Goal: Task Accomplishment & Management: Complete application form

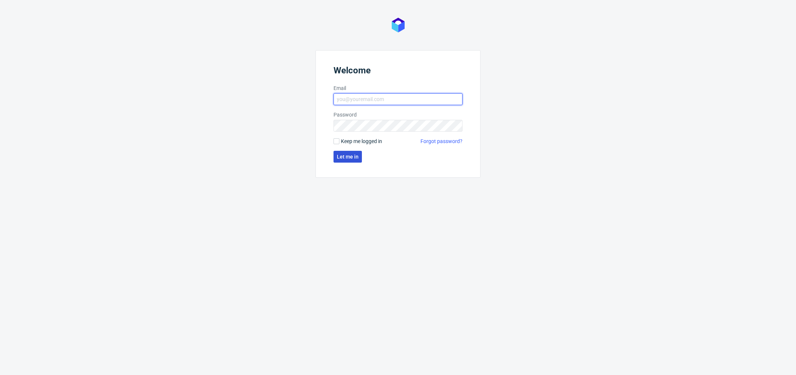
type input "[PERSON_NAME][EMAIL_ADDRESS][DOMAIN_NAME]"
click at [353, 159] on button "Let me in" at bounding box center [348, 157] width 28 height 12
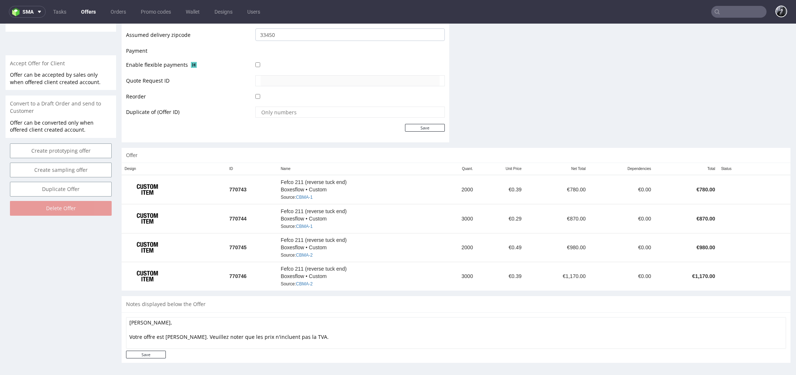
scroll to position [2, 0]
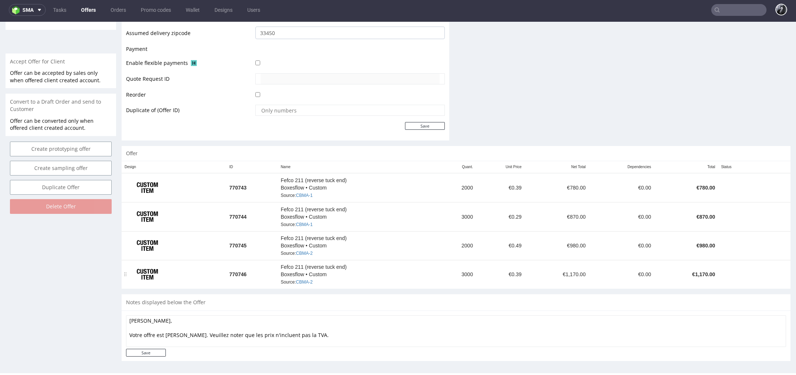
click at [352, 263] on div "Fefco 211 (reverse tuck end) Boxesflow • Custom Source: CBMA-2" at bounding box center [358, 274] width 154 height 23
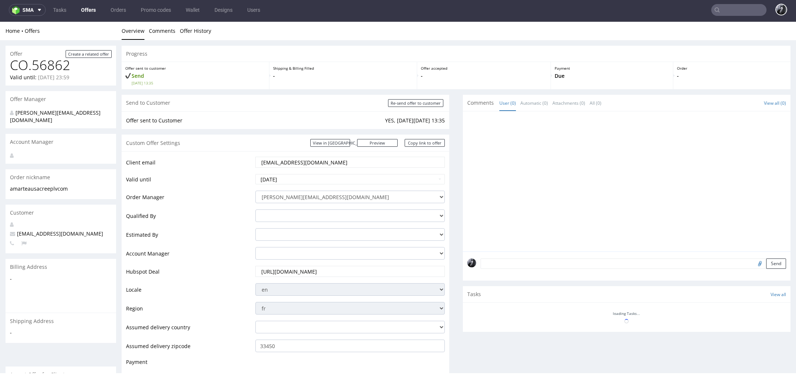
scroll to position [313, 0]
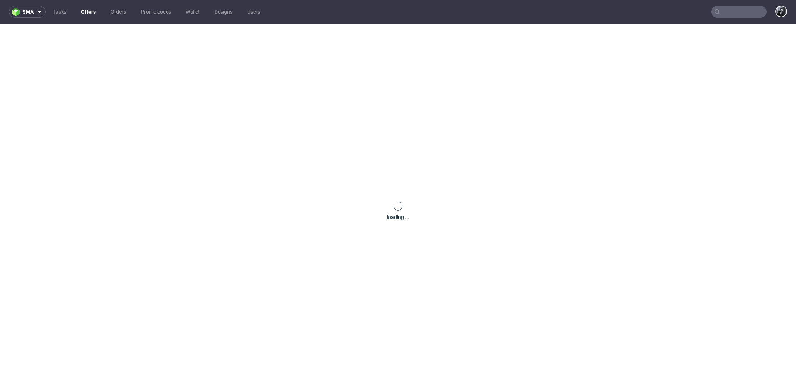
click at [90, 14] on link "Offers" at bounding box center [89, 12] width 24 height 12
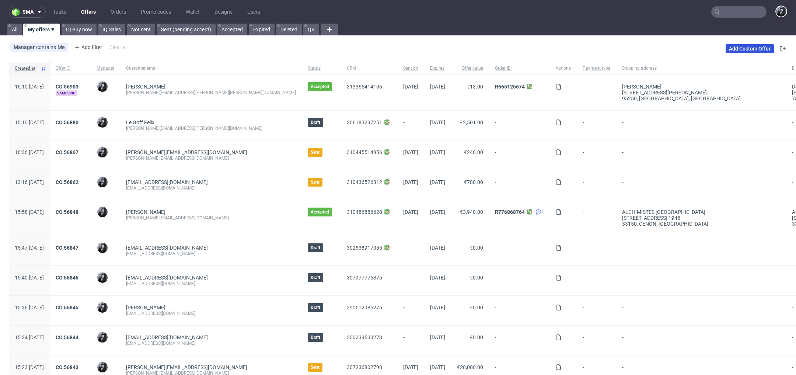
click at [749, 48] on link "Add Custom Offer" at bounding box center [750, 48] width 48 height 9
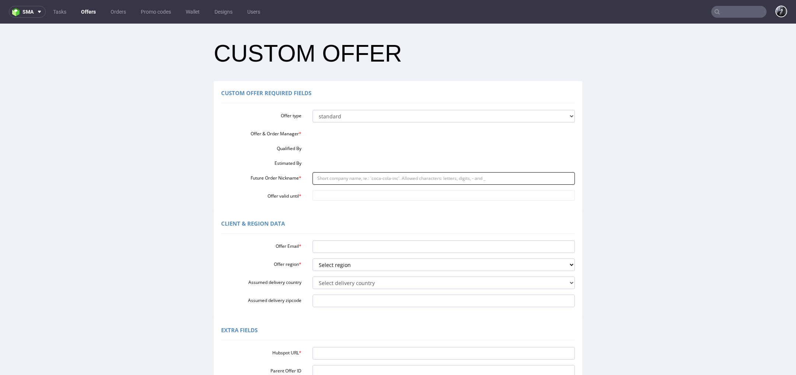
click at [395, 174] on input "Future Order Nickname *" at bounding box center [444, 178] width 263 height 13
click at [355, 135] on div "Offer & Order Manager *" at bounding box center [398, 132] width 365 height 9
click at [345, 132] on div at bounding box center [444, 131] width 274 height 6
click at [350, 181] on input "Future Order Nickname *" at bounding box center [444, 178] width 263 height 13
paste input "margheritasartorredait"
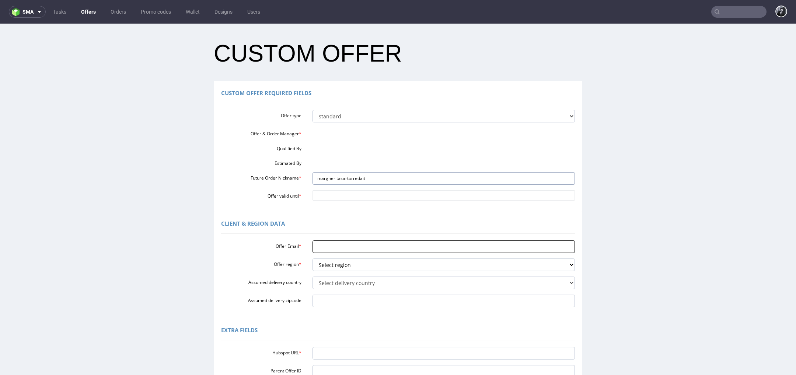
type input "margheritasartorredait"
click at [371, 248] on input "Offer Email *" at bounding box center [444, 246] width 263 height 13
paste input "[PERSON_NAME][EMAIL_ADDRESS][PERSON_NAME][DOMAIN_NAME]"
type input "[PERSON_NAME][EMAIL_ADDRESS][PERSON_NAME][DOMAIN_NAME]"
click at [357, 268] on select "Select region eu gb de pl fr it es" at bounding box center [444, 264] width 263 height 13
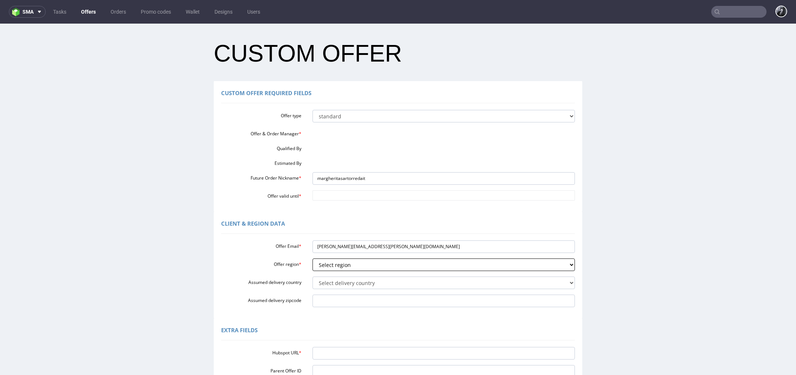
select select "it"
click at [313, 258] on select "Select region eu gb de pl fr it es" at bounding box center [444, 264] width 263 height 13
click at [354, 287] on select "Select delivery country Andorra Afghanistan Anguilla Albania Armenia Antarctica…" at bounding box center [444, 283] width 263 height 13
select select "110"
click at [313, 277] on select "Select delivery country Andorra Afghanistan Anguilla Albania Armenia Antarctica…" at bounding box center [444, 283] width 263 height 13
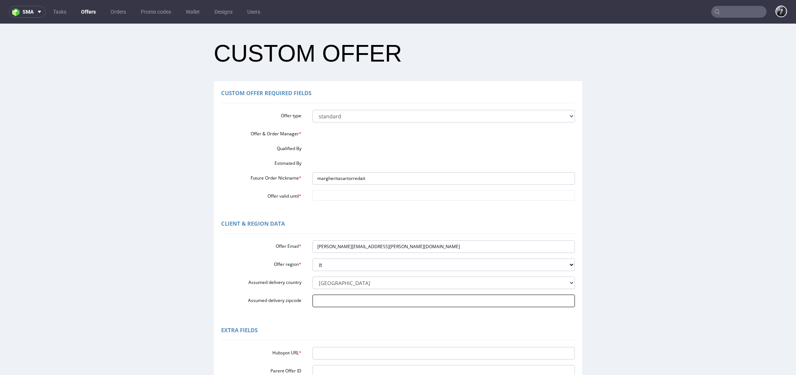
click at [347, 305] on input "Assumed delivery zipcode" at bounding box center [444, 301] width 263 height 13
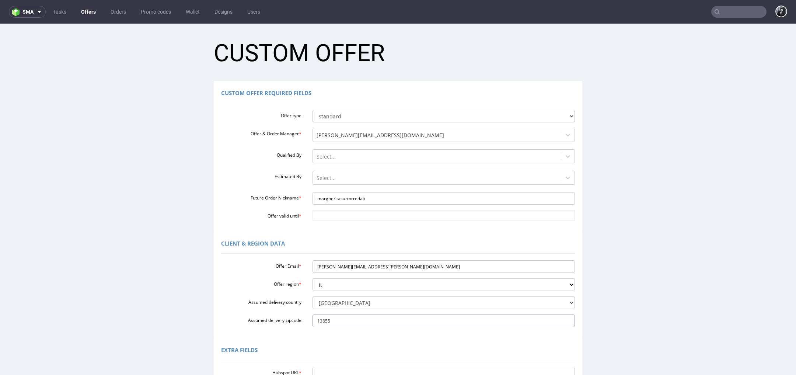
type input "13855"
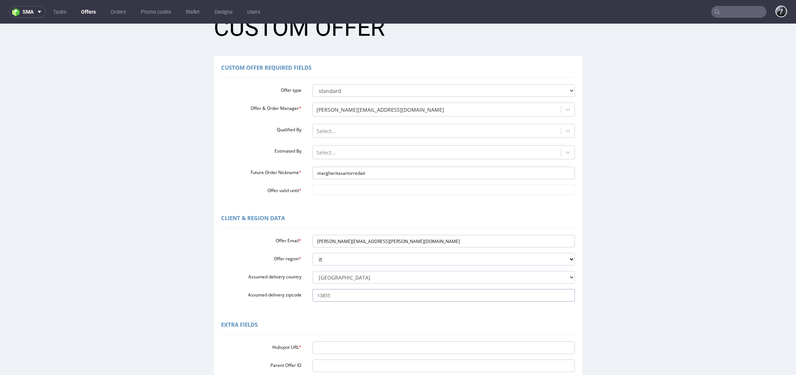
scroll to position [28, 0]
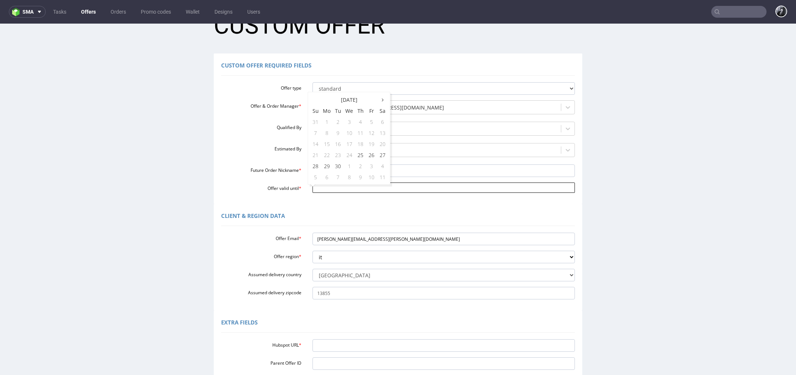
click at [332, 190] on input "Offer valid until *" at bounding box center [444, 188] width 263 height 10
click at [372, 159] on td "26" at bounding box center [371, 154] width 11 height 11
type input "2025-09-26"
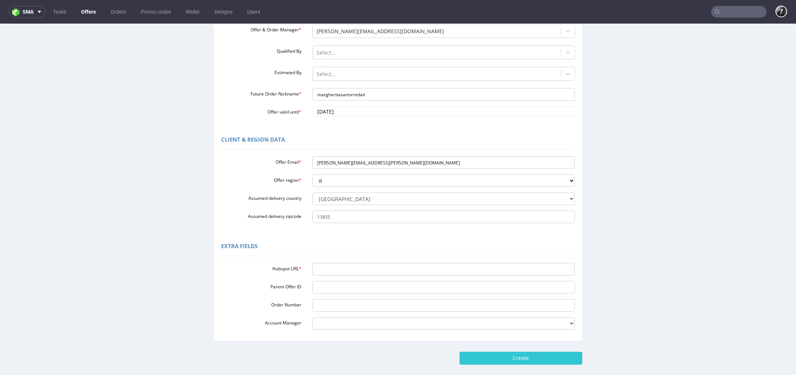
scroll to position [132, 0]
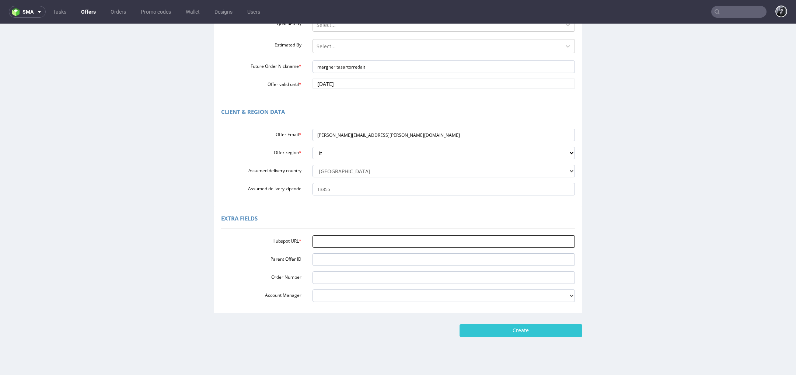
click at [329, 244] on input "Hubspot URL *" at bounding box center [444, 241] width 263 height 13
paste input "https://app-eu1.hubspot.com/contacts/25600958/record/0-3/315340264636/"
type input "https://app-eu1.hubspot.com/contacts/25600958/record/0-3/315340264636/"
click at [510, 332] on input "Create" at bounding box center [521, 330] width 123 height 13
type input "Please wait..."
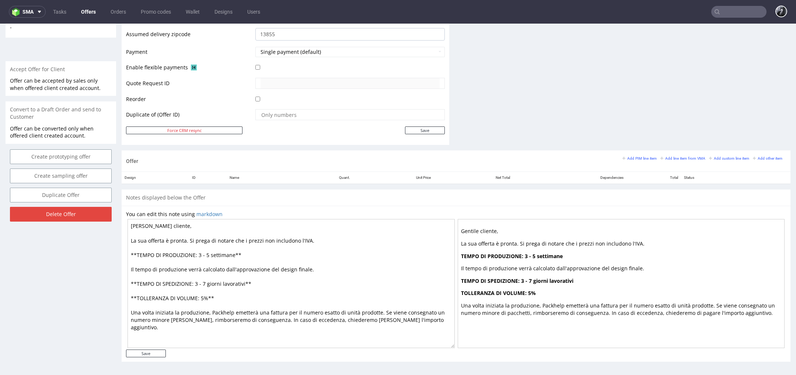
scroll to position [2, 0]
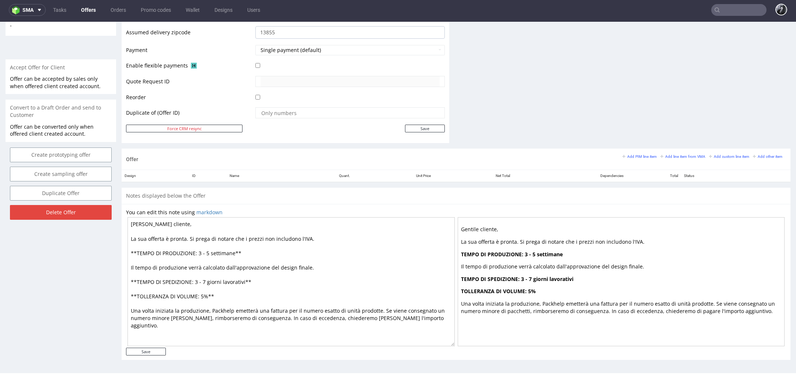
click at [208, 250] on textarea "Gentile cliente, La sua offerta è pronta. Si prega di notare che i prezzi non i…" at bounding box center [291, 281] width 327 height 129
type textarea "Gentile cliente, La sua offerta è pronta. Si prega di notare che i prezzi non i…"
click at [147, 350] on input "Save" at bounding box center [146, 352] width 40 height 8
type input "In progress..."
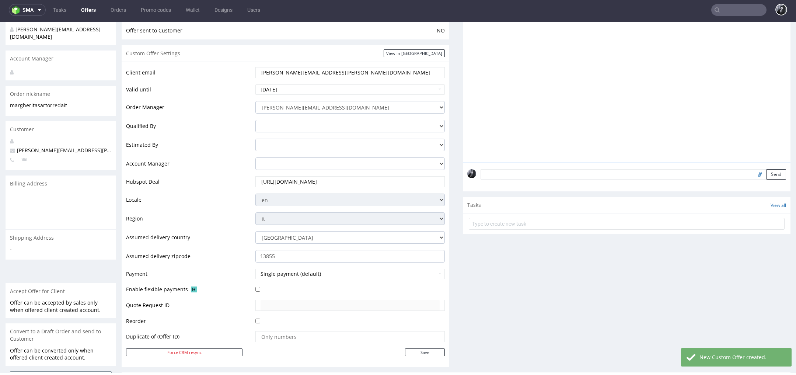
scroll to position [314, 0]
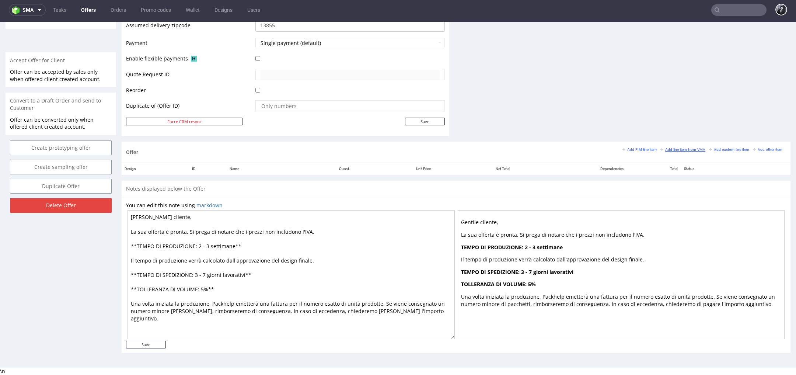
click at [670, 147] on small "Add line item from VMA" at bounding box center [683, 149] width 45 height 4
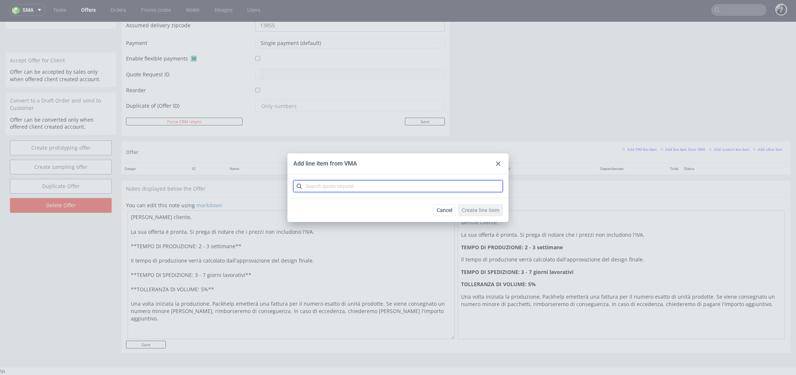
click at [396, 182] on input "text" at bounding box center [397, 186] width 209 height 12
type input "CBOL"
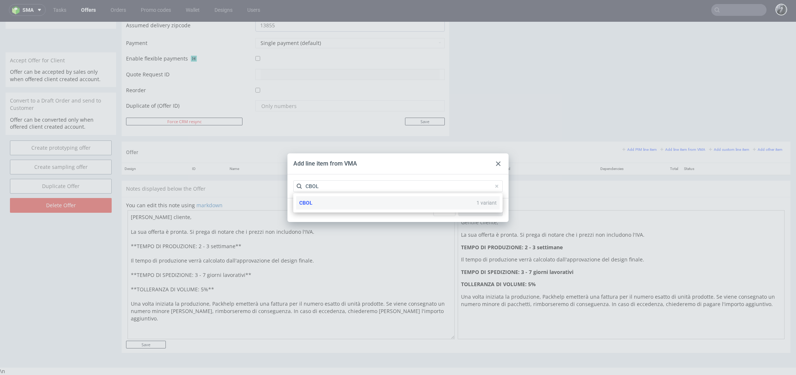
click at [352, 202] on div "CBOL 1 variant" at bounding box center [398, 202] width 204 height 13
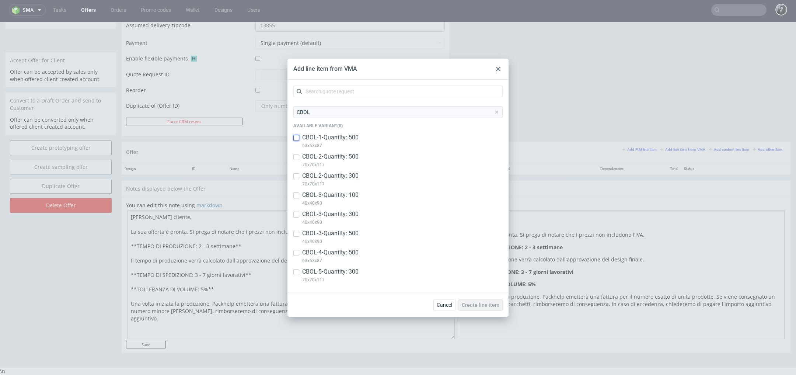
click at [299, 139] on input "checkbox" at bounding box center [296, 138] width 6 height 6
checkbox input "false"
click at [498, 66] on div at bounding box center [498, 69] width 9 height 9
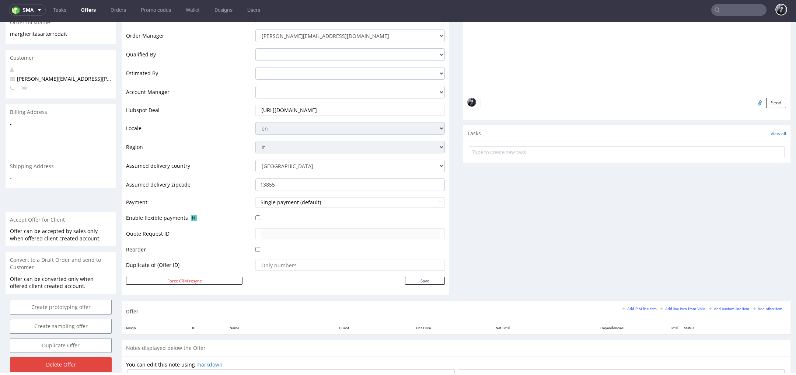
scroll to position [0, 0]
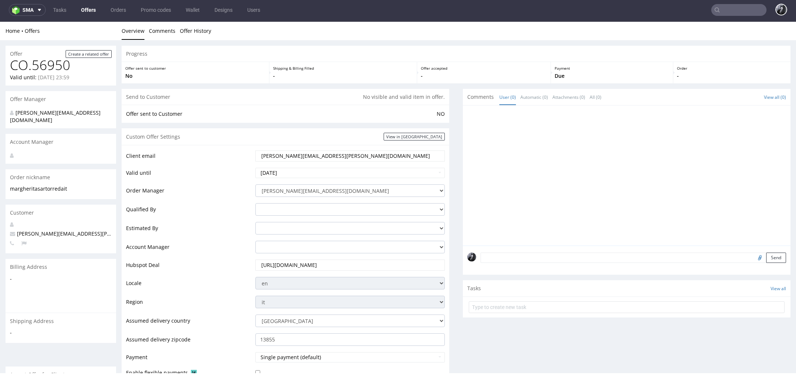
click at [90, 8] on link "Offers" at bounding box center [89, 10] width 24 height 12
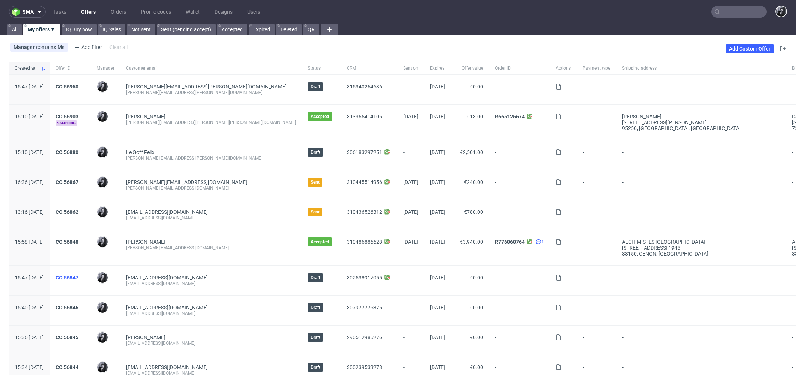
click at [79, 277] on link "CO.56847" at bounding box center [67, 278] width 23 height 6
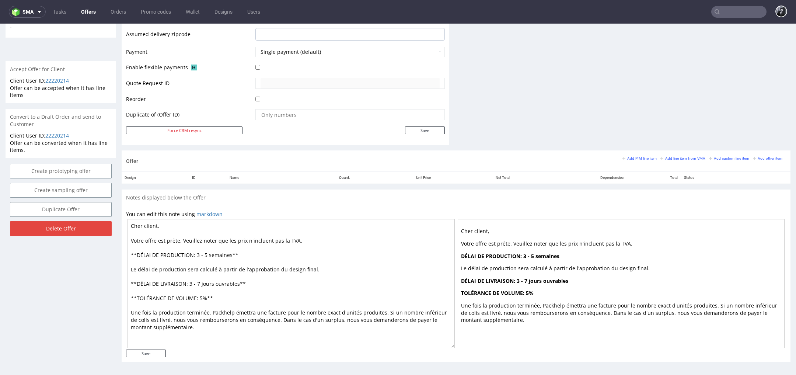
scroll to position [2, 0]
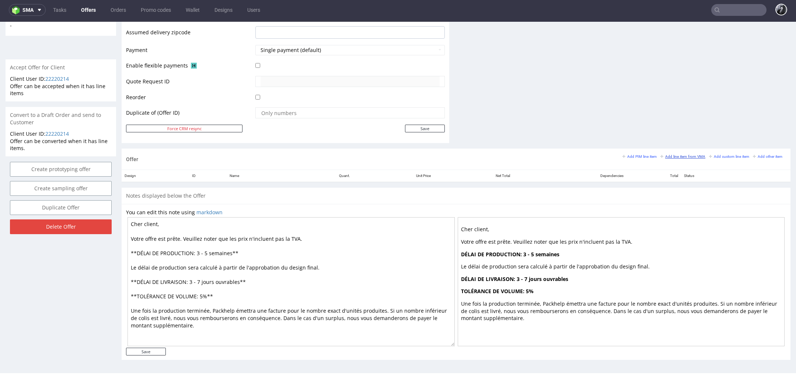
click at [678, 156] on small "Add line item from VMA" at bounding box center [683, 156] width 45 height 4
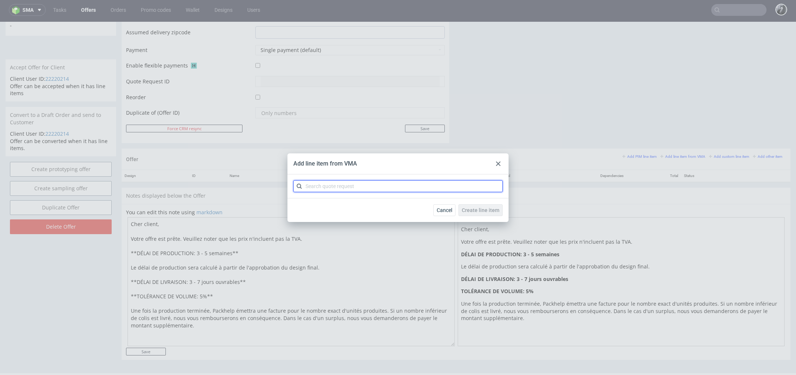
click at [409, 183] on input "text" at bounding box center [397, 186] width 209 height 12
type input "CBMU"
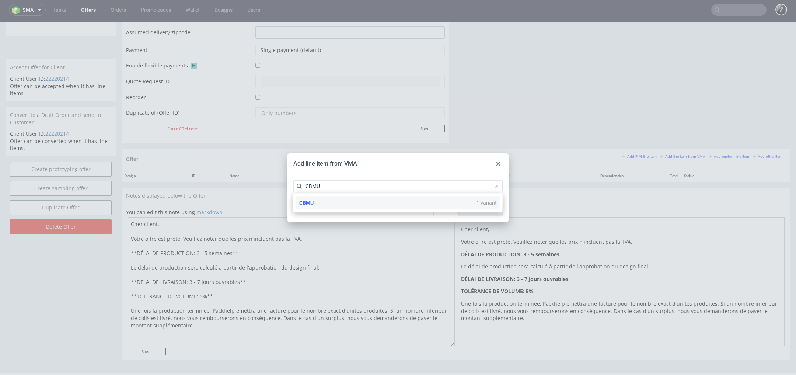
click at [367, 206] on div "CBMU 1 variant" at bounding box center [398, 202] width 204 height 13
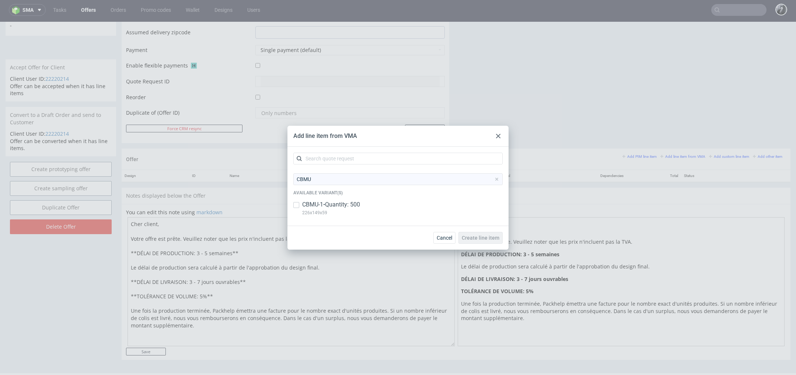
click at [301, 206] on div "CBMU-1 • Quantity: 500 226x149x59" at bounding box center [397, 210] width 209 height 19
checkbox input "true"
click at [487, 240] on span "Create line item" at bounding box center [481, 237] width 38 height 5
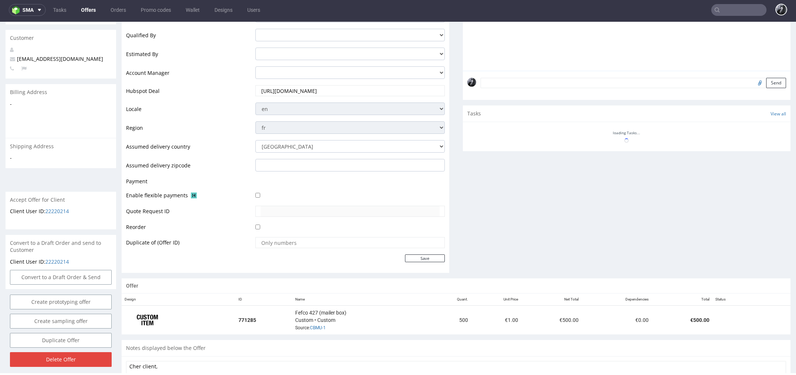
scroll to position [204, 0]
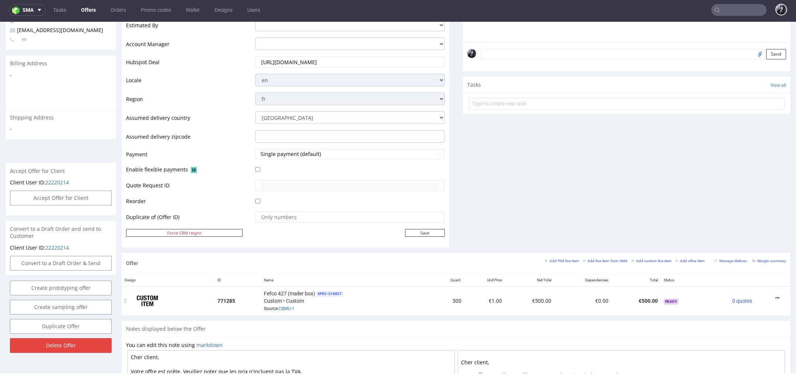
click at [776, 296] on icon at bounding box center [778, 297] width 4 height 5
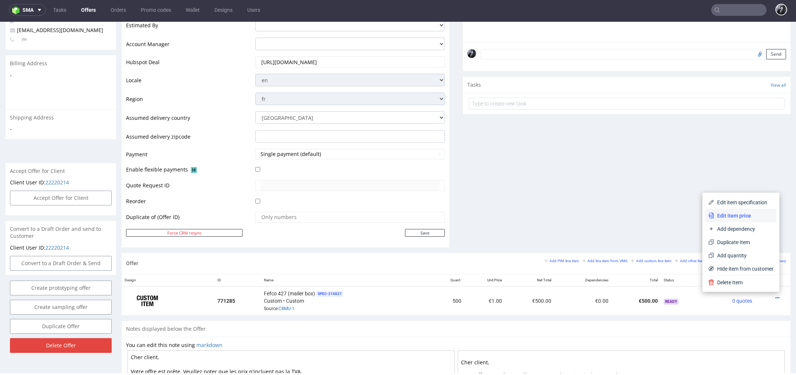
click at [741, 216] on span "Edit item price" at bounding box center [744, 215] width 59 height 7
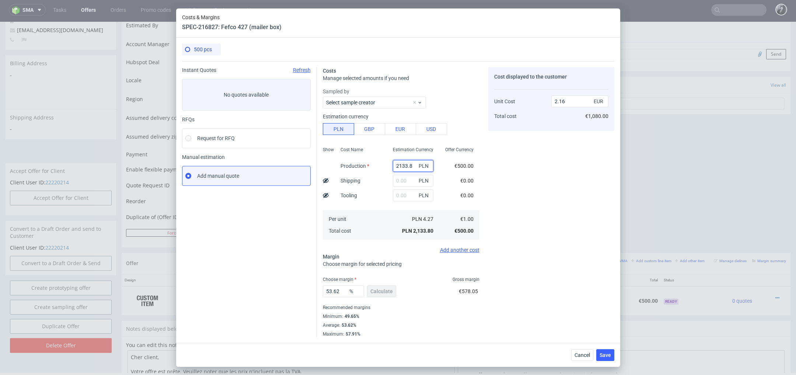
drag, startPoint x: 415, startPoint y: 167, endPoint x: 357, endPoint y: 167, distance: 58.3
click at [358, 167] on div "Show Cost Name Production Shipping Tooling Per unit Total cost Estimation Curre…" at bounding box center [401, 192] width 157 height 97
type input "7"
type input "0.01"
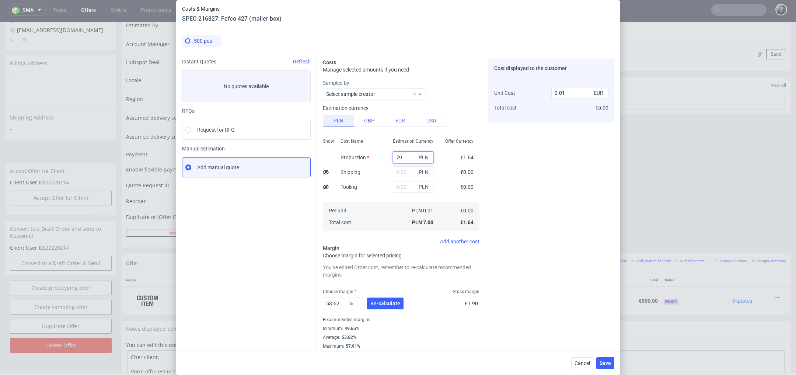
type input "790"
type input "0.8"
type input "790"
click at [402, 183] on input "text" at bounding box center [413, 187] width 41 height 12
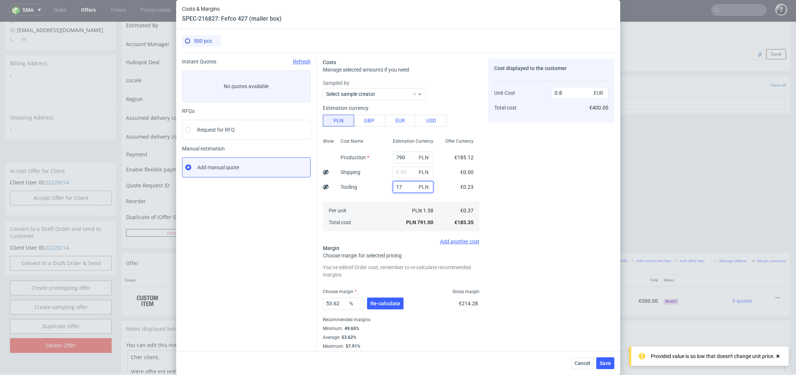
type input "170"
type input "0.82"
type input "1700"
type input "2.52"
type input "1700"
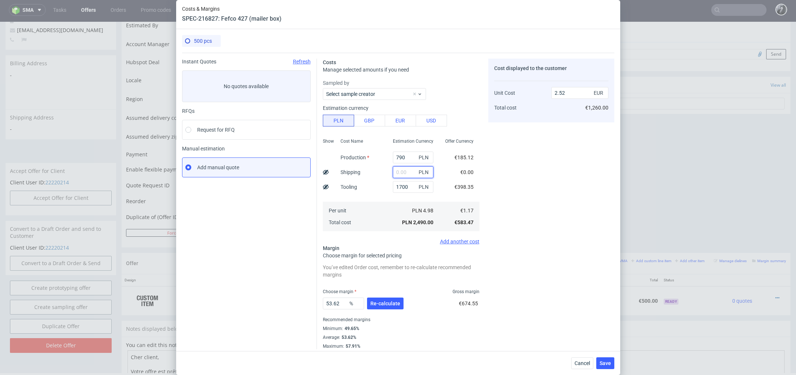
click at [409, 173] on input "text" at bounding box center [413, 172] width 41 height 12
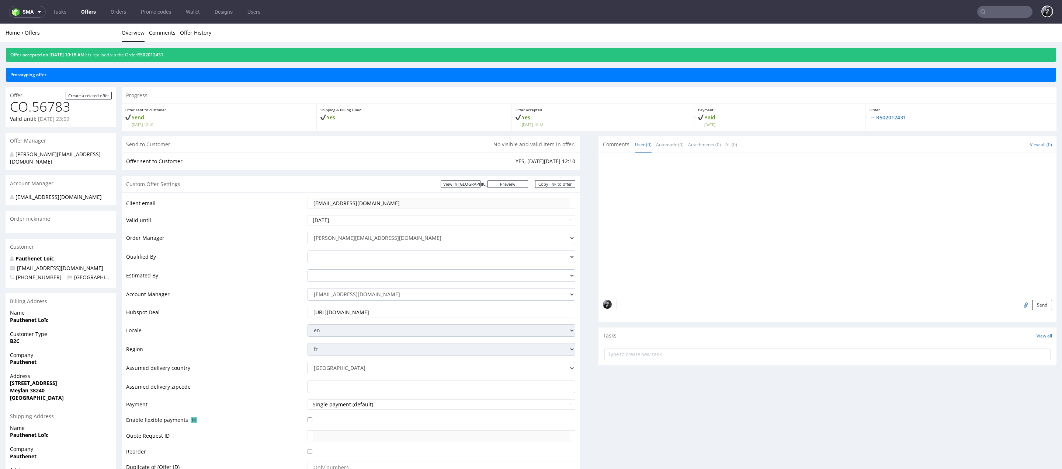
scroll to position [2, 0]
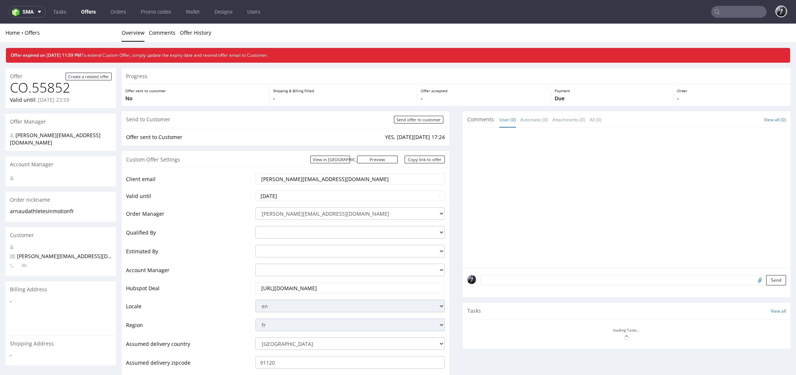
click at [450, 202] on div "Progress Offer sent to customer No Shipping & Billing Filled - Offer accepted -…" at bounding box center [456, 343] width 669 height 551
click at [90, 12] on link "Offers" at bounding box center [89, 12] width 24 height 12
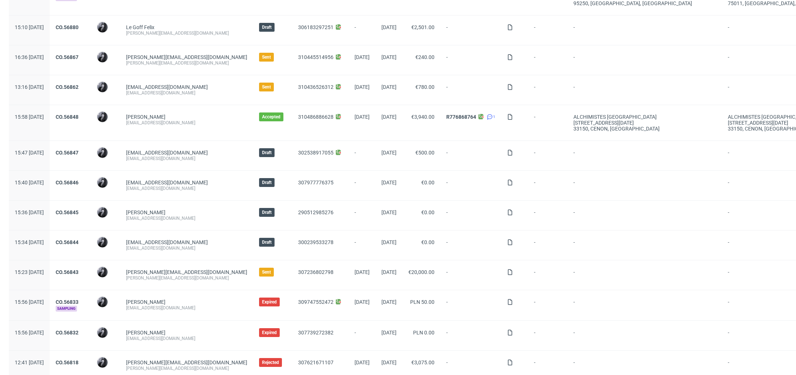
scroll to position [124, 0]
click at [79, 181] on link "CO.56846" at bounding box center [67, 183] width 23 height 6
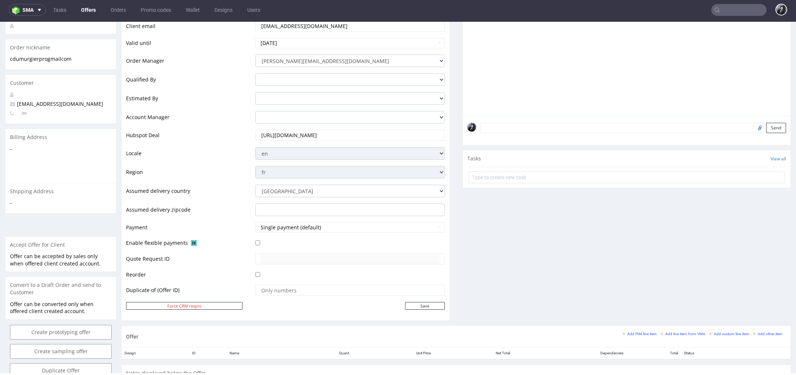
scroll to position [307, 0]
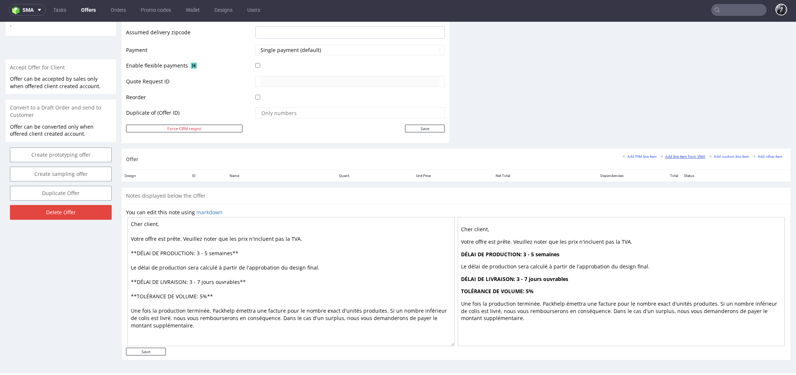
click at [667, 156] on small "Add line item from VMA" at bounding box center [683, 156] width 45 height 4
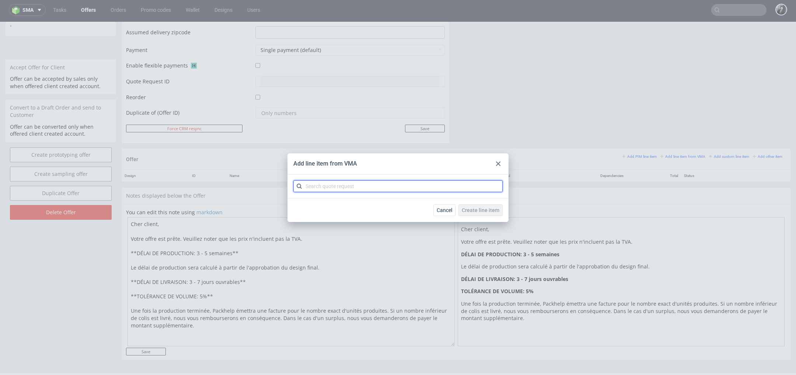
click at [397, 181] on input "text" at bounding box center [397, 186] width 209 height 12
type input "CBOG"
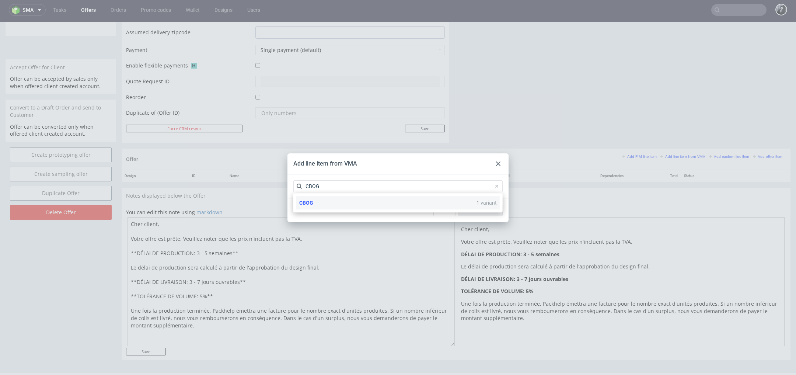
click at [361, 201] on div "CBOG 1 variant" at bounding box center [398, 202] width 204 height 13
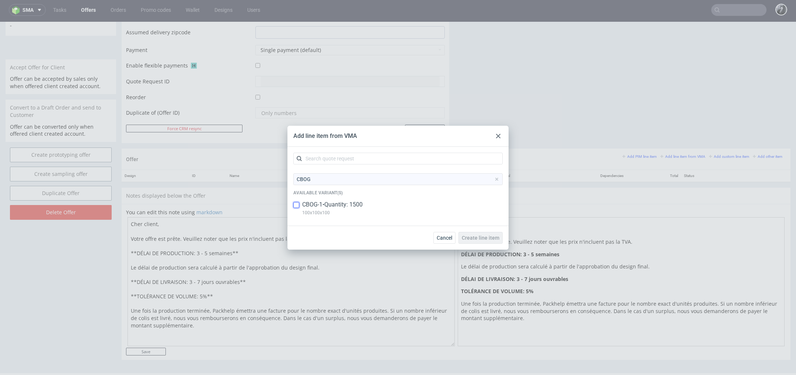
click at [297, 206] on input "checkbox" at bounding box center [296, 205] width 6 height 6
checkbox input "true"
click at [491, 236] on span "Create line item" at bounding box center [481, 237] width 38 height 5
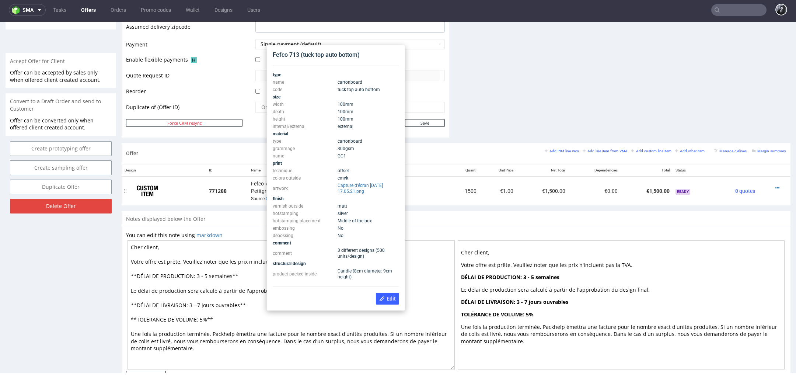
scroll to position [306, 0]
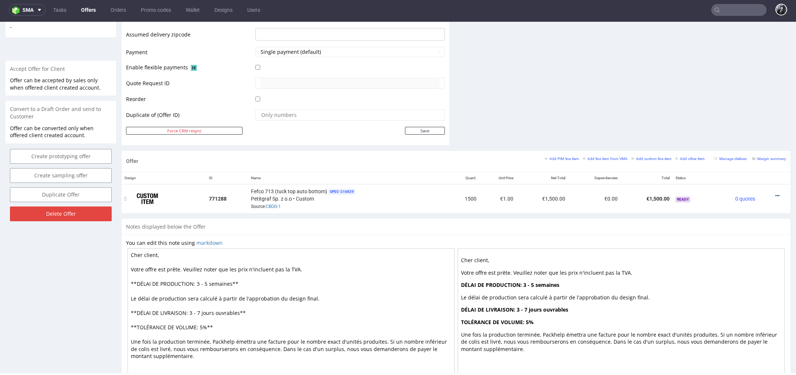
click at [776, 194] on icon at bounding box center [778, 195] width 4 height 5
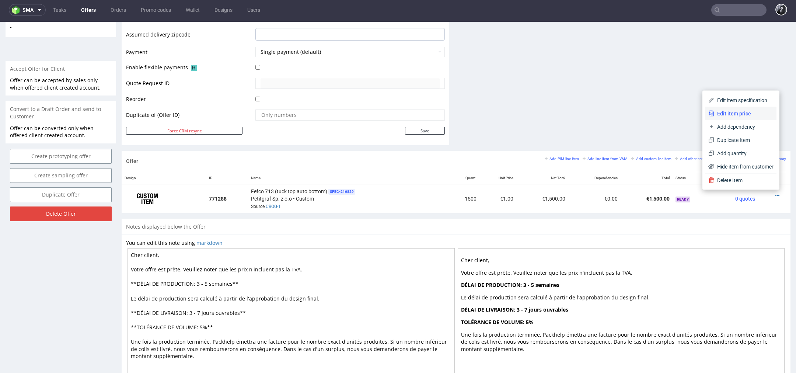
click at [729, 117] on li "Edit item price" at bounding box center [741, 113] width 71 height 13
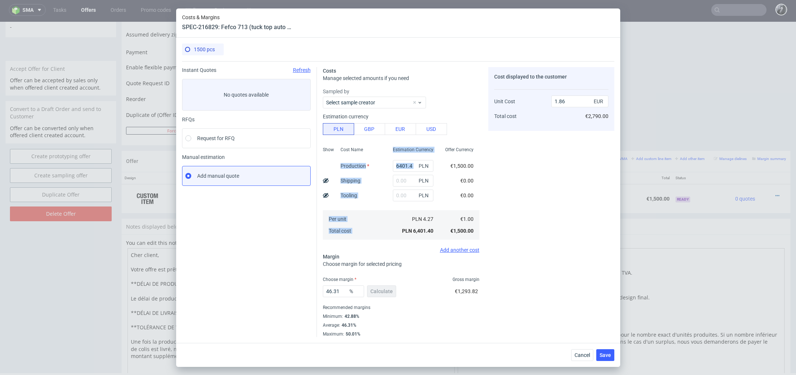
drag, startPoint x: 419, startPoint y: 162, endPoint x: 379, endPoint y: 163, distance: 39.8
click at [379, 163] on div "Show Cost Name Production Shipping Tooling Per unit Total cost Estimation Curre…" at bounding box center [401, 192] width 157 height 97
click at [420, 163] on span "PLN" at bounding box center [424, 166] width 15 height 10
drag, startPoint x: 414, startPoint y: 166, endPoint x: 393, endPoint y: 165, distance: 21.0
click at [393, 166] on input "6401.4" at bounding box center [413, 166] width 41 height 12
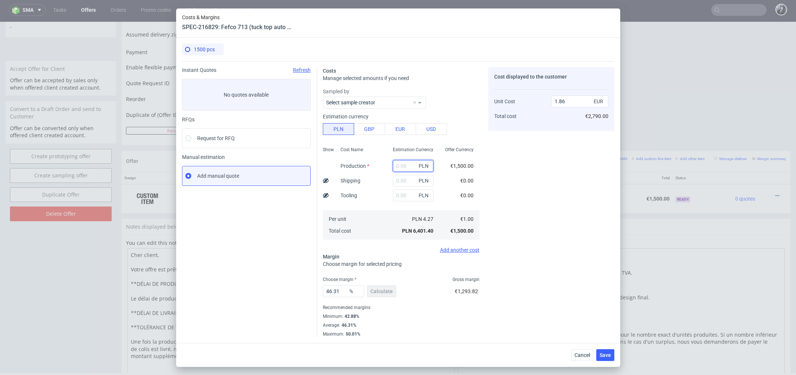
paste input "5175"
type input "5175"
type input "1.51"
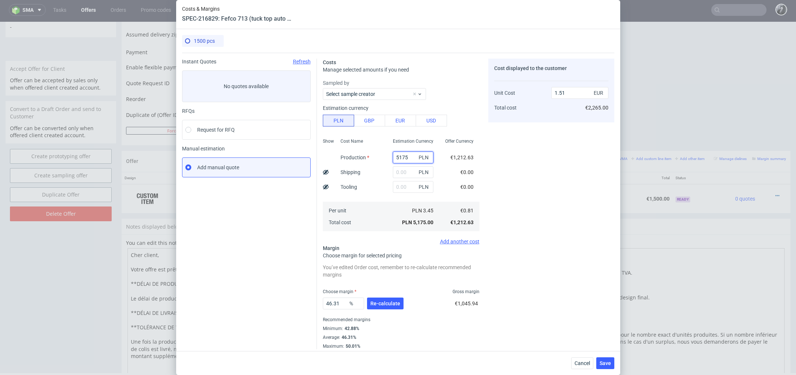
type input "5175"
click at [404, 189] on input "text" at bounding box center [413, 187] width 41 height 12
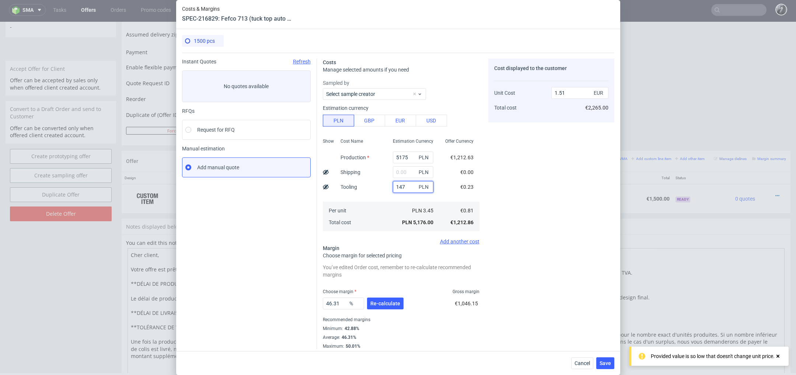
type input "1470"
type input "1.93"
type input "1470"
click at [515, 202] on div "Cost displayed to the customer Unit Cost Total cost 1.93 EUR €2,895.00" at bounding box center [552, 204] width 126 height 291
click at [404, 170] on input "text" at bounding box center [413, 172] width 41 height 12
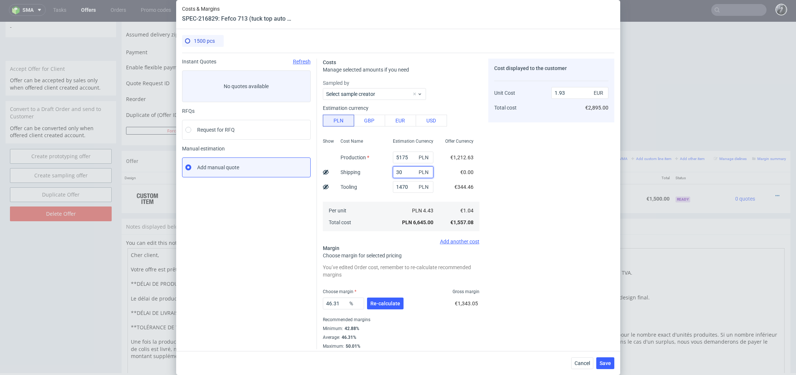
type input "300"
type input "2.02"
type input "302"
click at [514, 193] on div "Cost displayed to the customer Unit Cost Total cost 2.02 EUR €3,030.00" at bounding box center [552, 204] width 126 height 291
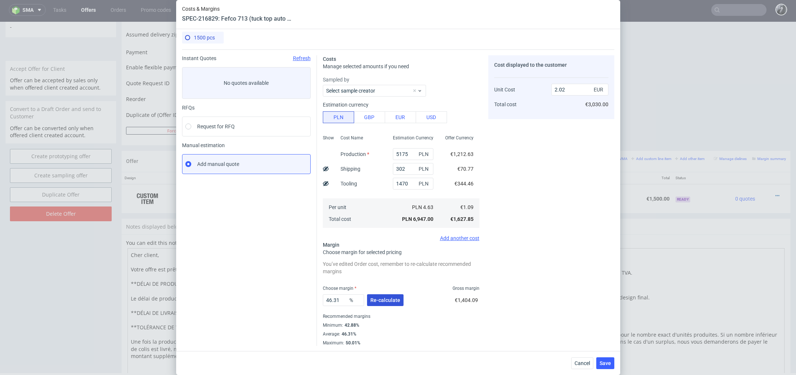
click at [391, 301] on span "Re-calculate" at bounding box center [386, 300] width 30 height 5
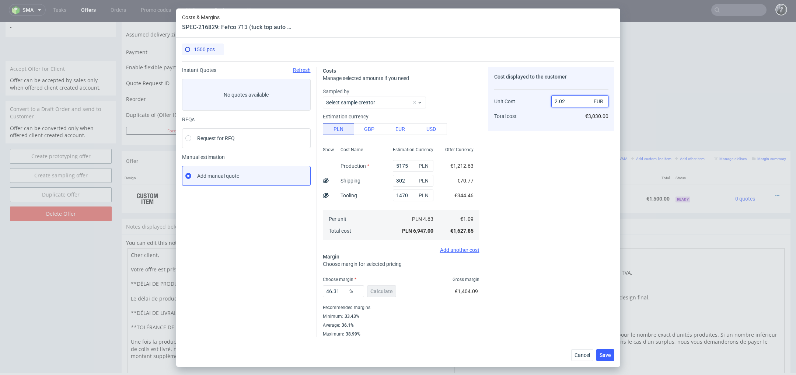
click at [583, 102] on input "2.02" at bounding box center [580, 101] width 57 height 12
type input "2.0"
type input "45.49999999999999"
type input "1.9"
type input "42.63157894736842"
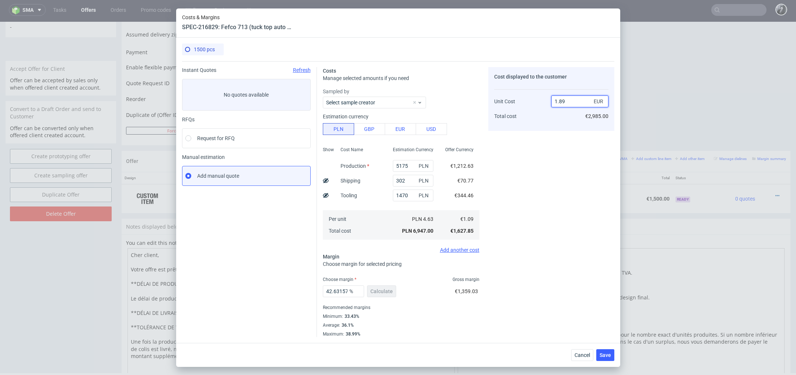
type input "1.8"
type input "39.444444444444436"
type input "1.99"
type input "45.226130653266324"
type input "12"
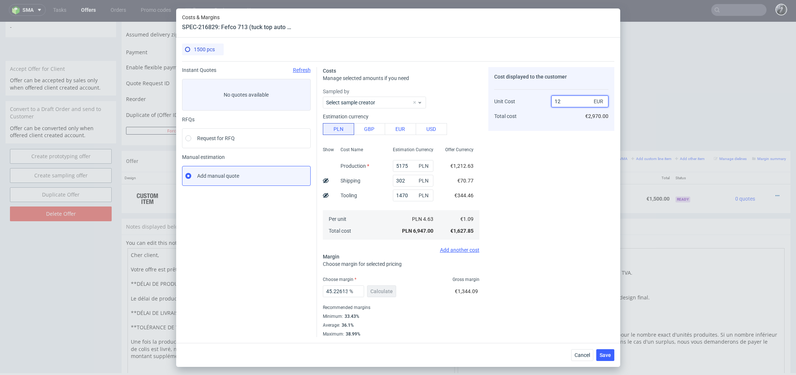
type input "90.91666666666667"
type input "1"
type input "2"
type input "45.49999999999999"
type input "1.99"
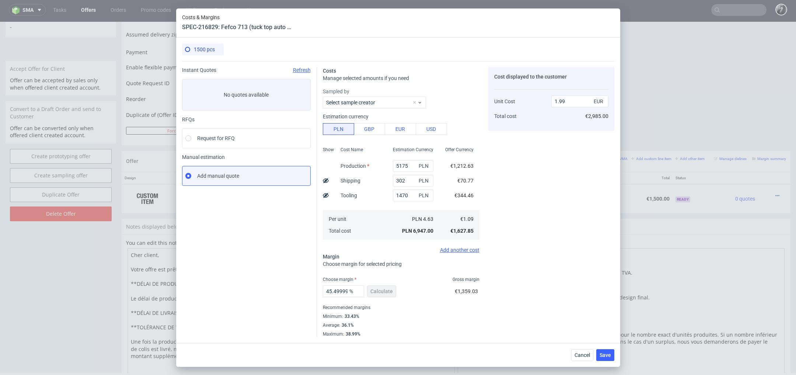
click at [535, 190] on div "Cost displayed to the customer Unit Cost Total cost 1.99 EUR €2,985.00" at bounding box center [552, 202] width 126 height 270
click at [611, 357] on button "Save" at bounding box center [606, 355] width 18 height 12
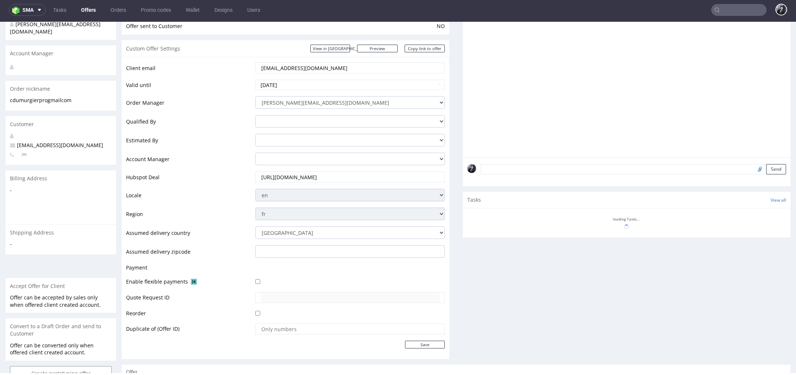
scroll to position [160, 0]
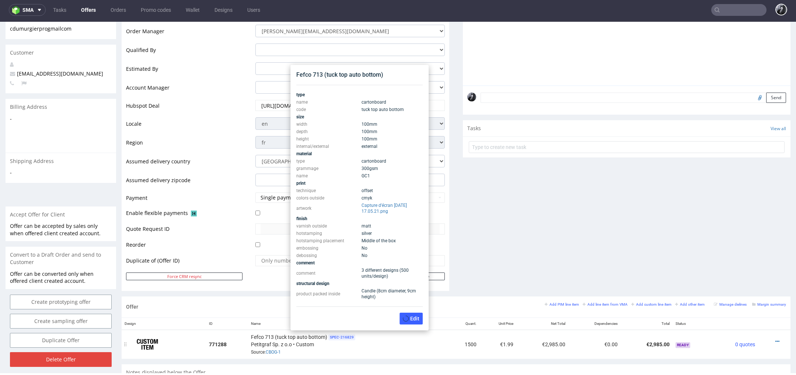
click at [347, 336] on span "SPEC- 216829" at bounding box center [342, 337] width 27 height 6
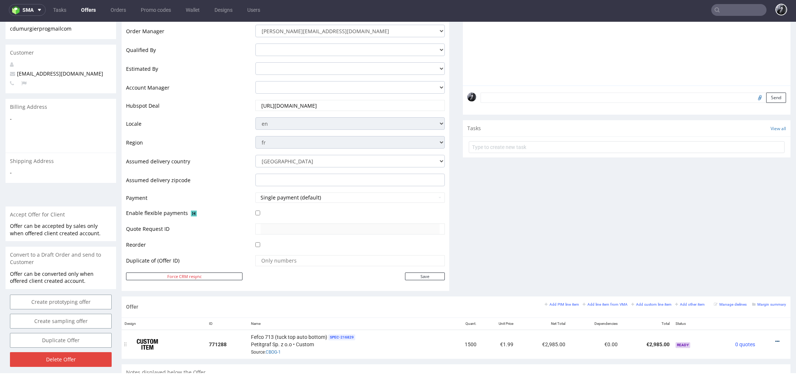
click at [776, 341] on icon at bounding box center [778, 341] width 4 height 5
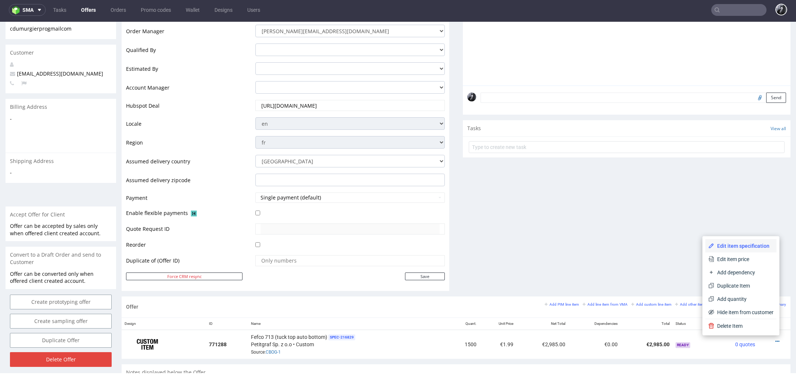
click at [748, 244] on span "Edit item specification" at bounding box center [744, 245] width 59 height 7
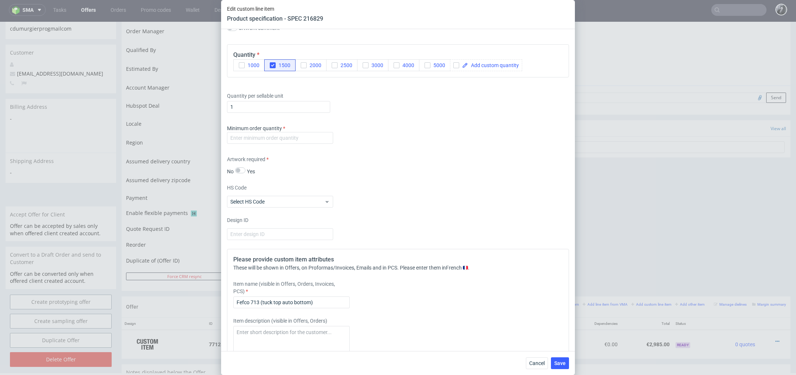
scroll to position [964, 0]
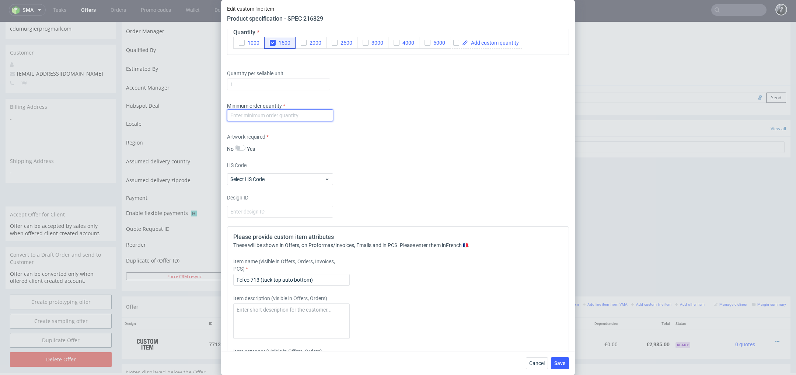
click at [289, 118] on input "number" at bounding box center [280, 116] width 106 height 12
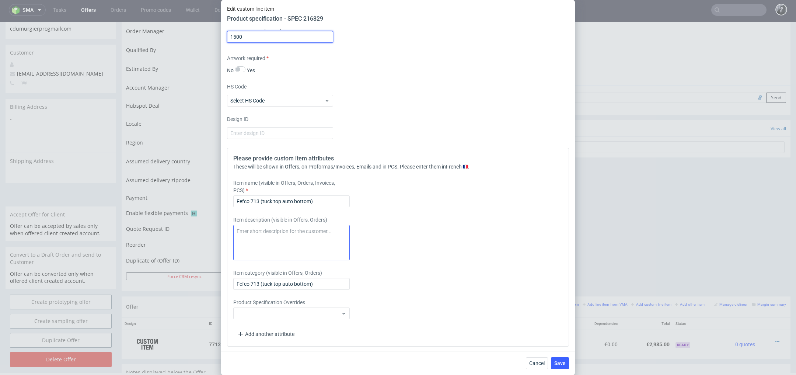
type input "1500"
click at [307, 235] on textarea at bounding box center [291, 242] width 117 height 35
type textarea "500 unités par design"
drag, startPoint x: 324, startPoint y: 202, endPoint x: 219, endPoint y: 202, distance: 105.1
click at [219, 202] on div "Edit custom line item Product specification - SPEC 216829 Supplier Custom Custo…" at bounding box center [398, 187] width 796 height 375
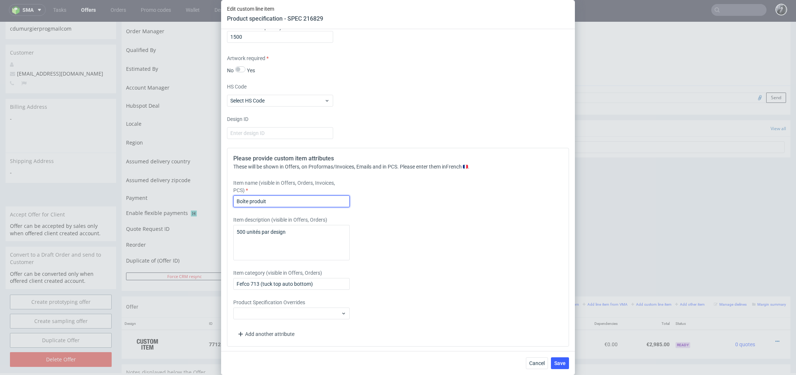
type input "Boîte produit"
drag, startPoint x: 282, startPoint y: 200, endPoint x: 189, endPoint y: 199, distance: 92.9
click at [192, 199] on div "Edit custom line item Product specification - SPEC 216829 Supplier Custom Custo…" at bounding box center [398, 187] width 796 height 375
paste input "Boîte produit à fond automatique renforcé personnalisable A30 (10 cm x 10 cm x …"
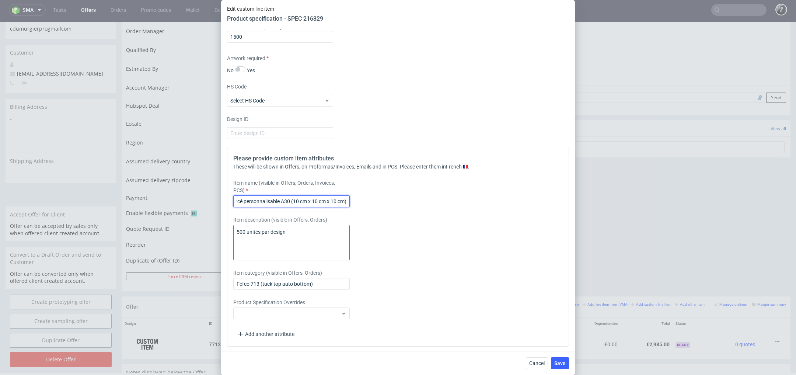
type input "Boîte produit à fond automatique renforcé personnalisable A30 (10 cm x 10 cm x …"
click at [306, 233] on textarea "500 unités par design" at bounding box center [291, 242] width 117 height 35
drag, startPoint x: 237, startPoint y: 198, endPoint x: 399, endPoint y: 202, distance: 161.9
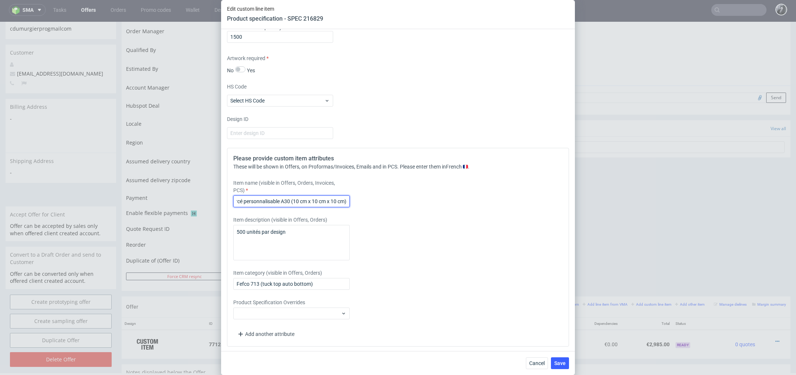
click at [399, 202] on div "Item name (visible in Offers, Orders, Invoices, PCS) Boîte produit à fond autom…" at bounding box center [355, 193] width 245 height 28
drag, startPoint x: 323, startPoint y: 285, endPoint x: 203, endPoint y: 277, distance: 120.5
click at [203, 277] on div "Edit custom line item Product specification - SPEC 216829 Supplier Custom Custo…" at bounding box center [398, 187] width 796 height 375
paste input "Boîte produit à fond automatique renforcé personnalisable A30 (10 cm x 10 cm x …"
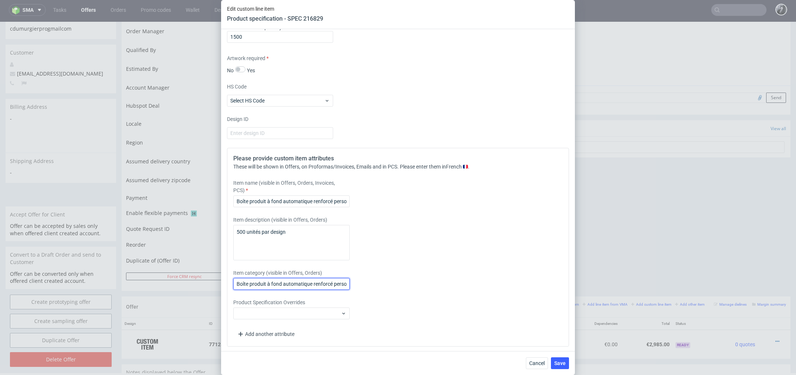
scroll to position [0, 92]
type input "Boîte produit à fond automatique renforcé personnalisable A30 (10 cm x 10 cm x …"
click at [235, 230] on textarea "500 unités par design" at bounding box center [291, 242] width 117 height 35
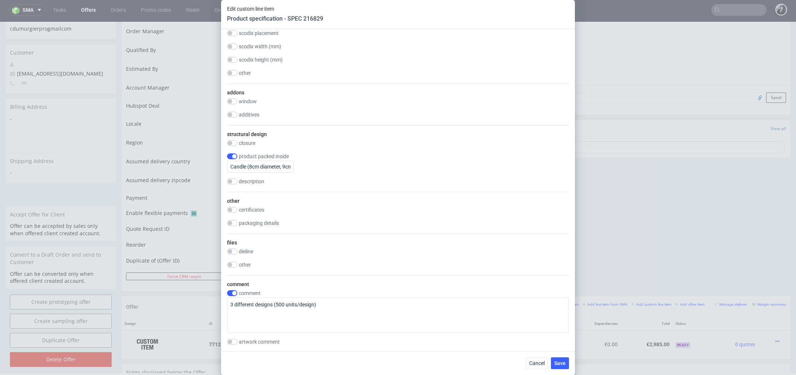
scroll to position [547, 0]
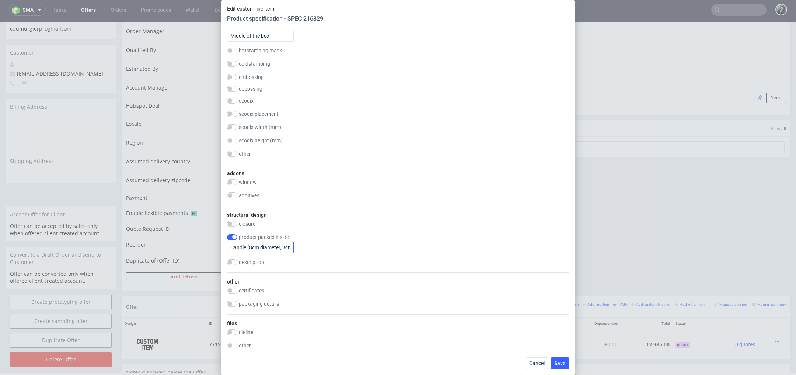
type textarea "OPTION 2 du Brief 500 unités par design"
click at [284, 247] on input "Candle (8cm diameter, 9cm height)" at bounding box center [260, 247] width 67 height 12
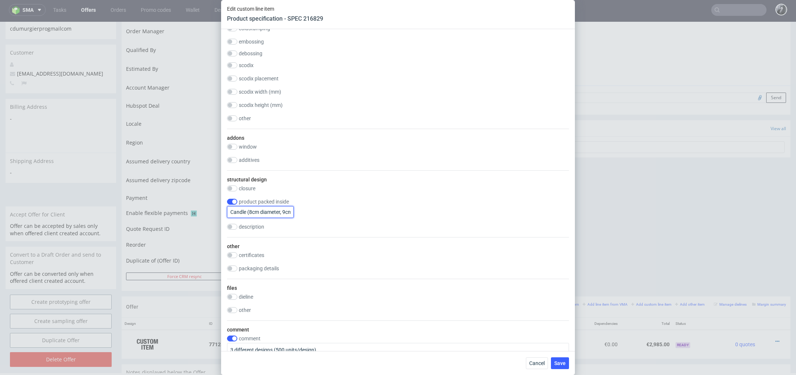
scroll to position [1020, 0]
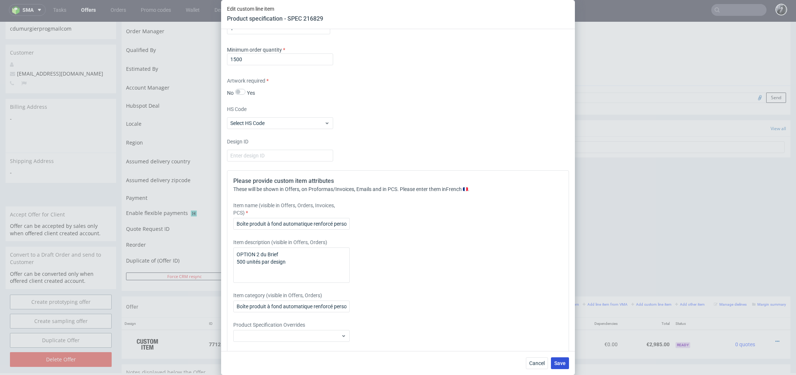
click at [562, 364] on span "Save" at bounding box center [560, 363] width 11 height 5
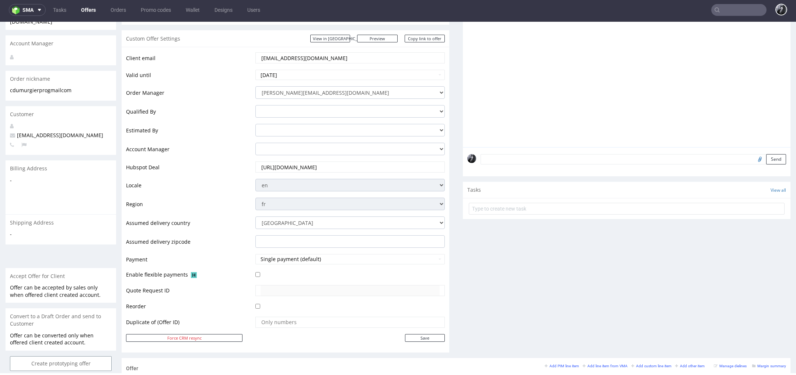
scroll to position [0, 0]
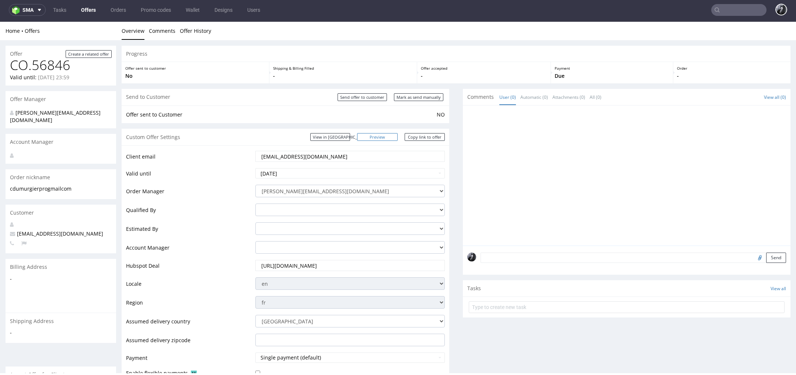
click at [389, 135] on link "Preview" at bounding box center [377, 137] width 41 height 8
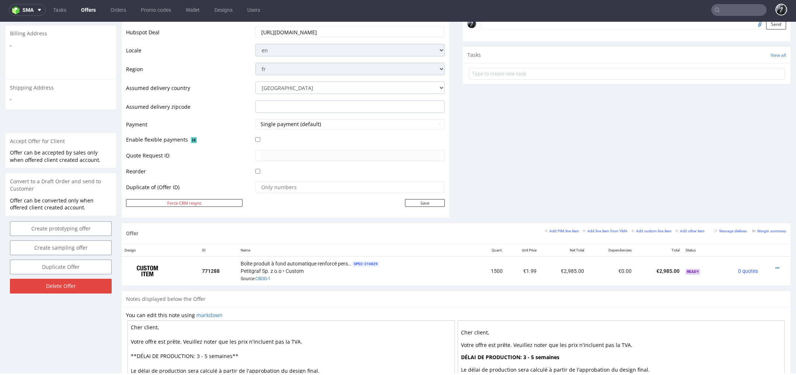
scroll to position [336, 0]
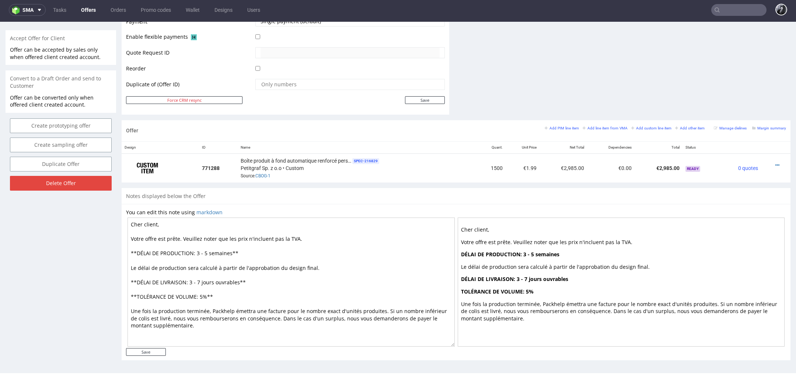
click at [206, 248] on textarea "Cher client, Votre offre est prête. Veuillez noter que les prix n'incluent pas …" at bounding box center [291, 282] width 327 height 129
click at [206, 250] on textarea "Cher client, Votre offre est prête. Veuillez noter que les prix n'incluent pas …" at bounding box center [291, 282] width 327 height 129
click at [223, 253] on textarea "Cher client, Votre offre est prête. Veuillez noter que les prix n'incluent pas …" at bounding box center [291, 282] width 327 height 129
type textarea "Cher client, Votre offre est prête. Veuillez noter que les prix n'incluent pas …"
click at [146, 352] on input "Save" at bounding box center [146, 352] width 40 height 8
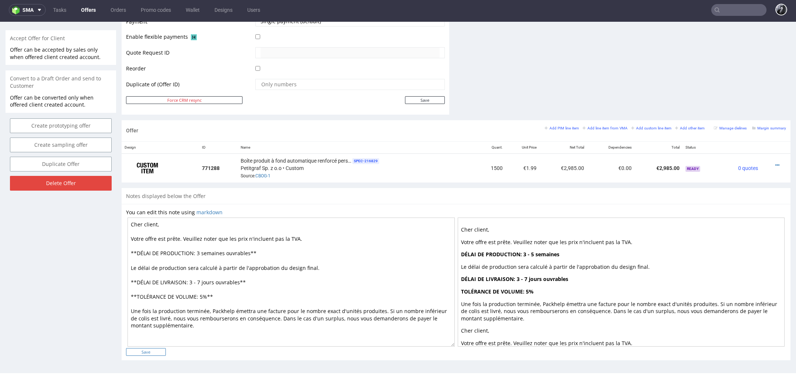
type input "In progress..."
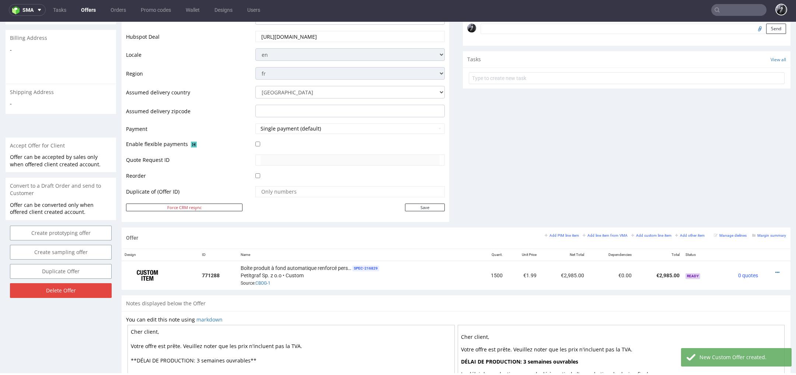
scroll to position [265, 0]
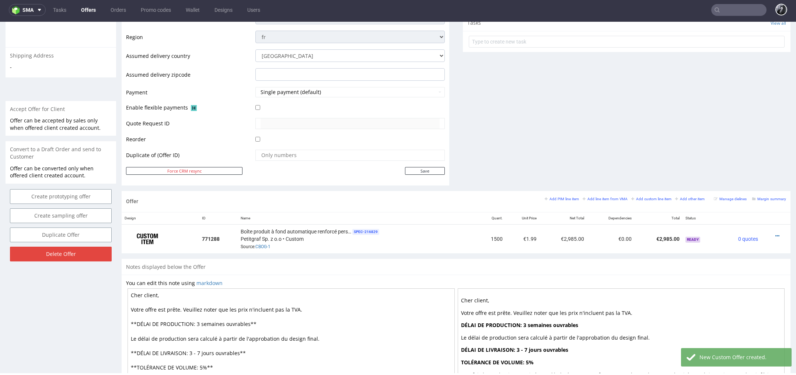
click at [142, 297] on textarea "Cher client, Votre offre est prête. Veuillez noter que les prix n'incluent pas …" at bounding box center [291, 352] width 327 height 129
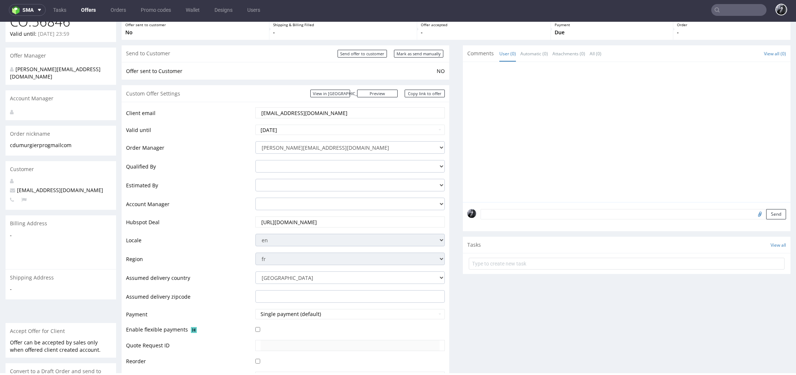
scroll to position [4, 0]
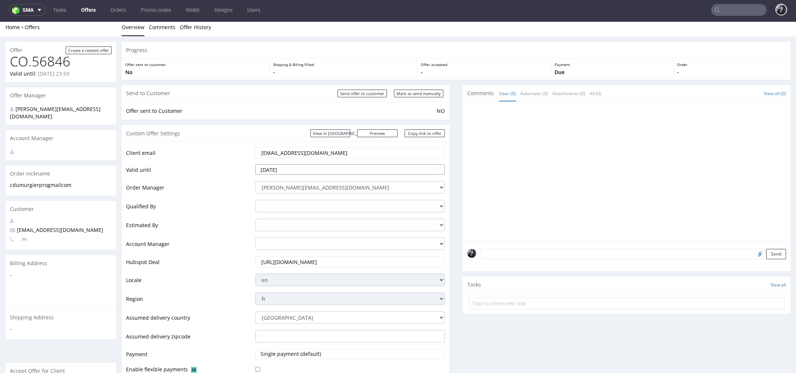
type textarea "Chère Clémence, Votre offre est prête. Veuillez noter que les prix n'incluent p…"
click at [321, 169] on input "2025-09-26" at bounding box center [351, 169] width 190 height 10
click at [317, 158] on td "10" at bounding box center [317, 158] width 11 height 11
type input "2025-10-10"
click at [241, 256] on td "Hubspot Deal" at bounding box center [190, 264] width 128 height 17
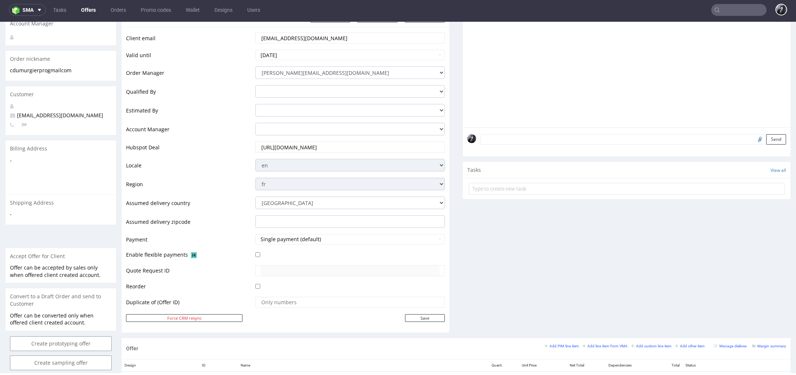
scroll to position [344, 0]
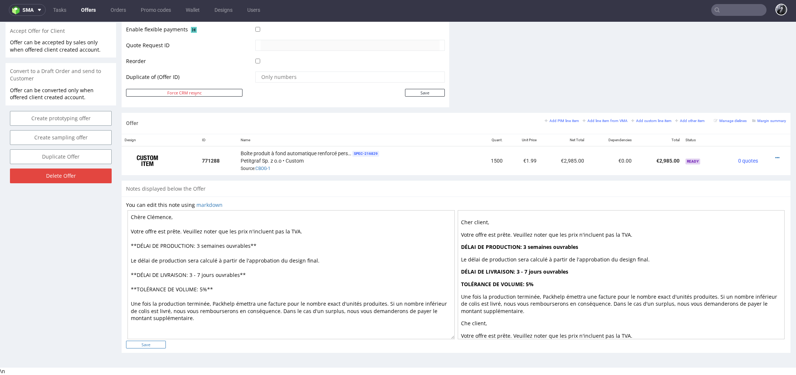
click at [152, 344] on input "Save" at bounding box center [146, 345] width 40 height 8
type input "In progress..."
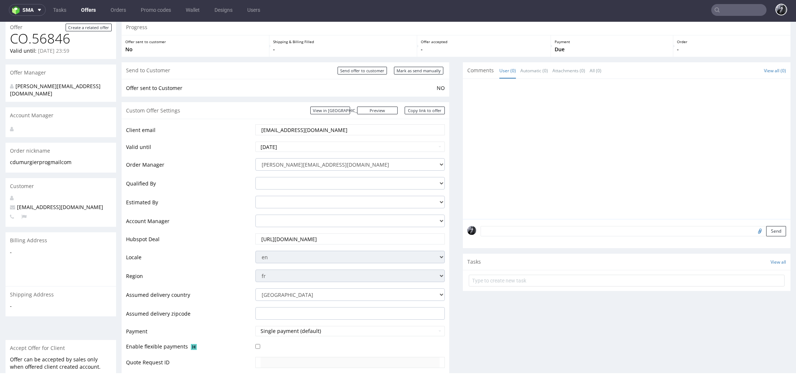
scroll to position [0, 0]
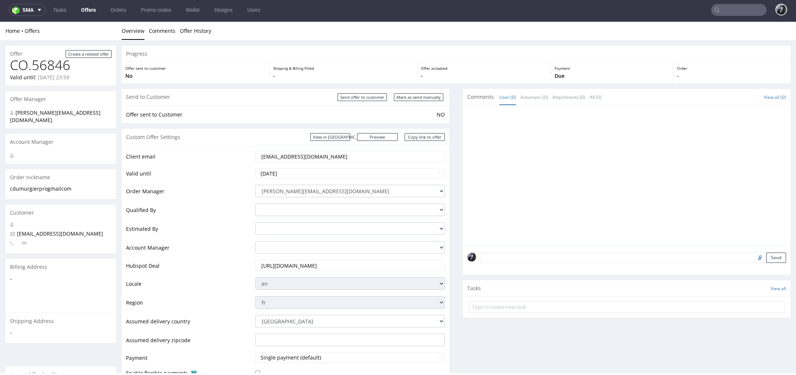
click at [447, 112] on div "Progress Offer sent to customer No Shipping & Billing Filled - Offer accepted -…" at bounding box center [456, 374] width 669 height 656
click at [357, 97] on input "Send offer to customer" at bounding box center [362, 97] width 49 height 8
type input "In progress..."
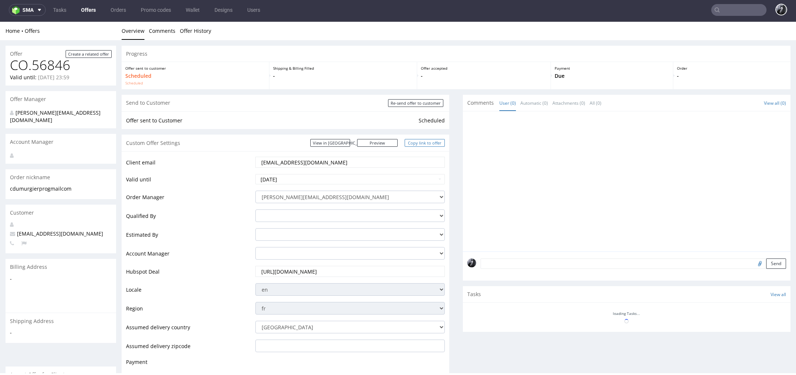
click at [436, 146] on link "Copy link to offer" at bounding box center [425, 143] width 41 height 8
click at [386, 147] on div "Custom Offer Settings View in Hubspot Preview https://packhelp.fr/packhelp-plus…" at bounding box center [286, 143] width 328 height 17
click at [387, 144] on link "Preview" at bounding box center [377, 143] width 41 height 8
click at [424, 146] on link "Copy link to offer" at bounding box center [425, 143] width 41 height 8
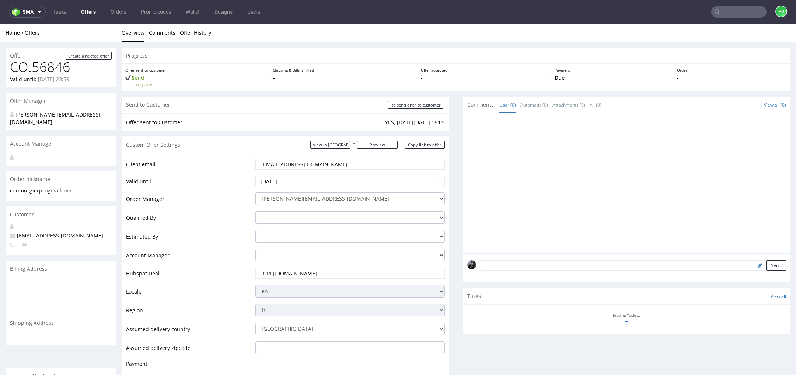
click at [92, 14] on link "Offers" at bounding box center [89, 12] width 24 height 12
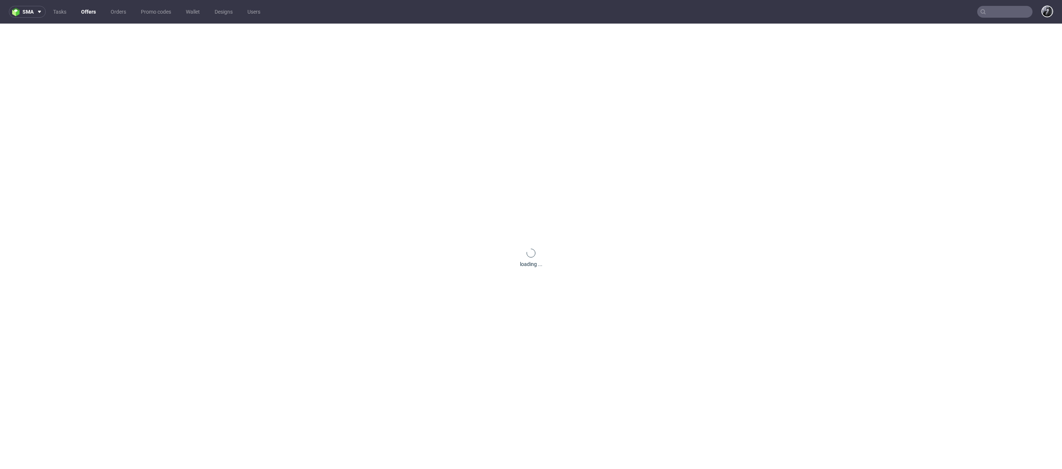
click at [87, 9] on link "Offers" at bounding box center [89, 12] width 24 height 12
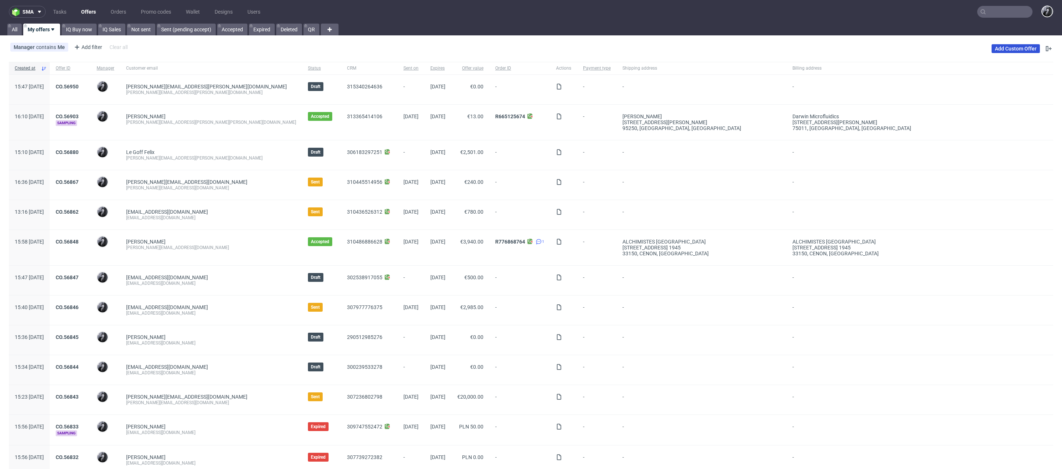
click at [1009, 47] on link "Add Custom Offer" at bounding box center [1015, 48] width 48 height 9
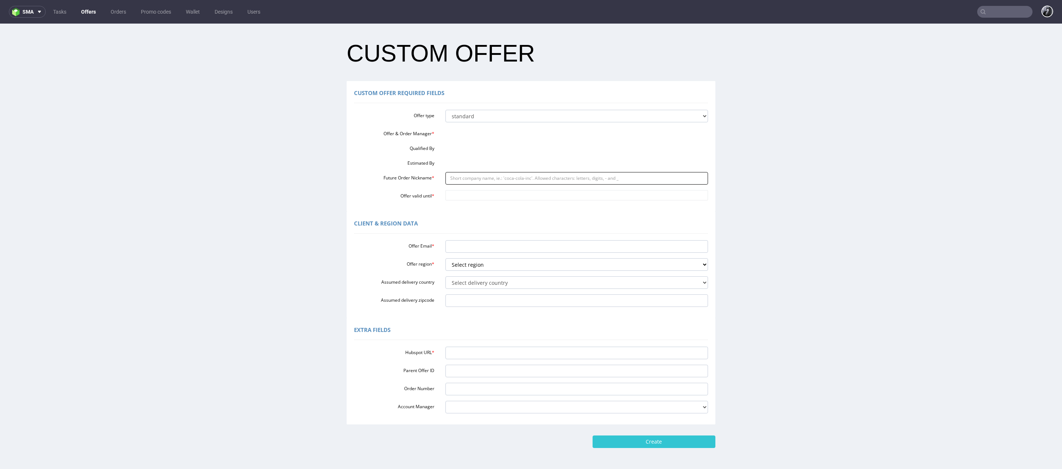
click at [517, 184] on input "Future Order Nickname *" at bounding box center [576, 178] width 263 height 13
paste input "memmailinconnectioncom"
type input "memmailinconnectioncom"
click at [471, 198] on input "Offer valid until *" at bounding box center [576, 195] width 263 height 10
click at [493, 193] on input "[DATE]" at bounding box center [576, 195] width 263 height 10
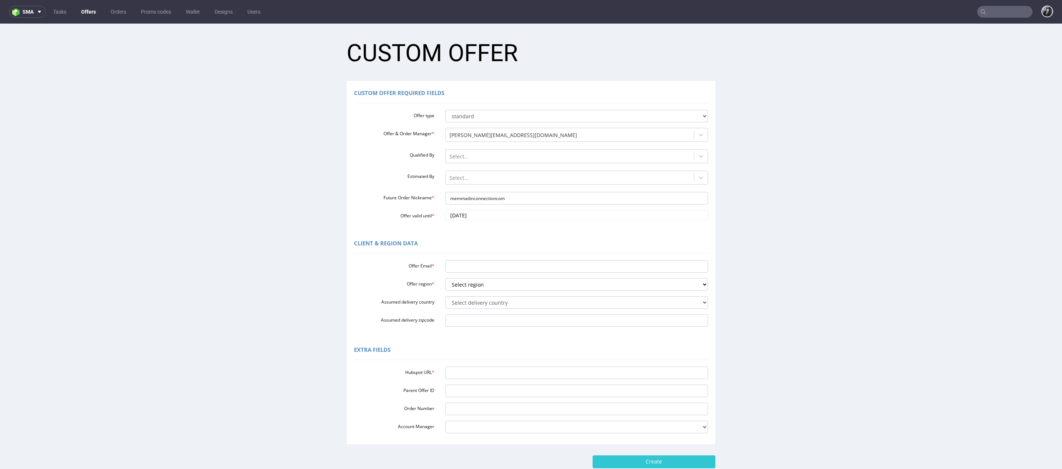
type input "[DATE]"
click at [499, 242] on div "Client & Region data" at bounding box center [531, 245] width 354 height 18
click at [365, 236] on div "Client & Region data" at bounding box center [386, 243] width 64 height 14
click at [474, 272] on input "Offer Email *" at bounding box center [576, 266] width 263 height 13
paste input "[EMAIL_ADDRESS][DOMAIN_NAME]"
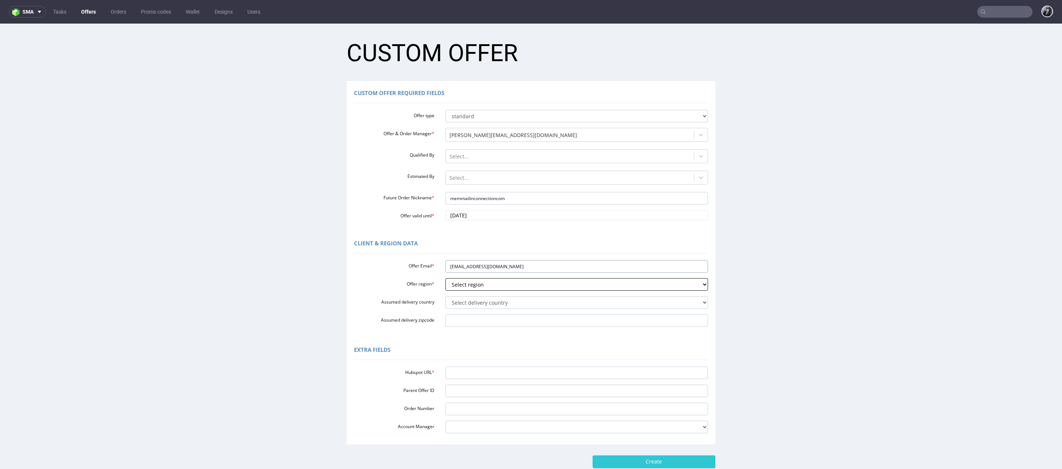
type input "[EMAIL_ADDRESS][DOMAIN_NAME]"
click at [519, 289] on select "Select region eu gb de pl fr it es" at bounding box center [576, 284] width 263 height 13
select select "gb"
click at [445, 278] on select "Select region eu gb de pl fr it es" at bounding box center [576, 284] width 263 height 13
click at [507, 306] on select "Select delivery country Andorra Afghanistan Anguilla Albania Armenia Antarctica…" at bounding box center [576, 302] width 263 height 13
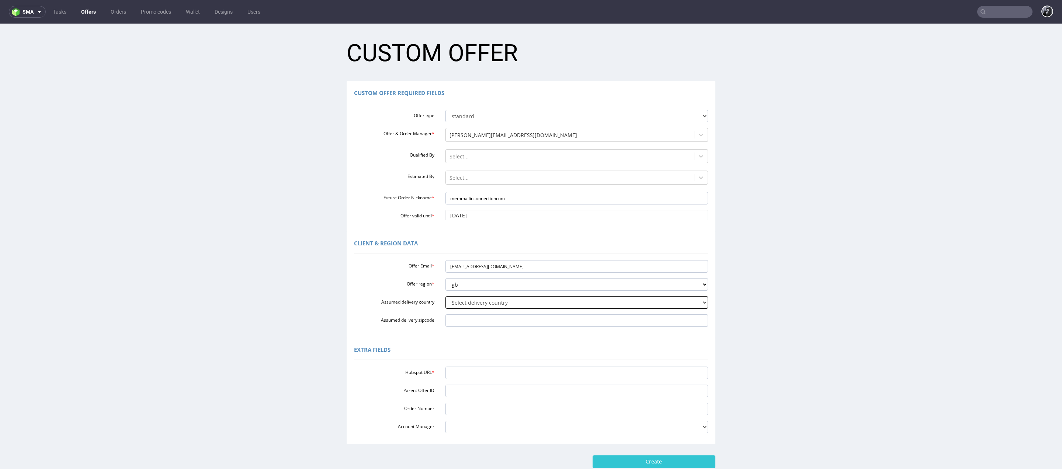
select select "77"
click at [445, 296] on select "Select delivery country Andorra Afghanistan Anguilla Albania Armenia Antarctica…" at bounding box center [576, 302] width 263 height 13
click at [494, 320] on input "Assumed delivery zipcode" at bounding box center [576, 320] width 263 height 13
type input "M225LB"
click at [548, 369] on input "Hubspot URL *" at bounding box center [576, 373] width 263 height 13
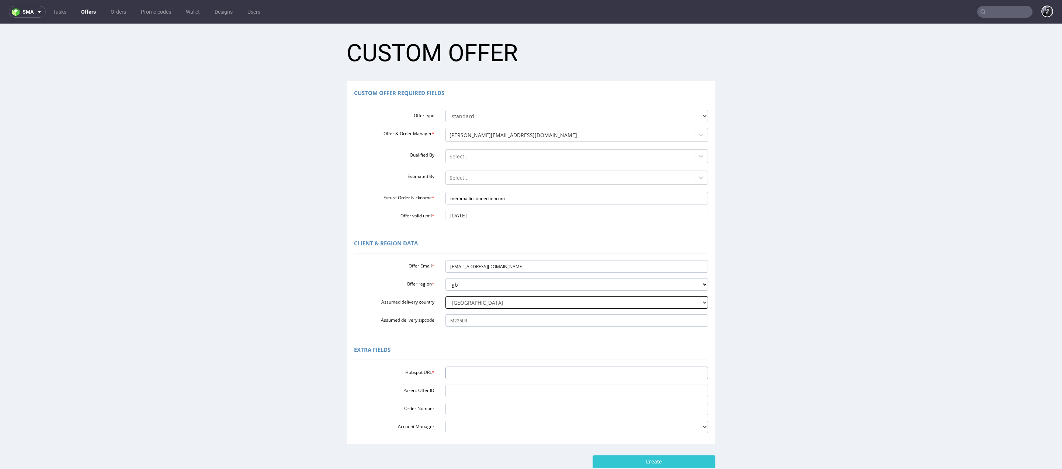
paste input "https://app-eu1.hubspot.com/contacts/25600958/record/0-3/316448381143/"
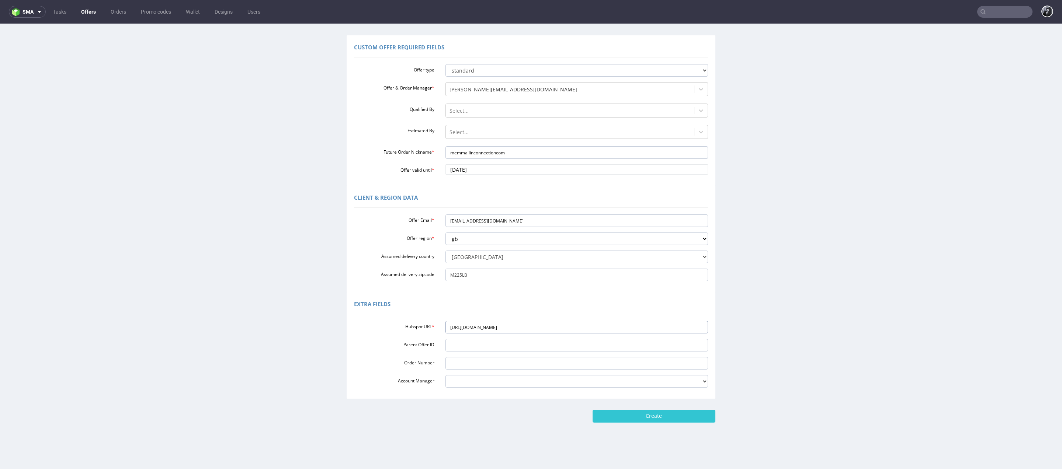
scroll to position [46, 0]
type input "https://app-eu1.hubspot.com/contacts/25600958/record/0-3/316448381143/"
click at [682, 413] on input "Create" at bounding box center [653, 415] width 123 height 13
type input "Please wait..."
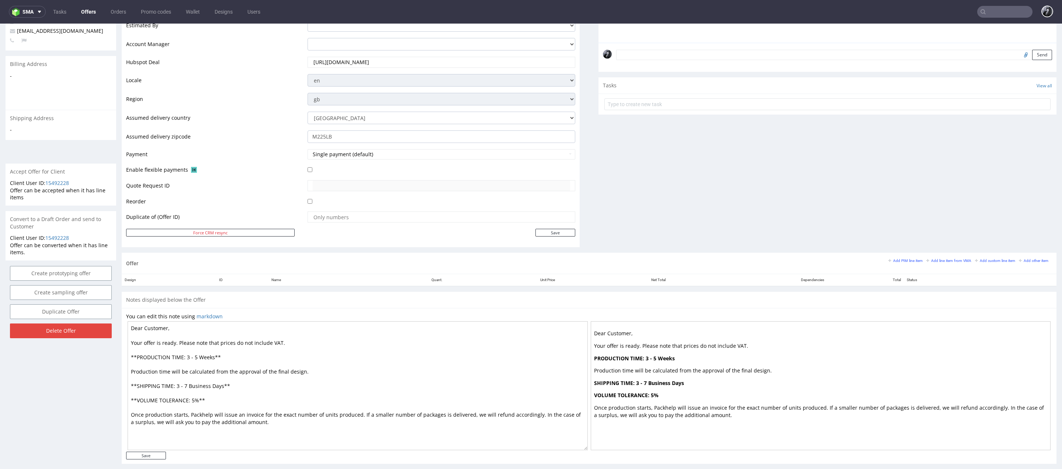
scroll to position [212, 0]
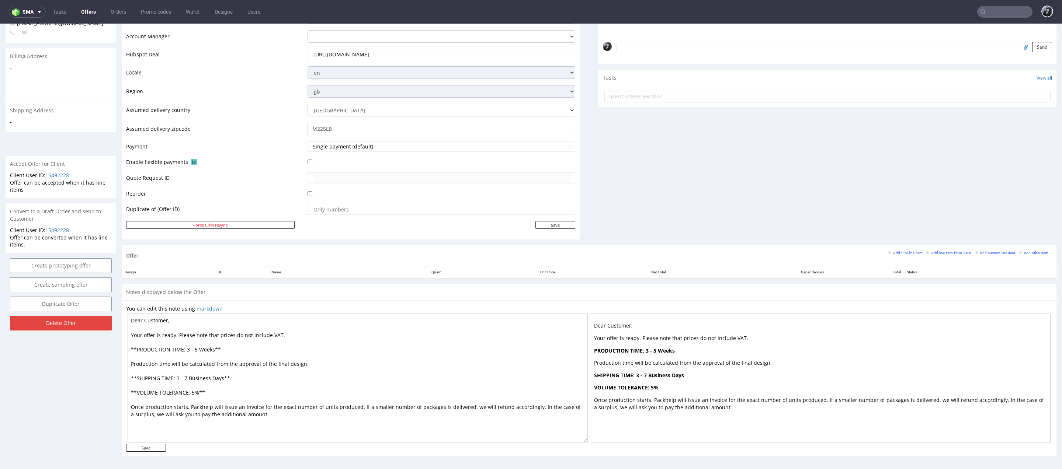
drag, startPoint x: 294, startPoint y: 418, endPoint x: 77, endPoint y: 244, distance: 277.8
click at [77, 244] on div "Offer Create a related offer CO.56952 Valid until: October 03, 2025 23:59 Offer…" at bounding box center [531, 149] width 1062 height 638
paste textarea "Philippa, Your offer is ready. Please note that prices do not include VAT. If y…"
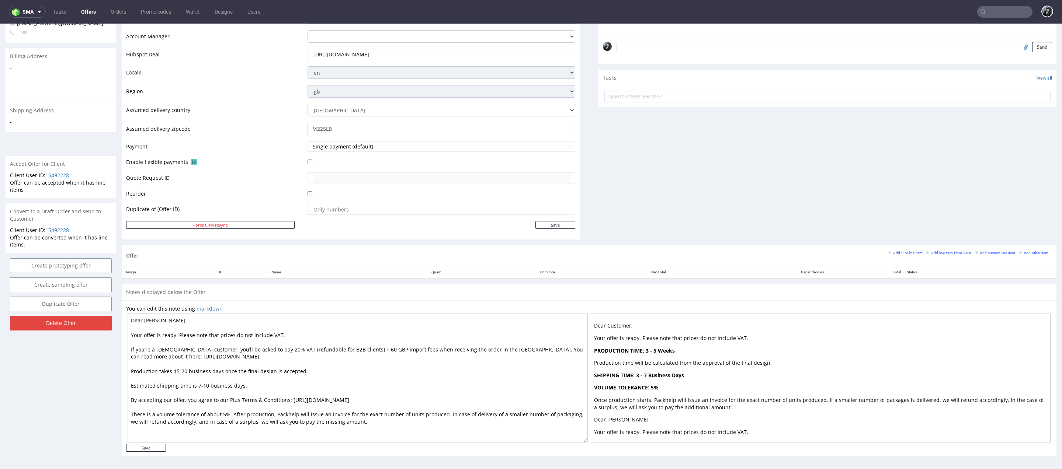
drag, startPoint x: 163, startPoint y: 319, endPoint x: 145, endPoint y: 321, distance: 18.9
click at [145, 321] on textarea "Dear [PERSON_NAME], Your offer is ready. Please note that prices do not include…" at bounding box center [358, 378] width 460 height 129
type textarea "Dear Customer, Your offer is ready. Please note that prices do not include VAT.…"
click at [183, 369] on textarea "Dear Customer, Your offer is ready. Please note that prices do not include VAT.…" at bounding box center [358, 378] width 460 height 129
click at [105, 417] on div "Offer Create a related offer CO.56952 Valid until: October 03, 2025 23:59 Offer…" at bounding box center [61, 148] width 111 height 627
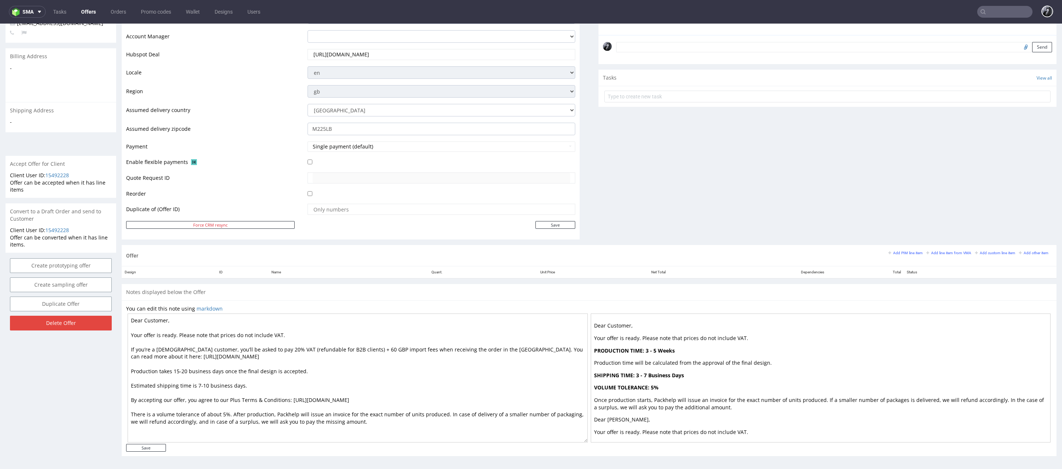
click at [188, 369] on textarea "Dear Customer, Your offer is ready. Please note that prices do not include VAT.…" at bounding box center [358, 378] width 460 height 129
click at [111, 411] on div "Offer Create a related offer CO.56952 Valid until: October 03, 2025 23:59 Offer…" at bounding box center [61, 148] width 111 height 627
click at [153, 445] on input "Save" at bounding box center [146, 448] width 40 height 8
type input "In progress..."
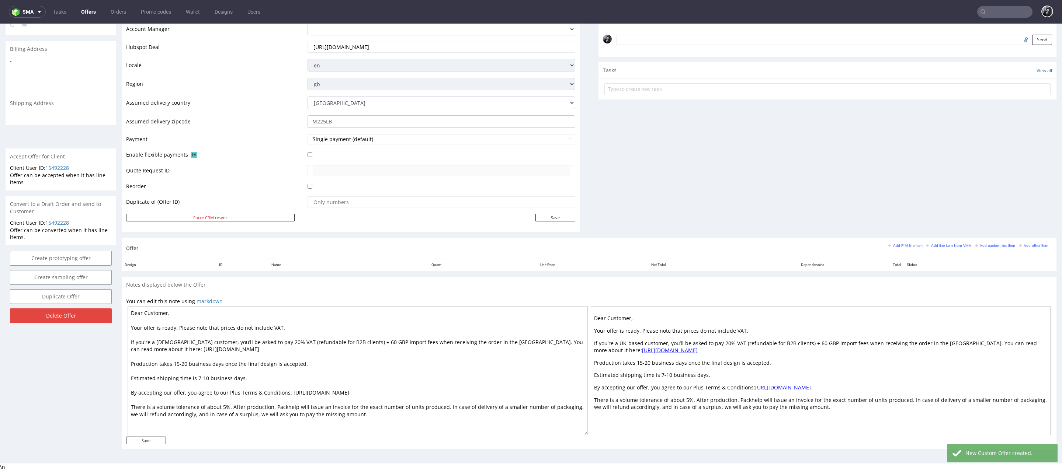
scroll to position [2, 0]
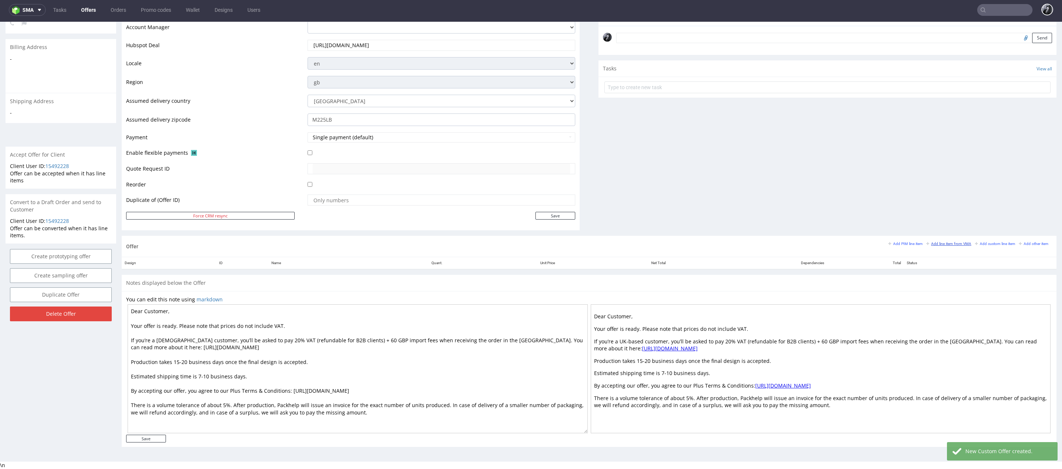
click at [943, 243] on small "Add line item from VMA" at bounding box center [948, 244] width 45 height 4
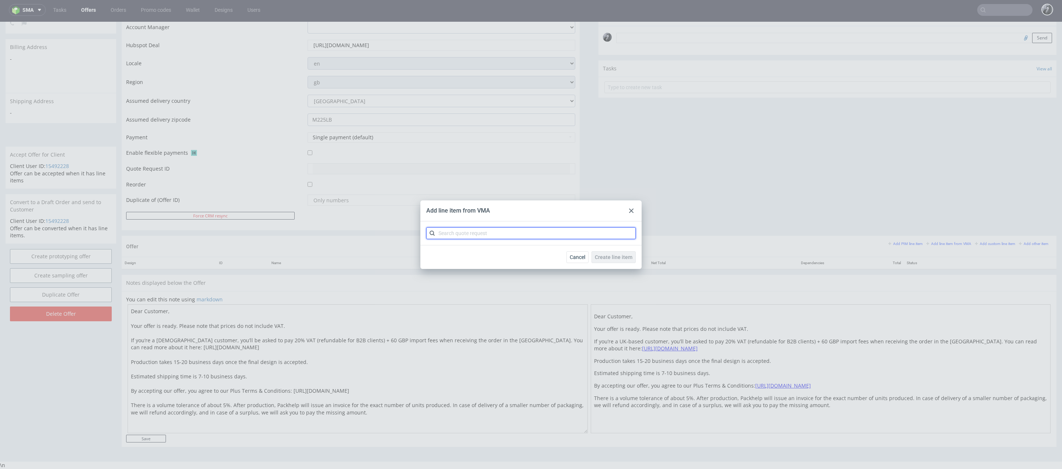
click at [486, 236] on input "text" at bounding box center [530, 233] width 209 height 12
type input "CBOM"
click at [485, 252] on div "CBOM 1 variant" at bounding box center [531, 250] width 204 height 13
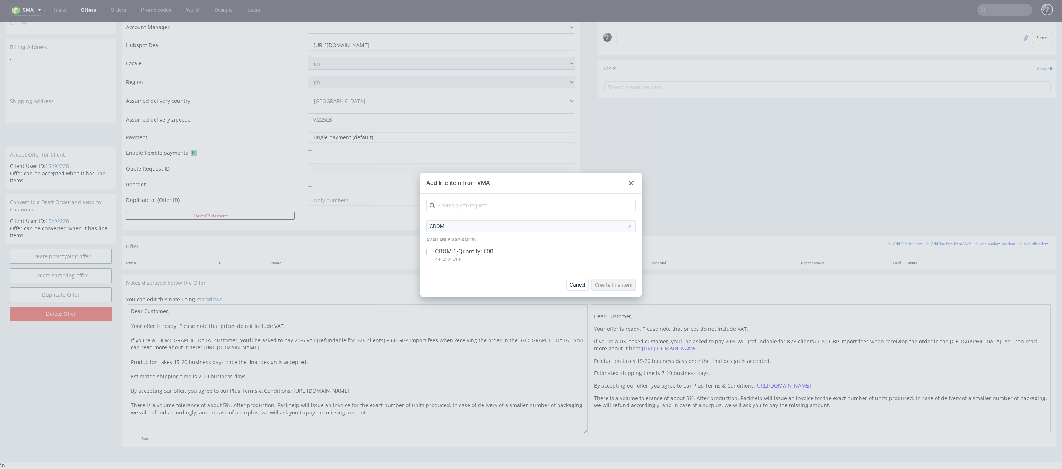
click at [436, 250] on p "CBOM-1 • Quantity: 600" at bounding box center [464, 252] width 58 height 8
checkbox input "true"
click at [616, 286] on span "Create line item" at bounding box center [614, 284] width 38 height 5
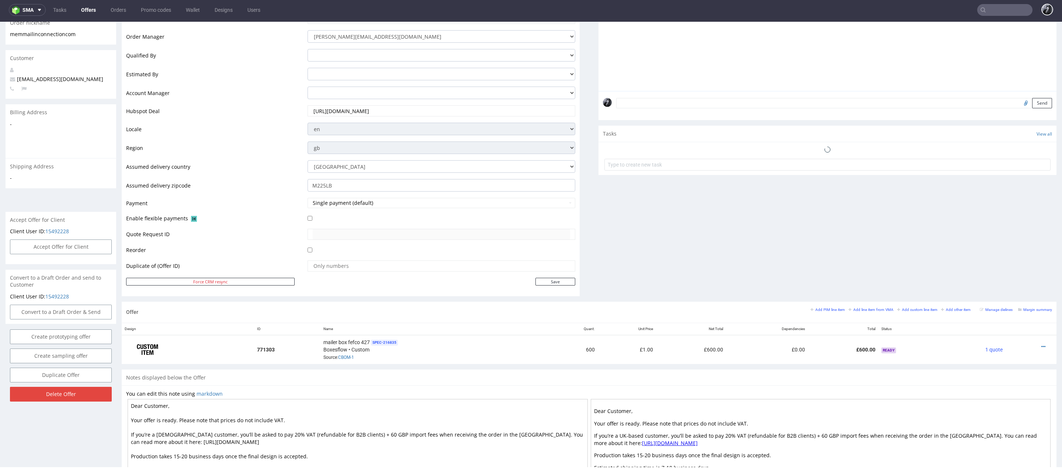
scroll to position [160, 0]
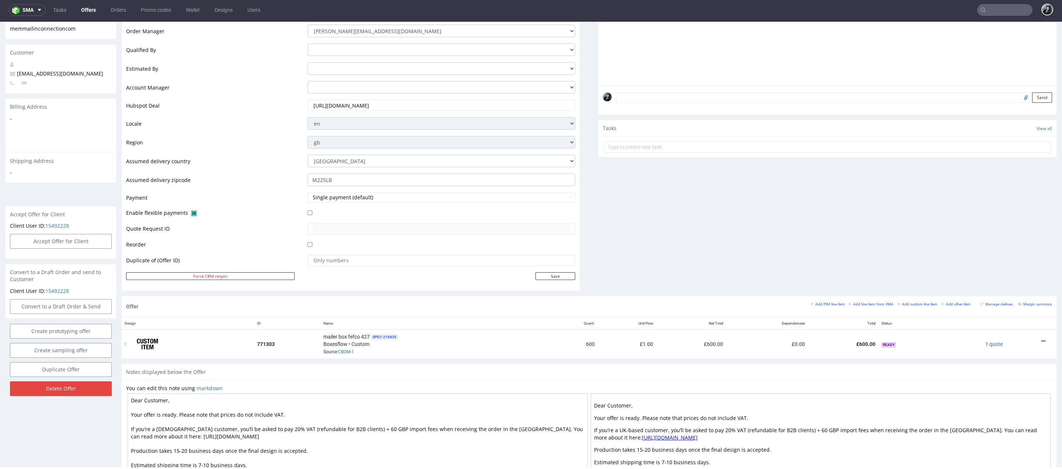
click at [1041, 340] on icon at bounding box center [1043, 341] width 4 height 5
click at [997, 246] on span "Edit item specification" at bounding box center [1009, 244] width 59 height 7
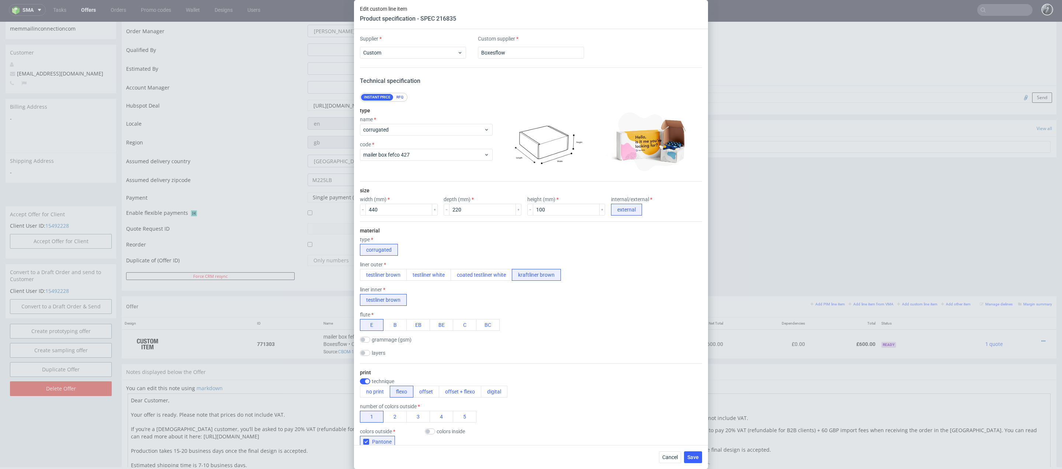
scroll to position [534, 0]
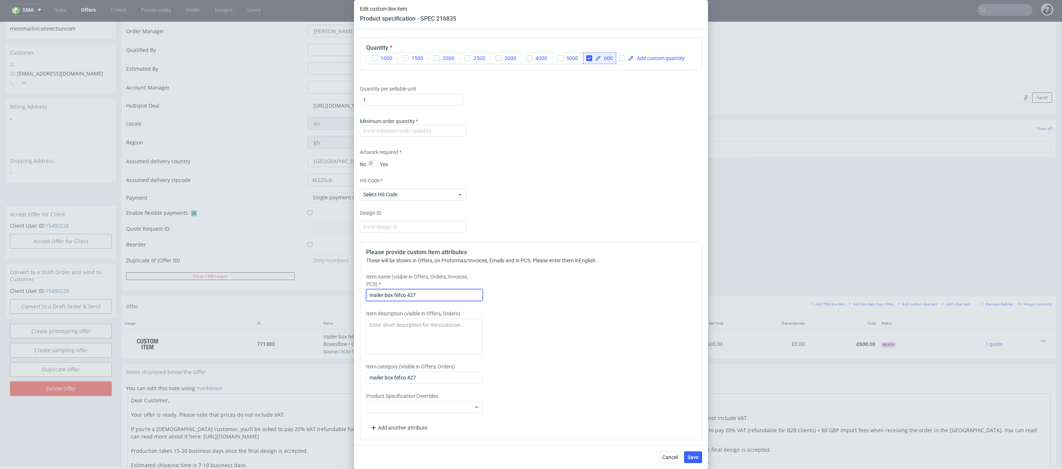
drag, startPoint x: 430, startPoint y: 293, endPoint x: 289, endPoint y: 293, distance: 141.6
click at [289, 293] on div "Edit custom line item Product specification - SPEC 216835 Supplier Custom Custo…" at bounding box center [531, 234] width 1062 height 469
paste input "Custom Mailer Box"
type input "Custom Mailer Box White on Kraft 44 x 22 x 10 cm"
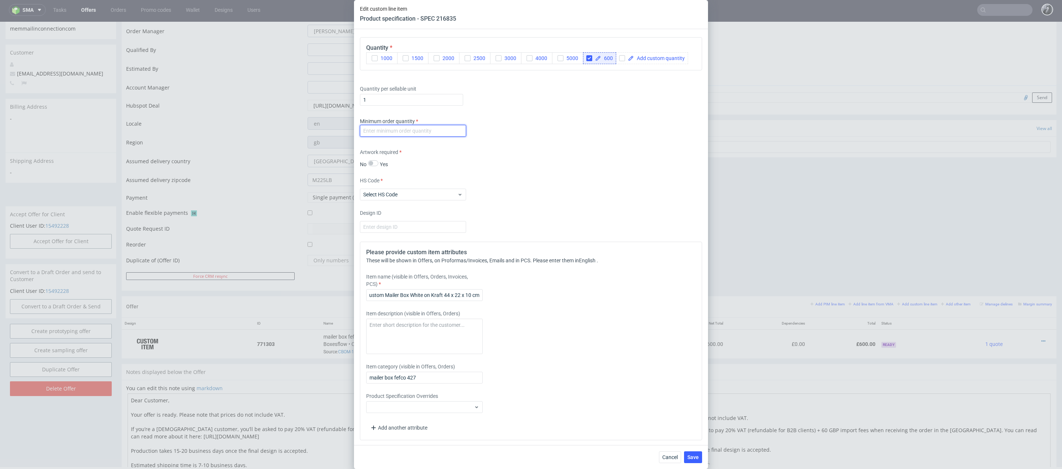
click at [400, 128] on input "number" at bounding box center [413, 131] width 106 height 12
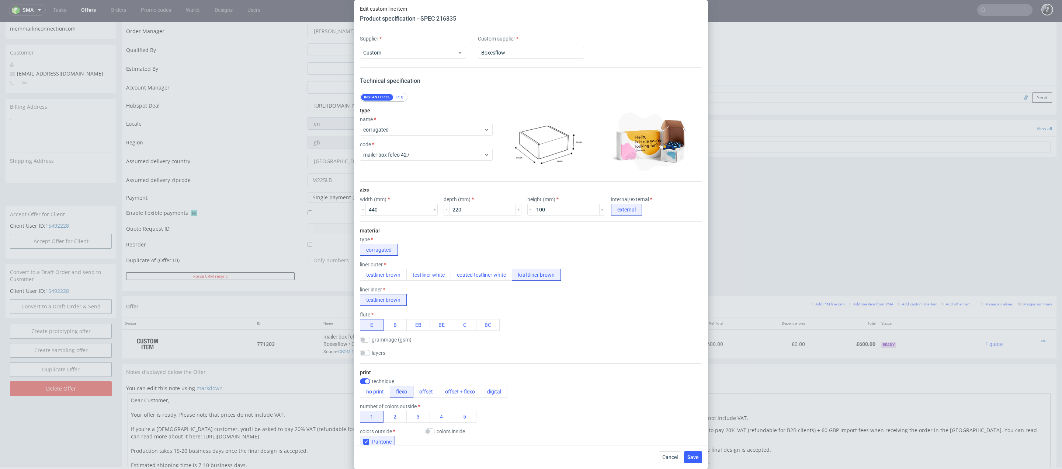
scroll to position [534, 0]
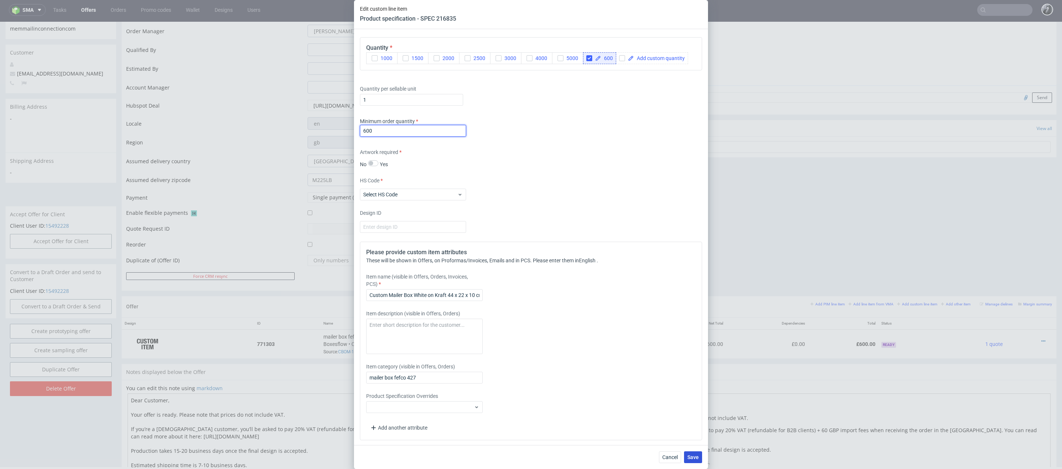
type input "600"
click at [695, 459] on span "Save" at bounding box center [692, 457] width 11 height 5
click at [427, 194] on span "Select HS Code" at bounding box center [410, 194] width 94 height 7
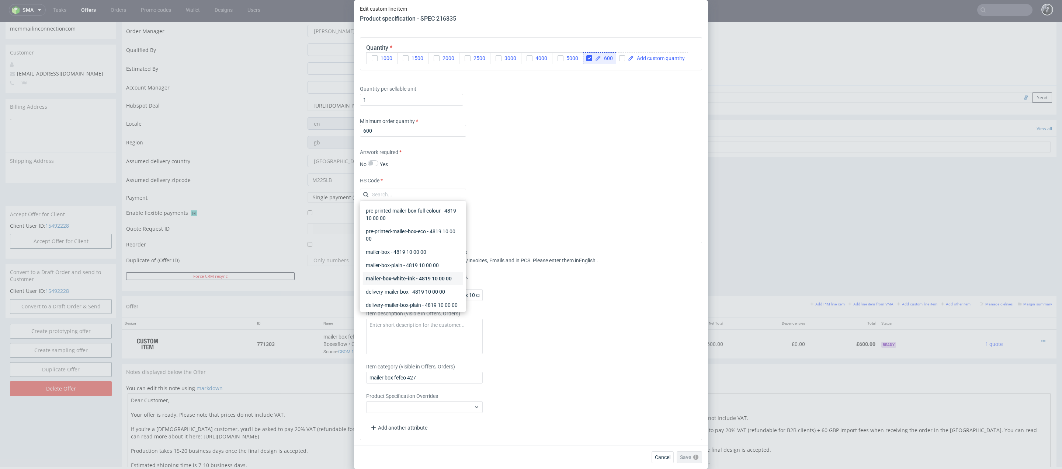
click at [444, 282] on div "mailer-box-white-ink - 4819 10 00 00" at bounding box center [413, 278] width 100 height 13
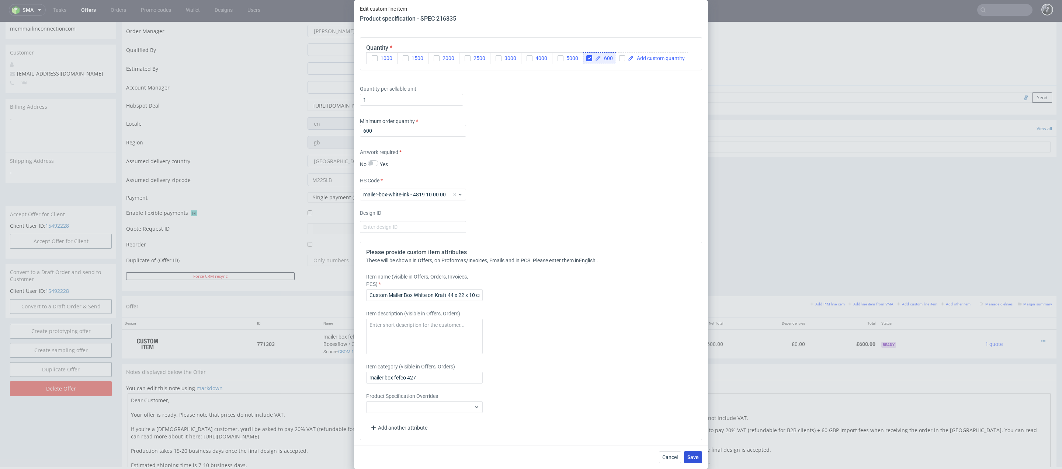
click at [693, 459] on span "Save" at bounding box center [692, 457] width 11 height 5
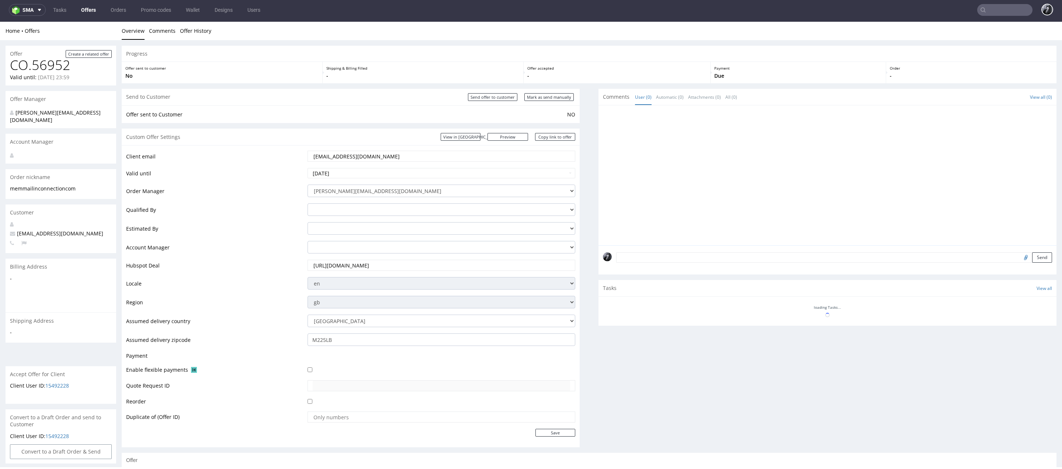
scroll to position [80, 0]
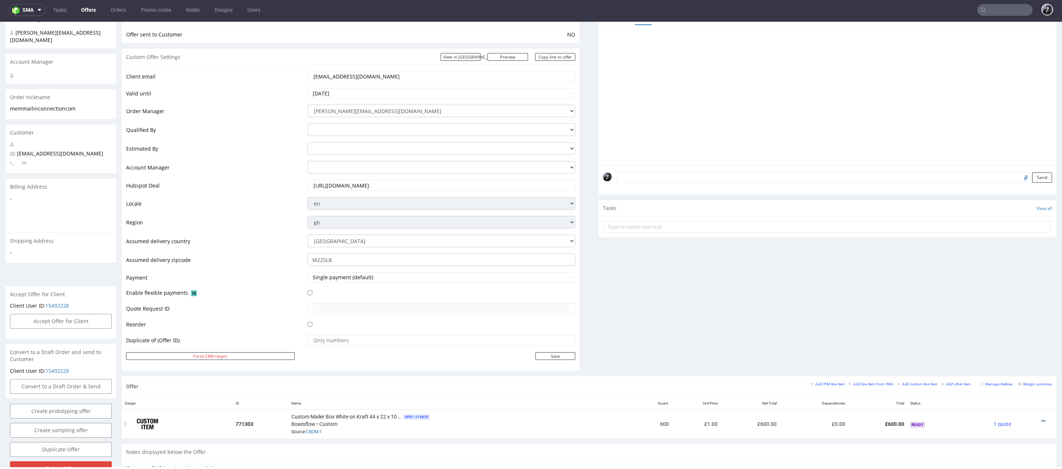
click at [1041, 419] on icon at bounding box center [1043, 421] width 4 height 5
click at [1003, 341] on span "Edit item price" at bounding box center [1009, 338] width 59 height 7
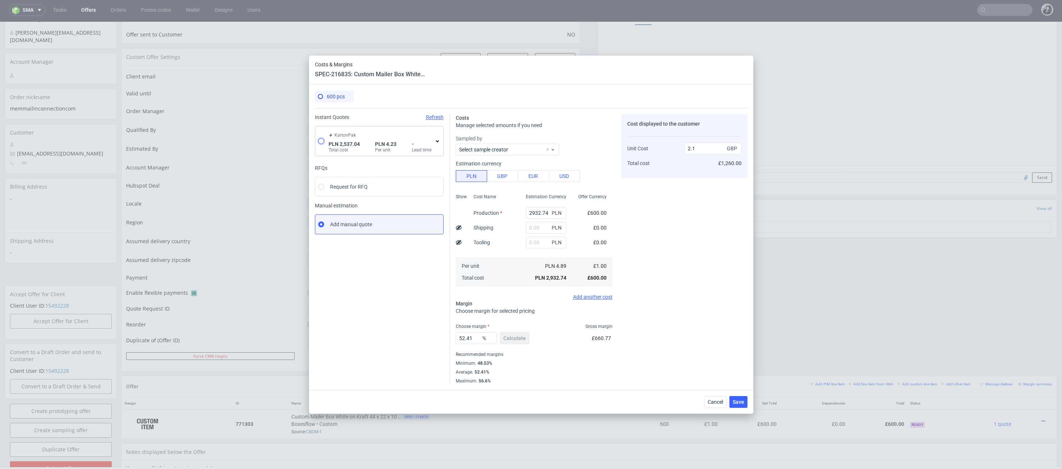
click at [323, 140] on input "radio" at bounding box center [321, 141] width 6 height 6
radio input "true"
radio input "false"
type input "1139.8899999999999"
type input "1397.15"
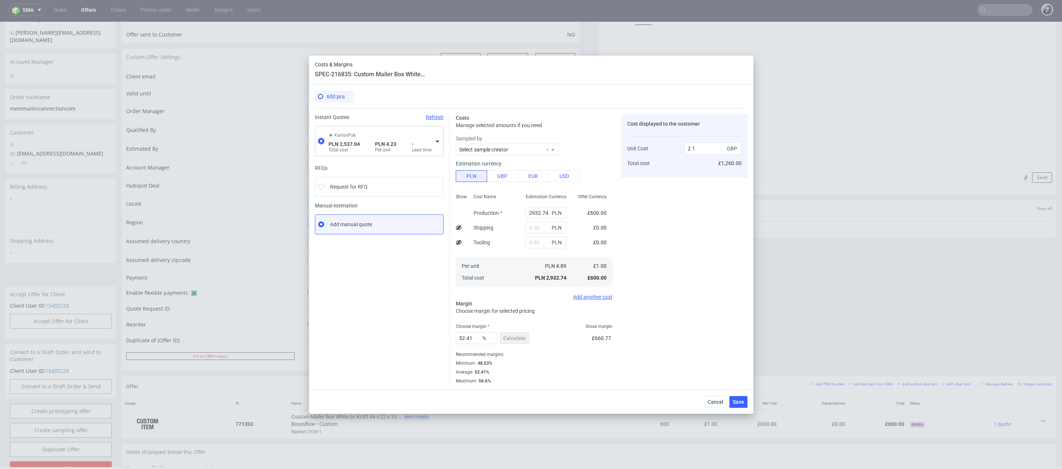
type input "0.87"
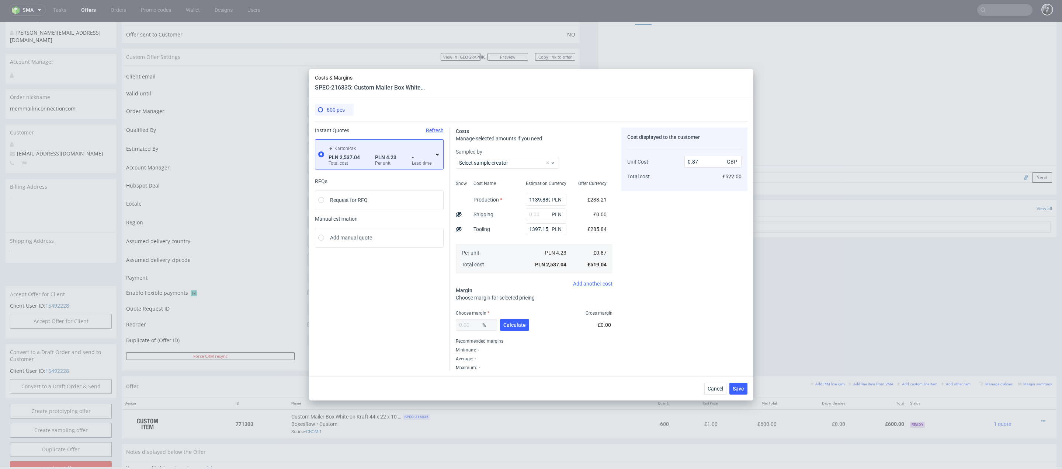
click at [438, 155] on icon at bounding box center [437, 155] width 6 height 6
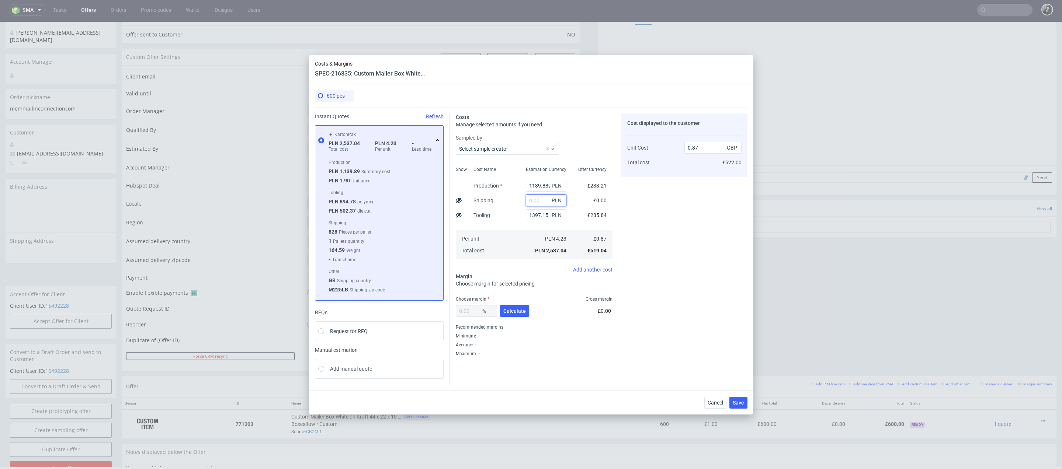
click at [549, 202] on input "text" at bounding box center [546, 201] width 41 height 12
click at [584, 151] on div "Sampled by Select sample creator" at bounding box center [534, 144] width 157 height 21
drag, startPoint x: 350, startPoint y: 181, endPoint x: 340, endPoint y: 181, distance: 9.2
click at [340, 181] on div "PLN 1.90 Unit price" at bounding box center [383, 182] width 109 height 9
click at [340, 181] on span "PLN 1.90" at bounding box center [339, 181] width 21 height 6
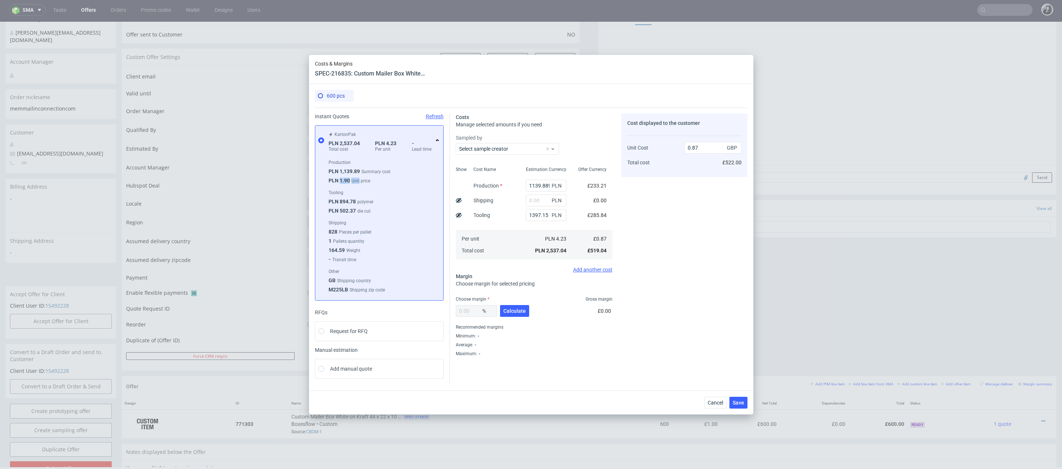
drag, startPoint x: 340, startPoint y: 181, endPoint x: 346, endPoint y: 182, distance: 5.9
click at [346, 182] on span "PLN 1.90" at bounding box center [339, 181] width 21 height 6
click at [546, 204] on input "text" at bounding box center [546, 201] width 41 height 12
click at [708, 240] on div "Cost displayed to the customer Unit Cost Total cost 0.87 GBP £522.00" at bounding box center [684, 235] width 126 height 243
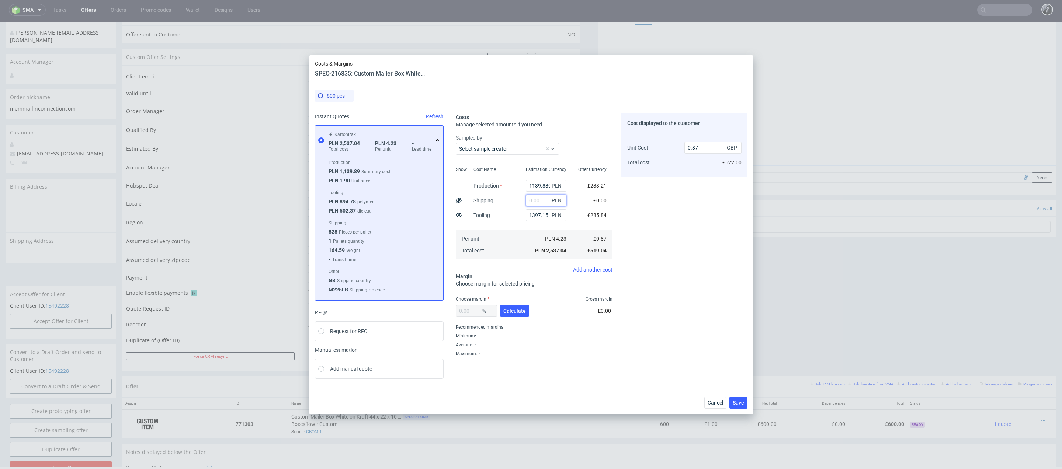
click at [540, 202] on input "text" at bounding box center [546, 201] width 41 height 12
type input "1500"
type input "1.38"
type input "1500"
click at [675, 251] on div "Cost displayed to the customer Unit Cost Total cost 1.38 GBP £828.00" at bounding box center [684, 235] width 126 height 243
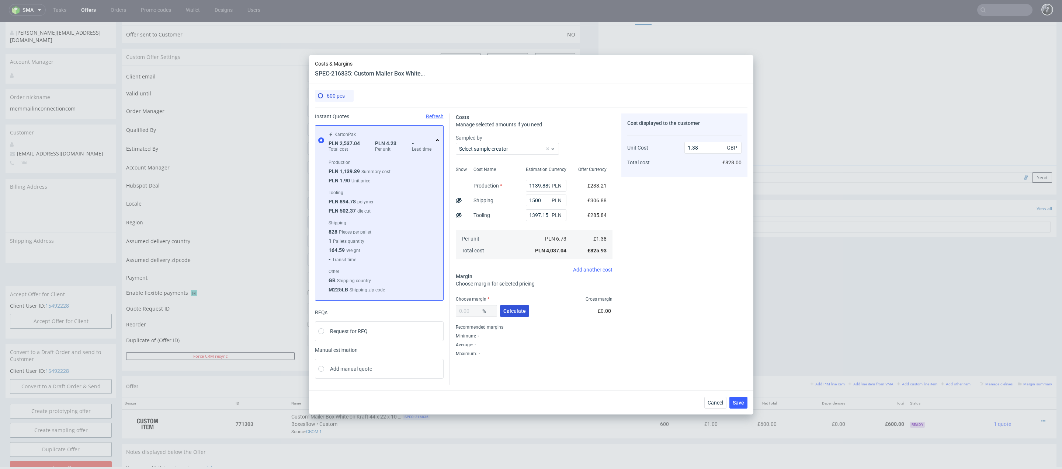
click at [512, 311] on span "Calculate" at bounding box center [514, 311] width 22 height 5
type input "39.72"
click at [705, 154] on input "2.29" at bounding box center [712, 148] width 57 height 12
type input "2"
type input "31.00000000000001"
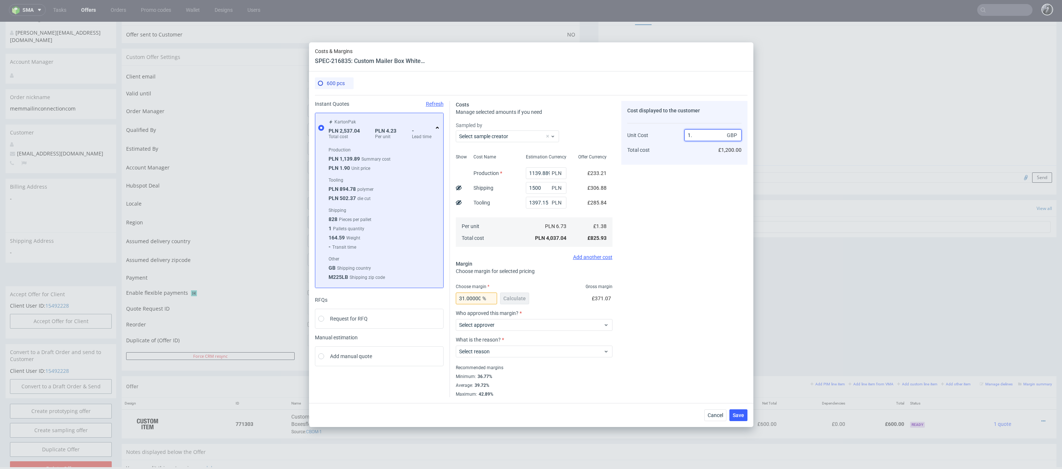
type input "1.8"
type input "23.333333333333346"
type input "1.99"
type input "30.6532663316583"
type input "1.99"
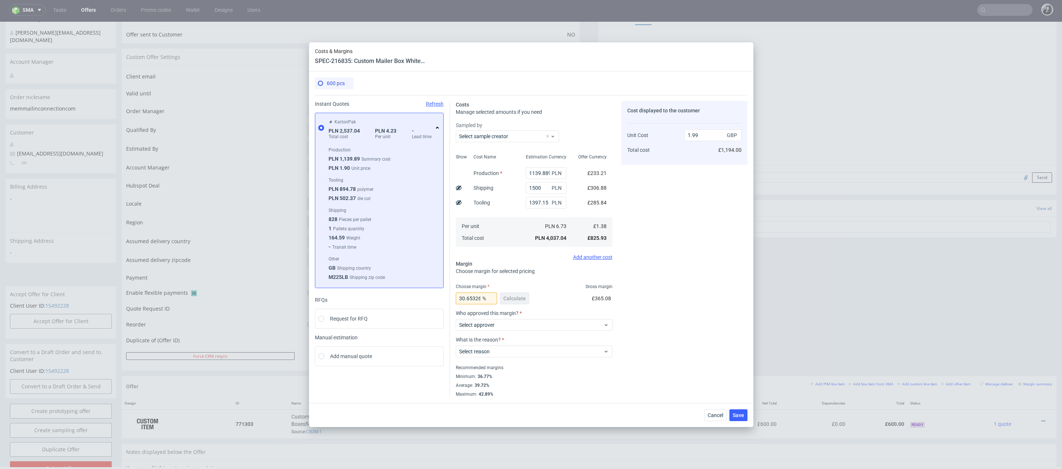
click at [680, 263] on div "Cost displayed to the customer Unit Cost Total cost 1.99 GBP £1,194.00" at bounding box center [684, 249] width 126 height 296
click at [537, 326] on span "Select approver" at bounding box center [531, 324] width 145 height 7
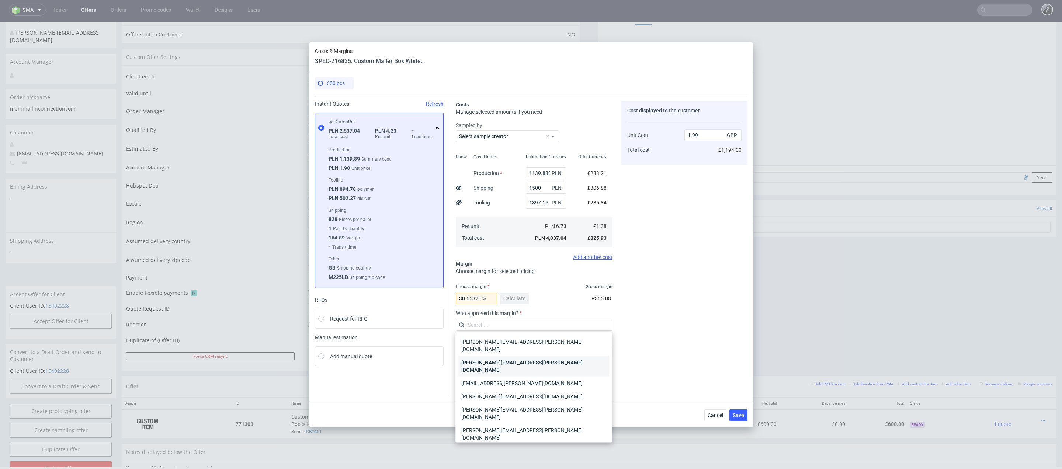
click at [567, 356] on div "[PERSON_NAME][EMAIL_ADDRESS][PERSON_NAME][DOMAIN_NAME]" at bounding box center [533, 366] width 151 height 21
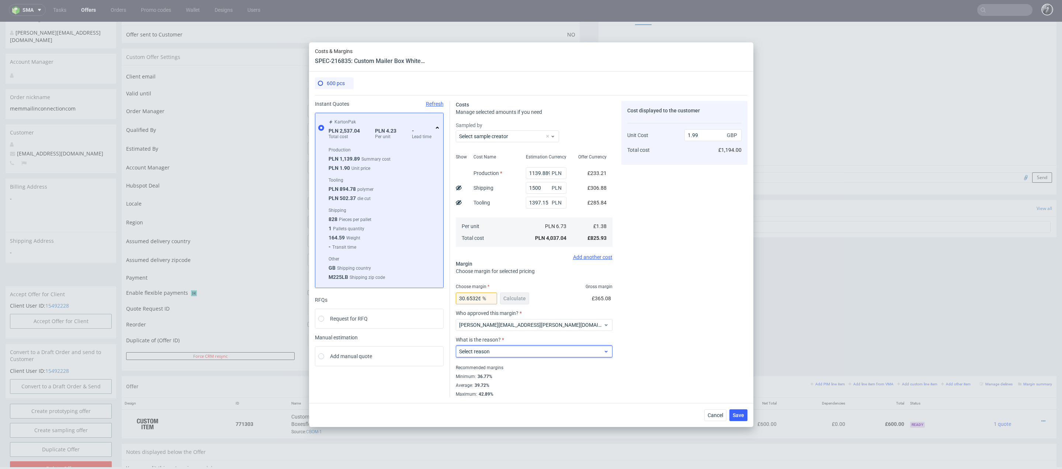
click at [546, 354] on span "Select reason" at bounding box center [531, 351] width 145 height 7
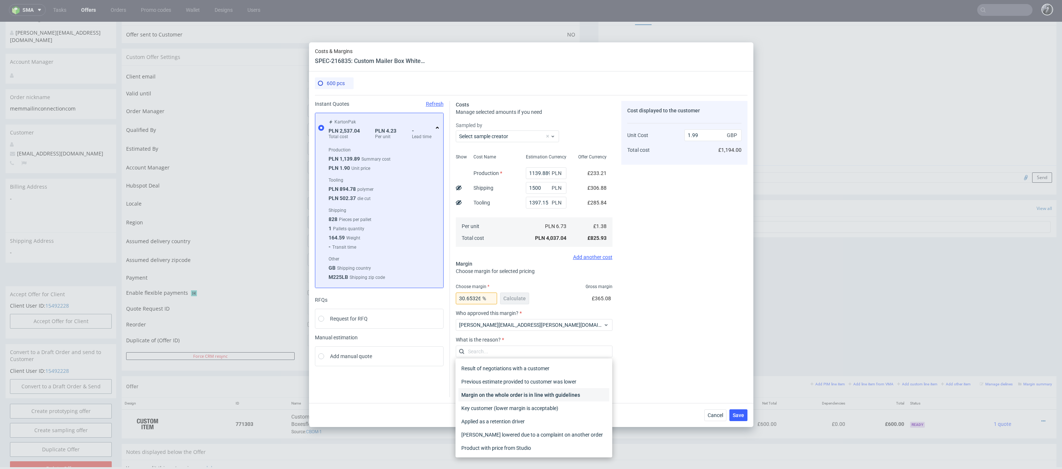
click at [554, 399] on div "Margin on the whole order is in line with guidelines" at bounding box center [533, 395] width 151 height 13
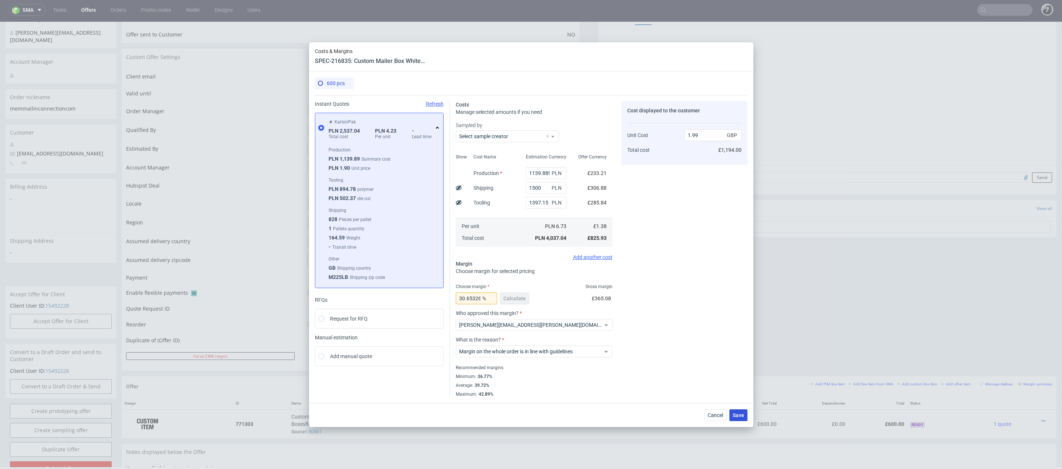
click at [739, 414] on span "Save" at bounding box center [738, 415] width 11 height 5
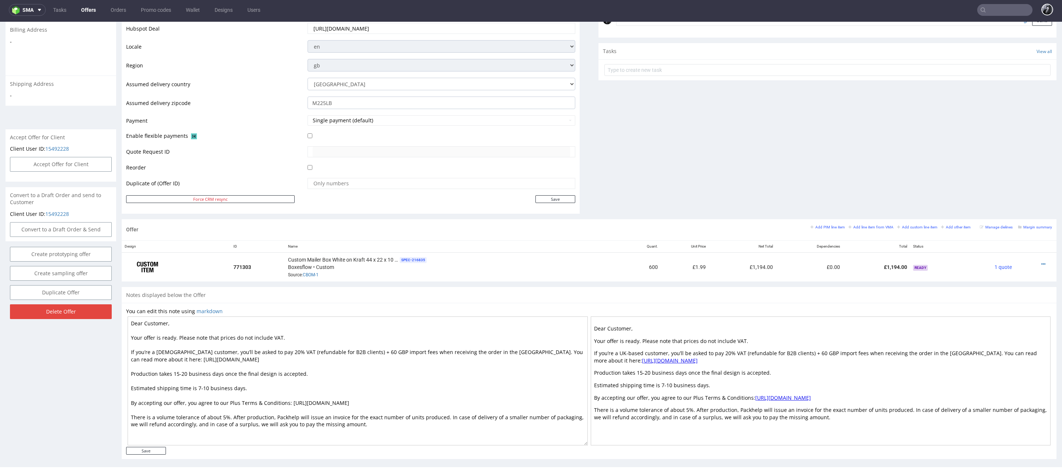
scroll to position [238, 0]
click at [318, 383] on textarea "Dear Customer, Your offer is ready. Please note that prices do not include VAT.…" at bounding box center [358, 380] width 460 height 129
click at [356, 366] on textarea "Dear Customer, Your offer is ready. Please note that prices do not include VAT.…" at bounding box center [358, 380] width 460 height 129
click at [472, 399] on textarea "Dear Customer, Your offer is ready. Please note that prices do not include VAT.…" at bounding box center [358, 380] width 460 height 129
click at [388, 435] on textarea "Dear Customer, Your offer is ready. Please note that prices do not include VAT.…" at bounding box center [358, 380] width 460 height 129
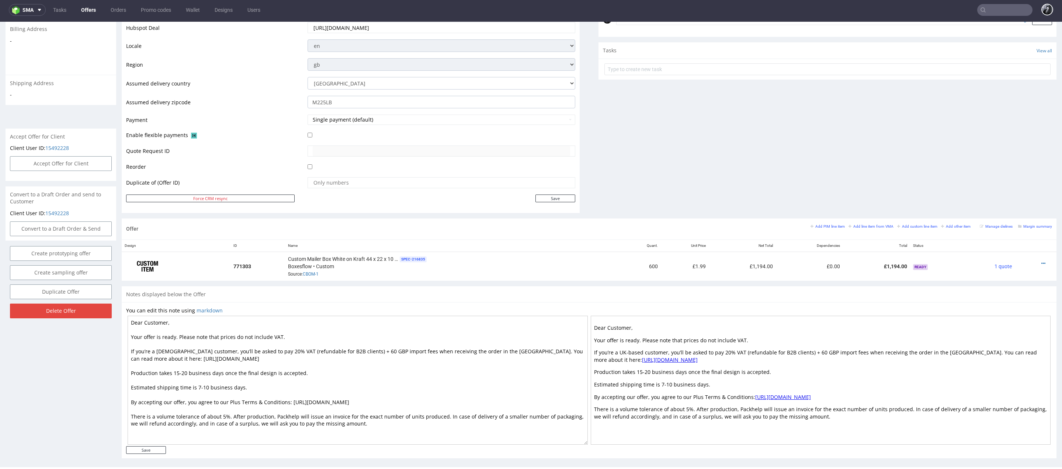
click at [327, 458] on div "Notes displayed below the Offer You can edit this note using markdown Dear Cust…" at bounding box center [589, 375] width 935 height 178
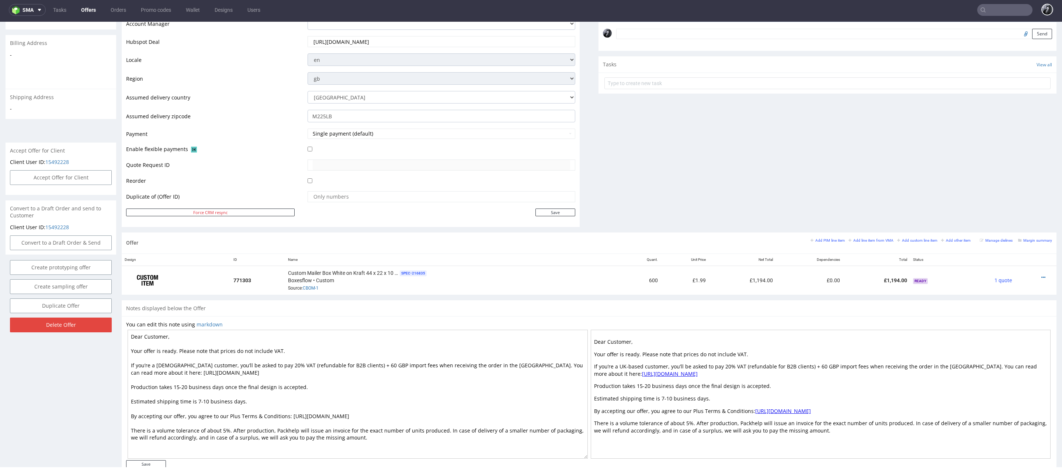
scroll to position [218, 0]
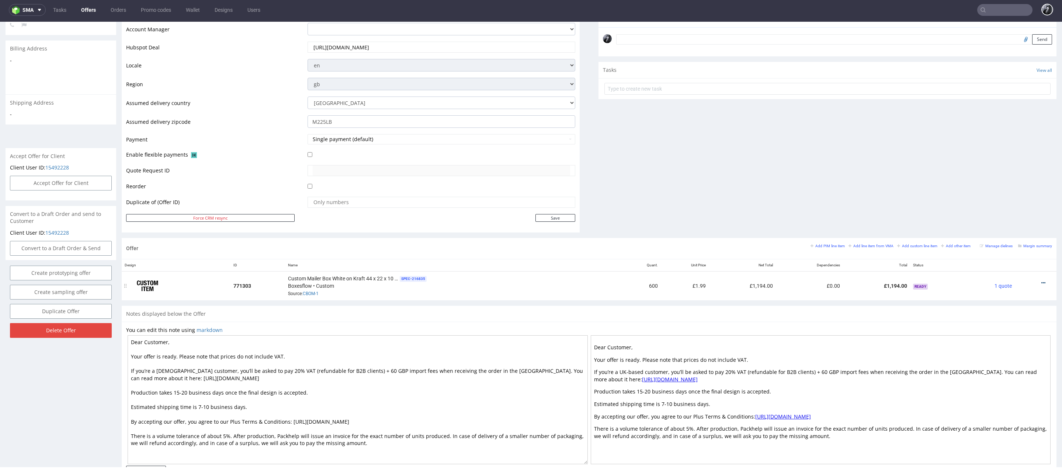
click at [1041, 281] on icon at bounding box center [1043, 283] width 4 height 5
click at [1002, 201] on span "Edit item price" at bounding box center [1009, 200] width 59 height 7
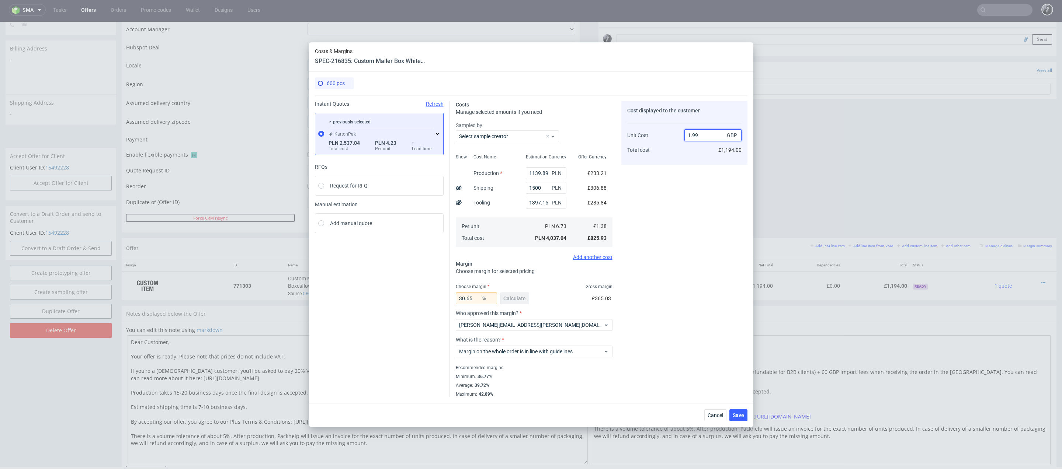
click at [696, 135] on input "1.99" at bounding box center [712, 135] width 57 height 12
type input "1"
type input "-37.999999999999986"
type input "189"
type input "99.26984126984128"
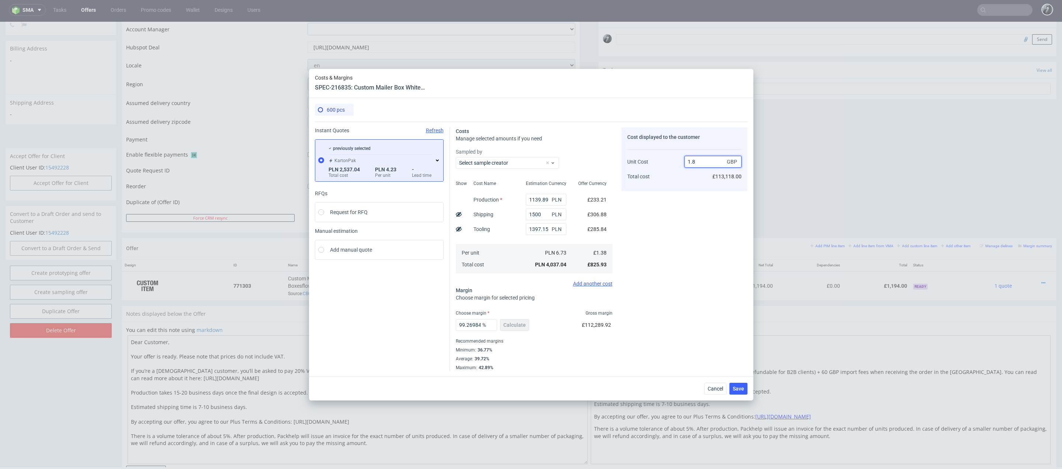
type input "1.89"
type input "26.984126984126995"
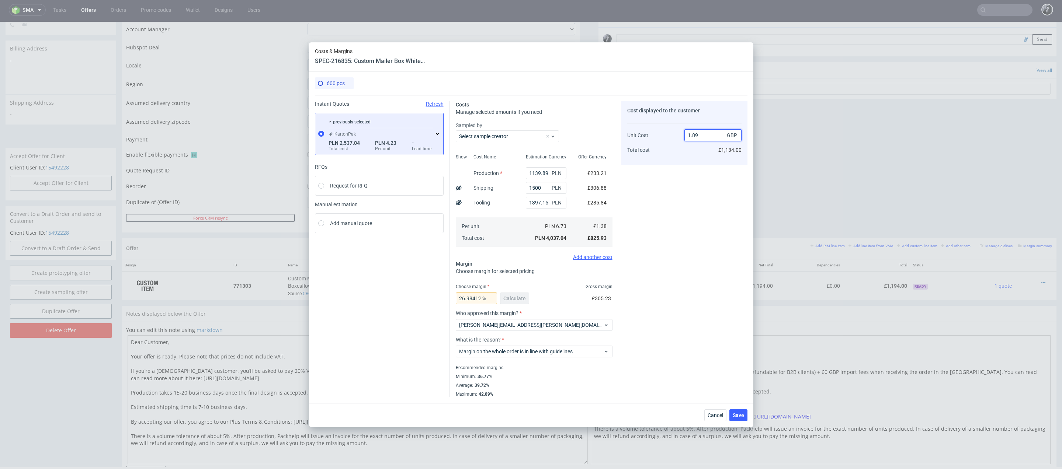
type input "1.89"
click at [689, 225] on div "Cost displayed to the customer Unit Cost Total cost 1.89 GBP £1,134.00" at bounding box center [684, 249] width 126 height 296
click at [741, 418] on span "Save" at bounding box center [738, 415] width 11 height 5
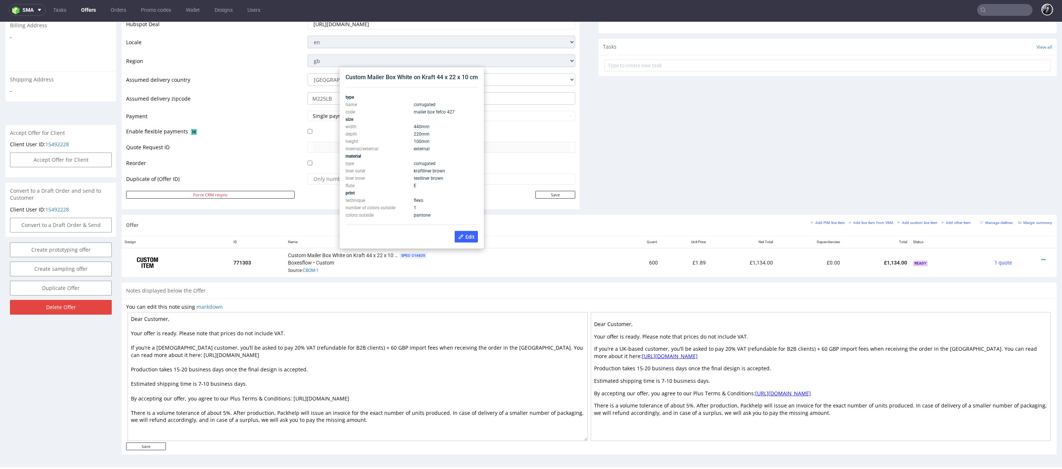
scroll to position [0, 0]
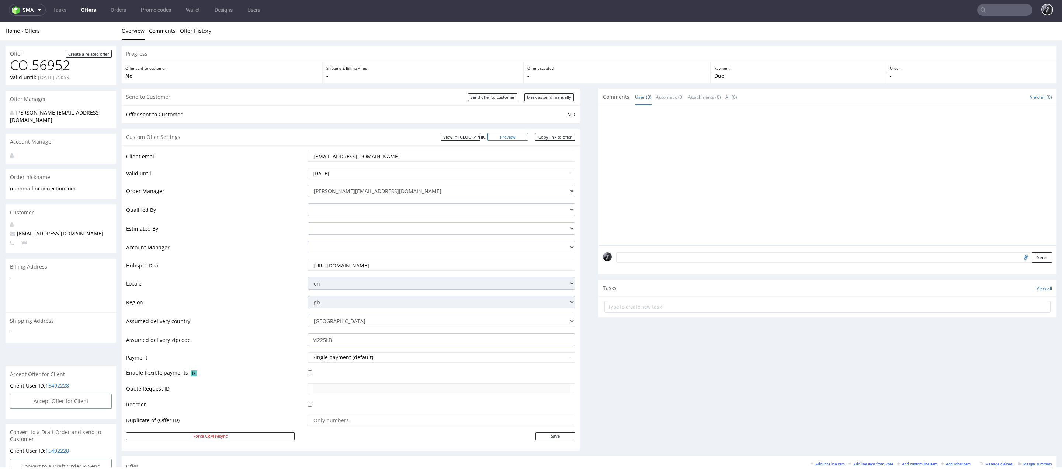
click at [514, 135] on link "Preview" at bounding box center [507, 137] width 41 height 8
click at [549, 138] on link "Copy link to offer" at bounding box center [555, 137] width 41 height 8
click at [557, 134] on link "Copy link to offer" at bounding box center [555, 137] width 41 height 8
click at [495, 97] on input "Send offer to customer" at bounding box center [492, 97] width 49 height 8
type input "In progress..."
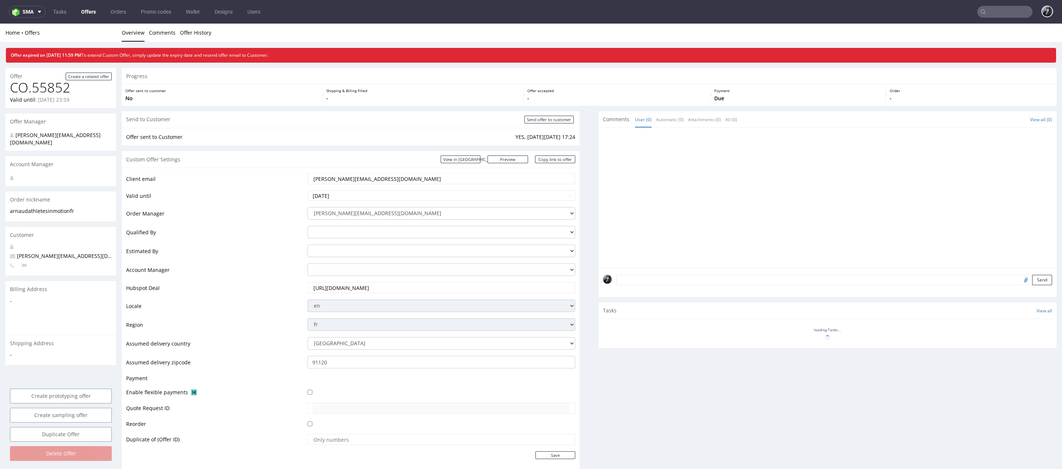
click at [86, 6] on link "Offers" at bounding box center [89, 12] width 24 height 12
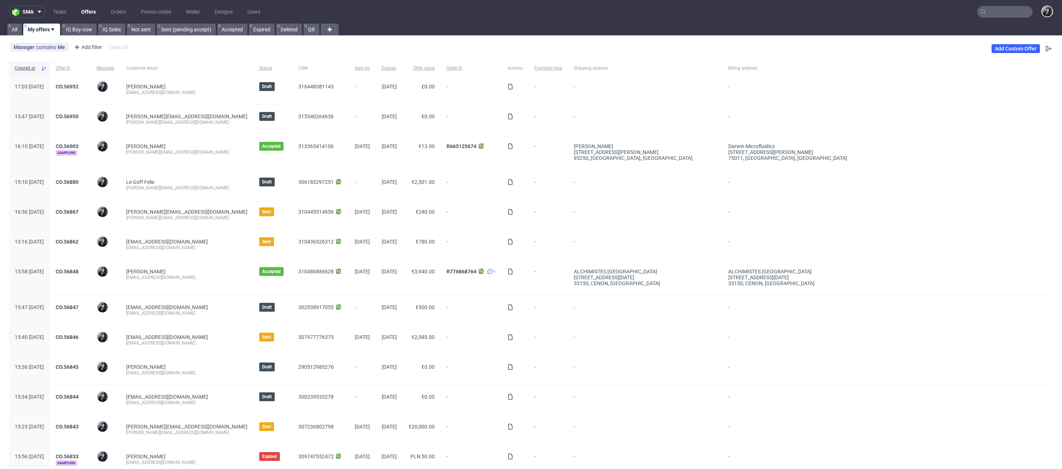
click at [1016, 10] on input "text" at bounding box center [1004, 12] width 55 height 12
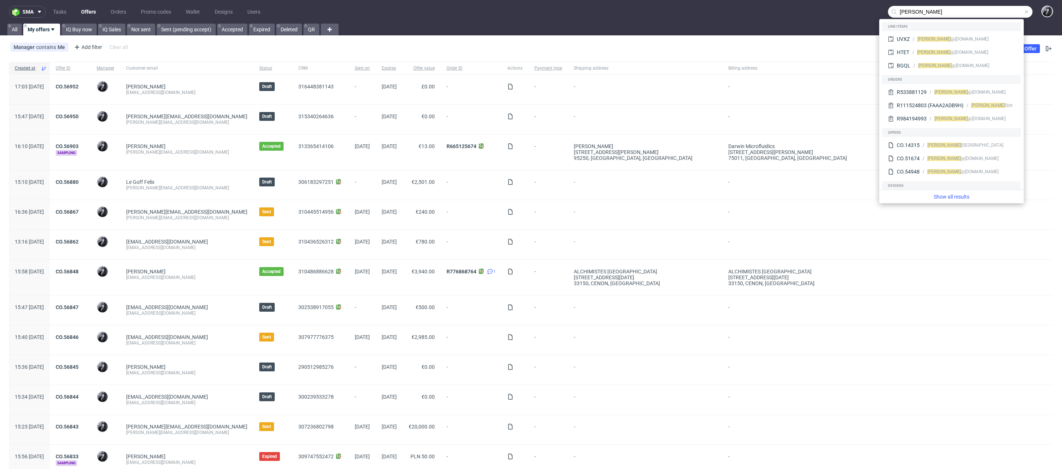
type input "[PERSON_NAME]"
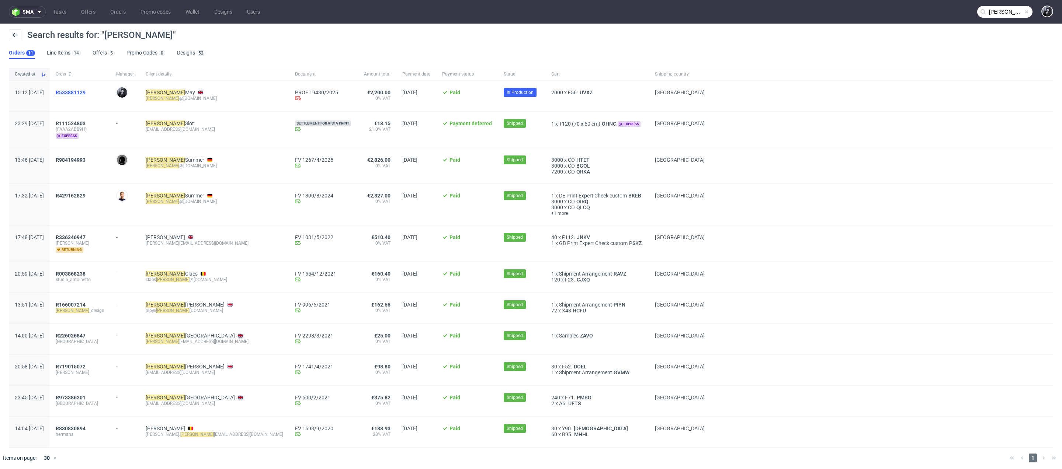
click at [86, 92] on span "R533881129" at bounding box center [71, 93] width 30 height 6
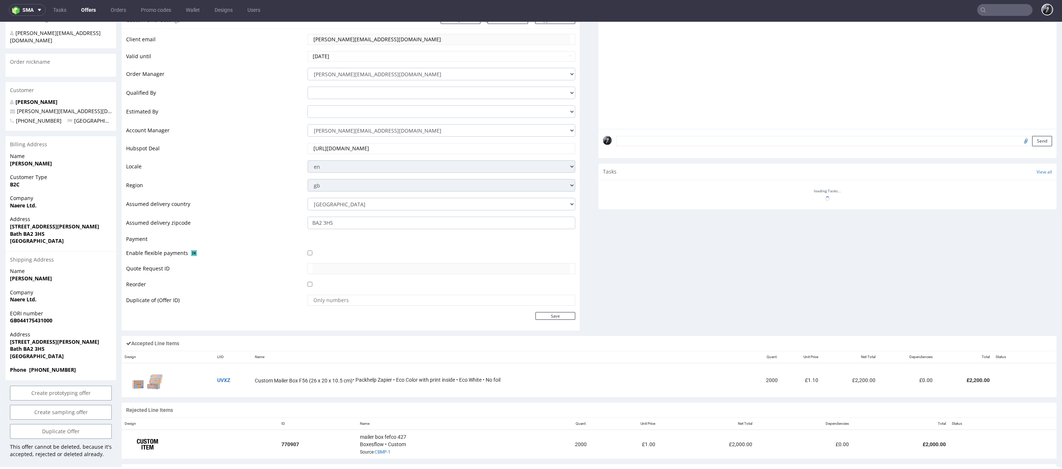
scroll to position [333, 0]
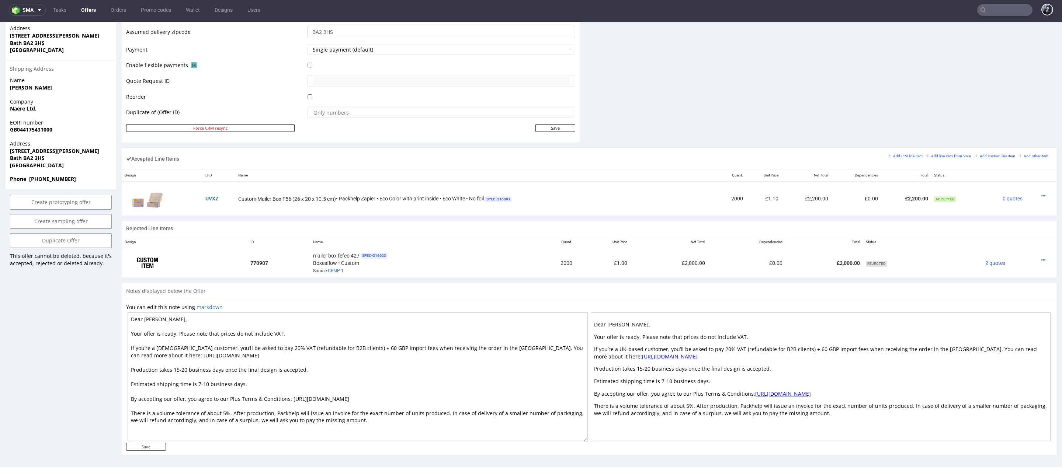
drag, startPoint x: 380, startPoint y: 419, endPoint x: 127, endPoint y: 315, distance: 273.5
click at [127, 316] on div "Dear [PERSON_NAME], Your offer is ready. Please note that prices do not include…" at bounding box center [589, 377] width 926 height 132
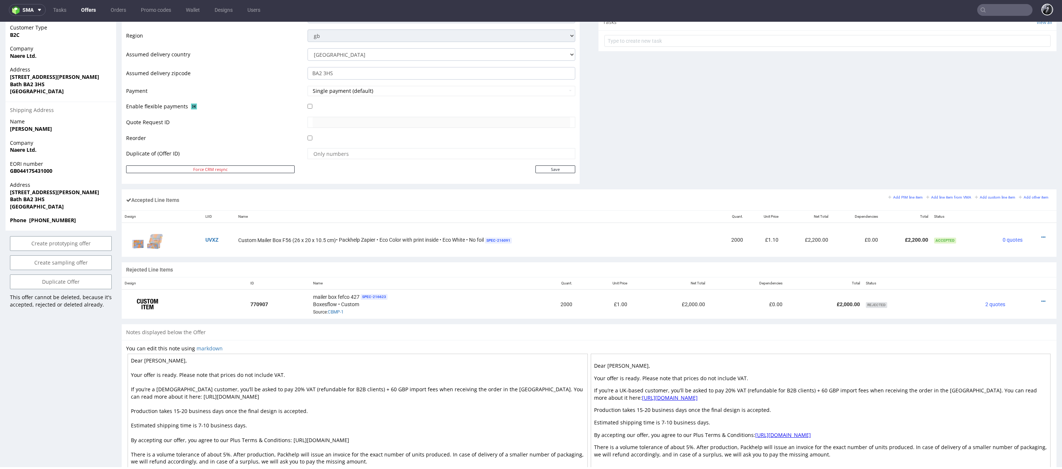
scroll to position [282, 0]
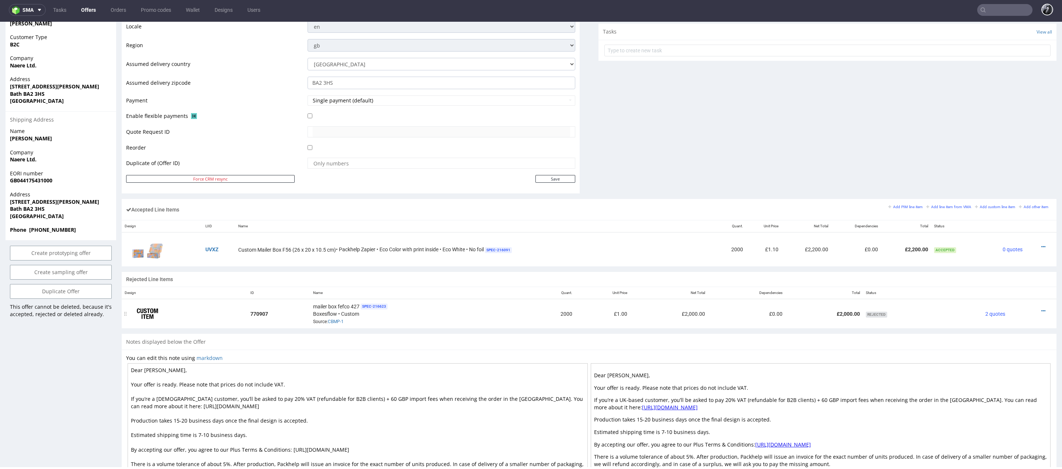
click at [245, 326] on td at bounding box center [185, 313] width 126 height 29
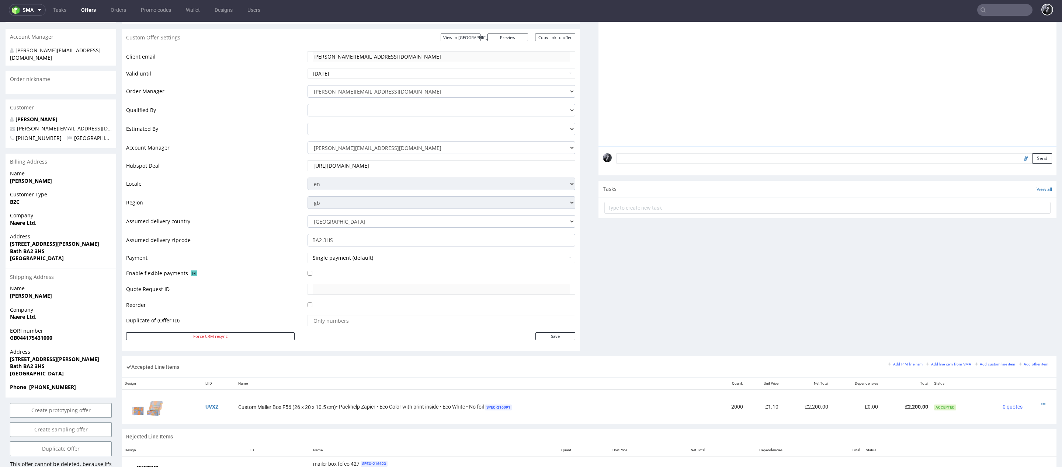
scroll to position [0, 0]
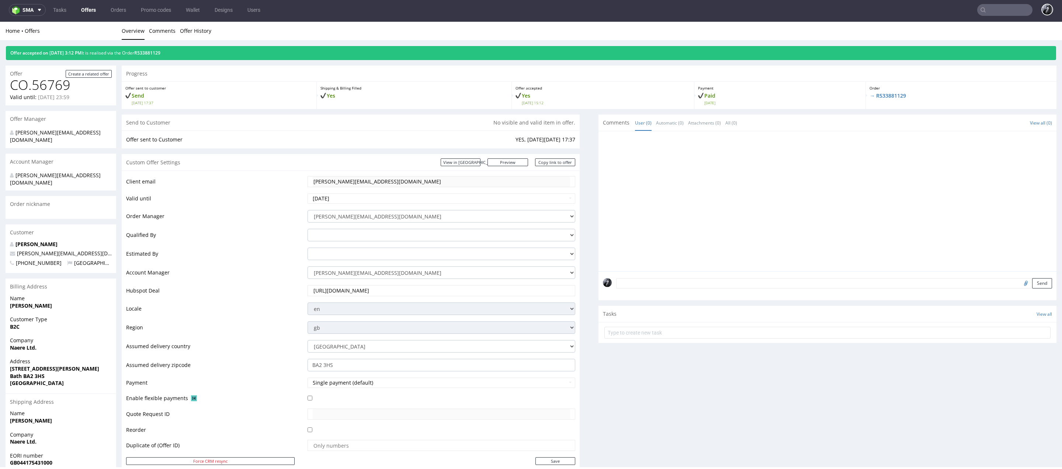
click at [91, 7] on link "Offers" at bounding box center [89, 10] width 24 height 12
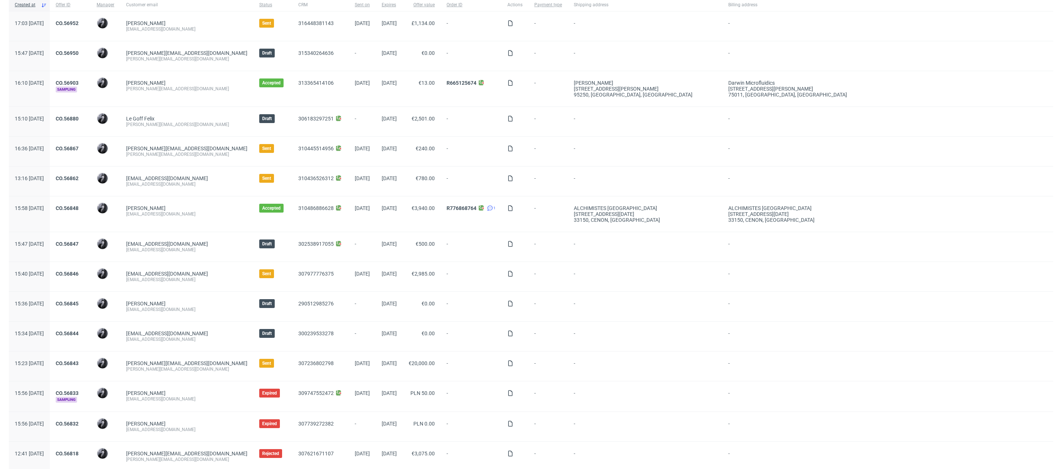
scroll to position [67, 0]
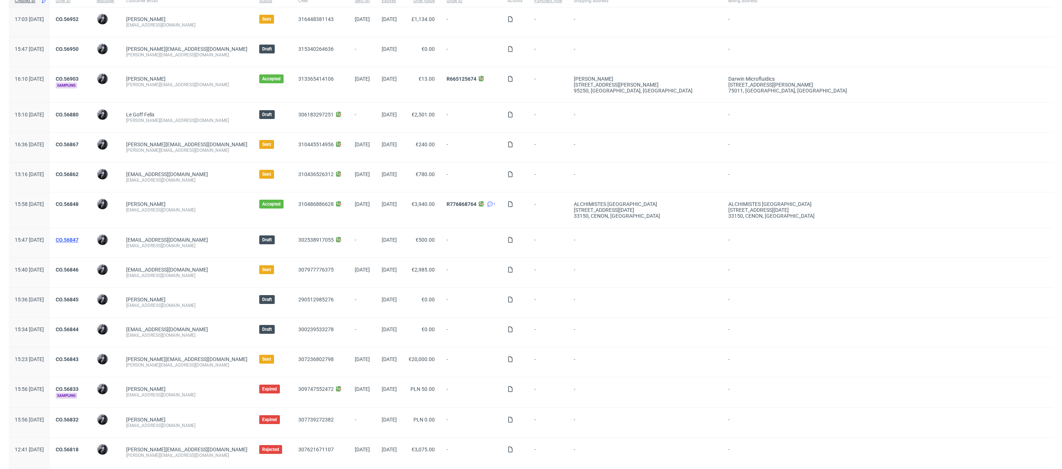
click at [79, 237] on link "CO.56847" at bounding box center [67, 240] width 23 height 6
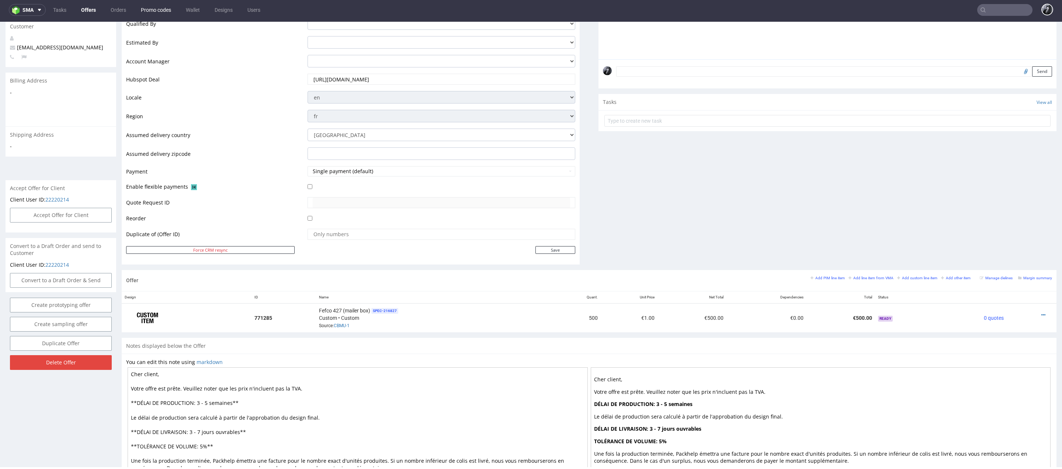
scroll to position [164, 0]
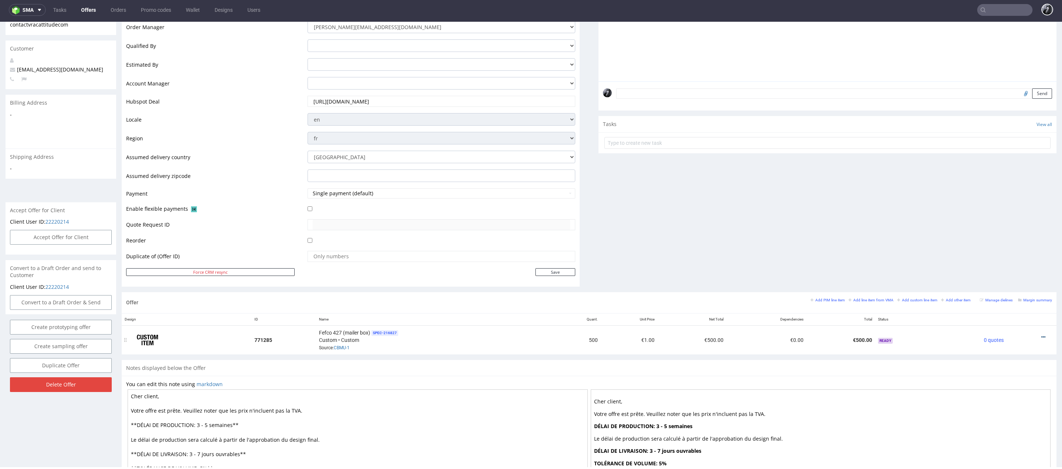
click at [1041, 335] on icon at bounding box center [1043, 337] width 4 height 5
click at [1006, 257] on span "Edit item price" at bounding box center [1009, 254] width 59 height 7
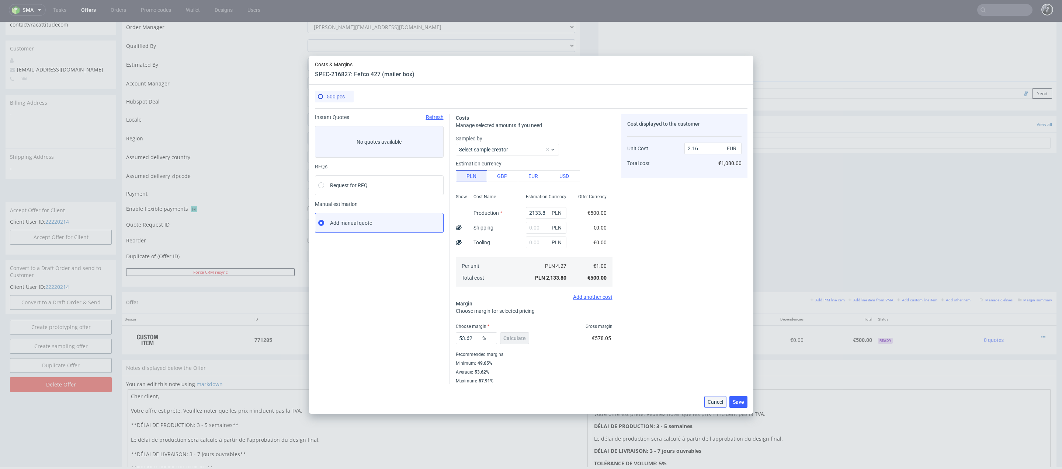
click at [712, 401] on span "Cancel" at bounding box center [715, 402] width 15 height 5
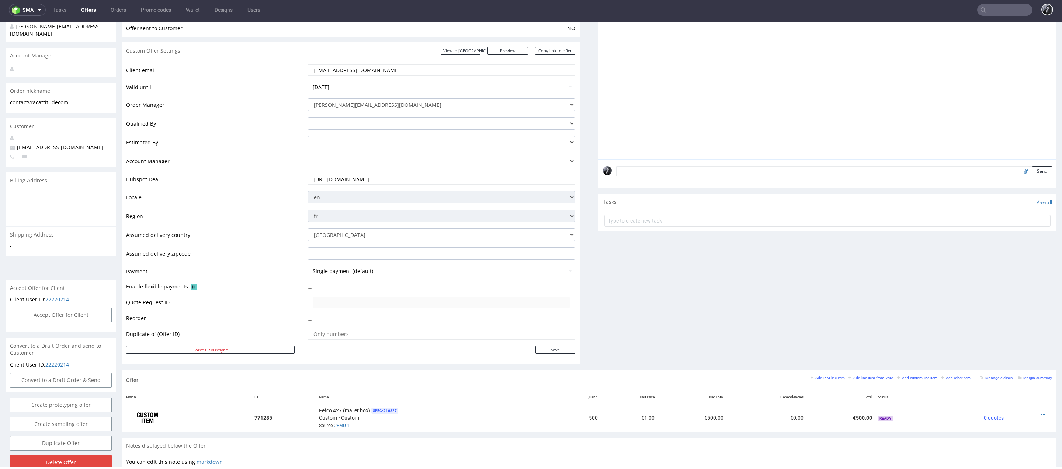
scroll to position [86, 0]
click at [1037, 415] on div at bounding box center [1028, 415] width 39 height 7
click at [1041, 415] on icon at bounding box center [1043, 415] width 4 height 5
click at [990, 336] on span "Edit item price" at bounding box center [1009, 332] width 59 height 7
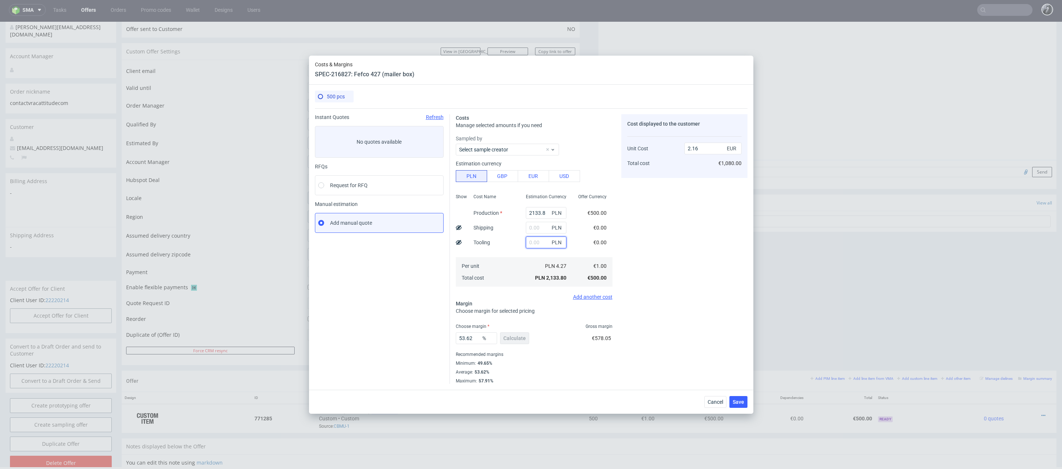
click at [543, 242] on input "text" at bounding box center [546, 243] width 41 height 12
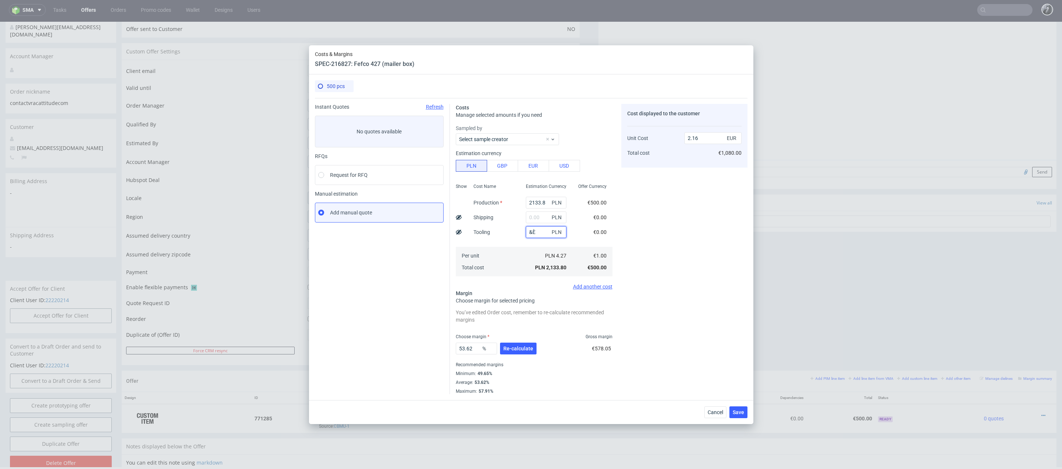
type input "&"
type input "17"
type input "2.18"
type input "1700"
type input "3.88"
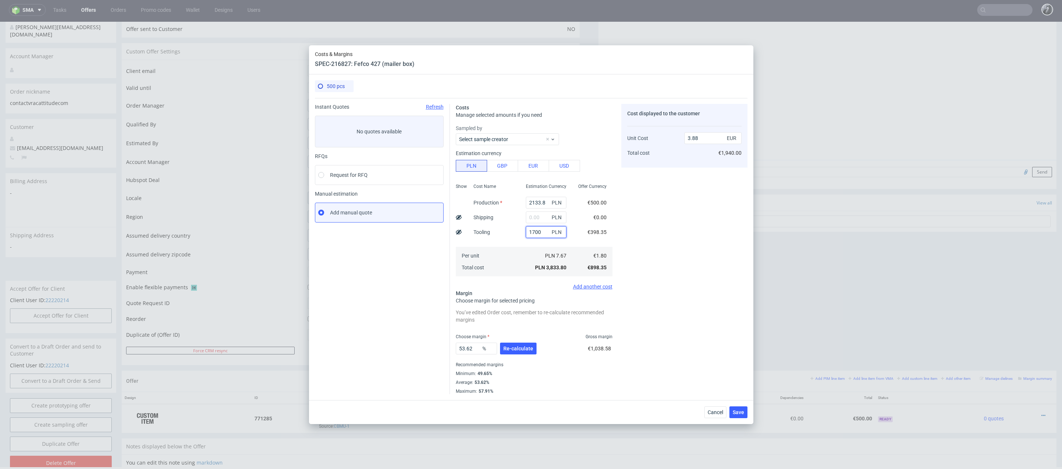
type input "1700"
drag, startPoint x: 546, startPoint y: 201, endPoint x: 505, endPoint y: 201, distance: 40.6
click at [505, 201] on div "Show Cost Name Production Shipping Tooling Per unit Total cost Estimation Curre…" at bounding box center [534, 229] width 157 height 97
type input "7"
type input "1.73"
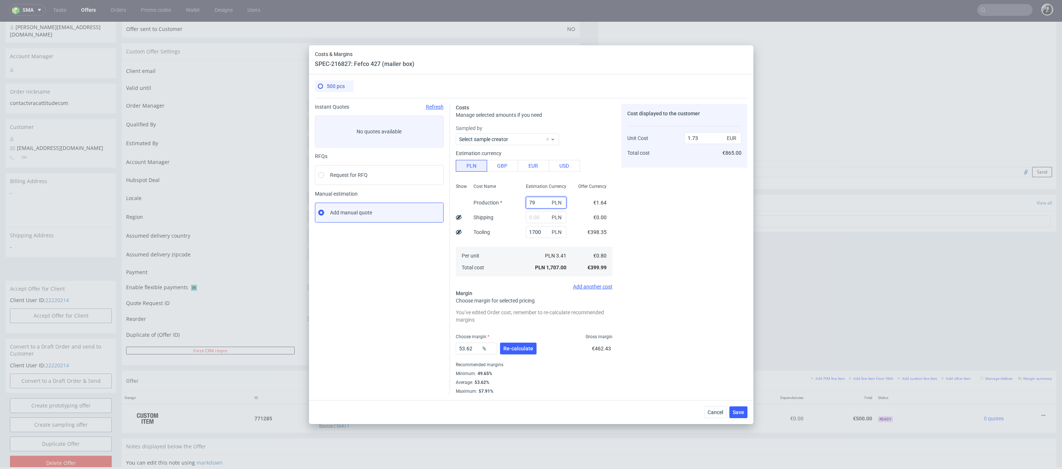
type input "790"
type input "2.52"
type input "790"
click at [545, 220] on input "text" at bounding box center [546, 218] width 41 height 12
click at [465, 205] on div at bounding box center [462, 202] width 12 height 15
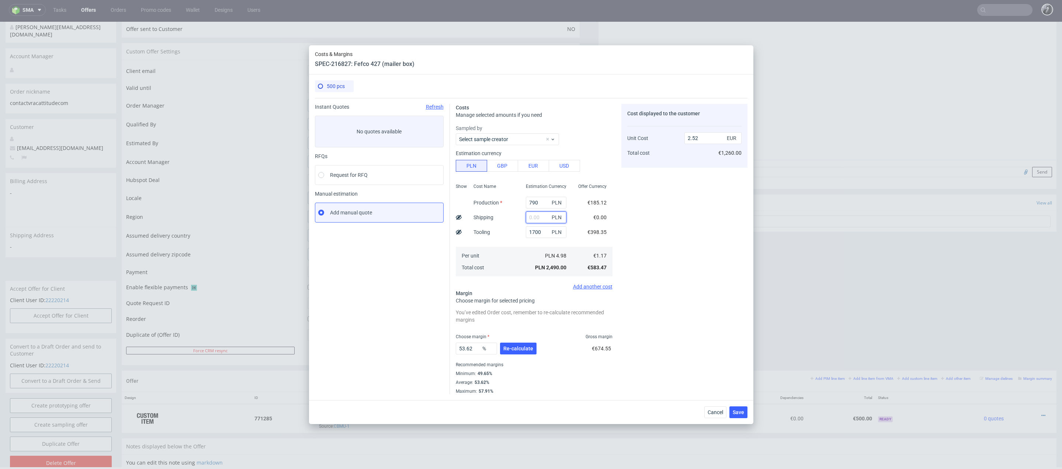
click at [538, 220] on input "text" at bounding box center [546, 218] width 41 height 12
type input "100"
type input "2.62"
type input "100"
click at [652, 235] on div "Cost displayed to the customer Unit Cost Total cost 2.62 EUR €1,310.00" at bounding box center [684, 249] width 126 height 291
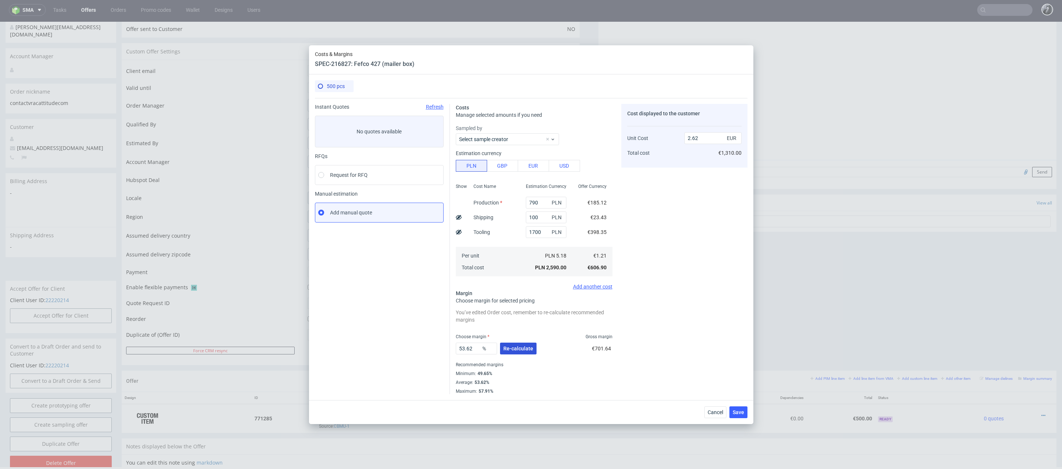
click at [516, 351] on span "Re-calculate" at bounding box center [518, 348] width 30 height 5
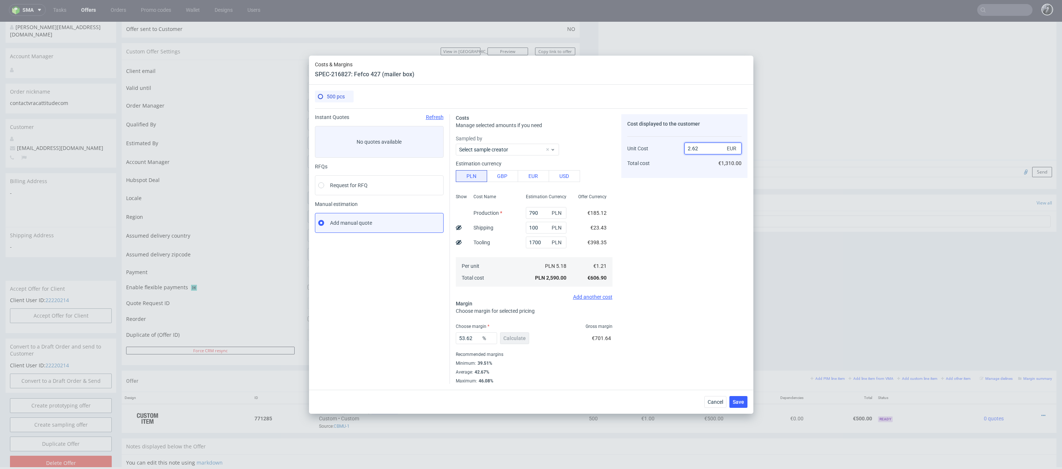
click at [710, 151] on input "2.62" at bounding box center [712, 149] width 57 height 12
type input "2"
type input "1/"
type input "NaN"
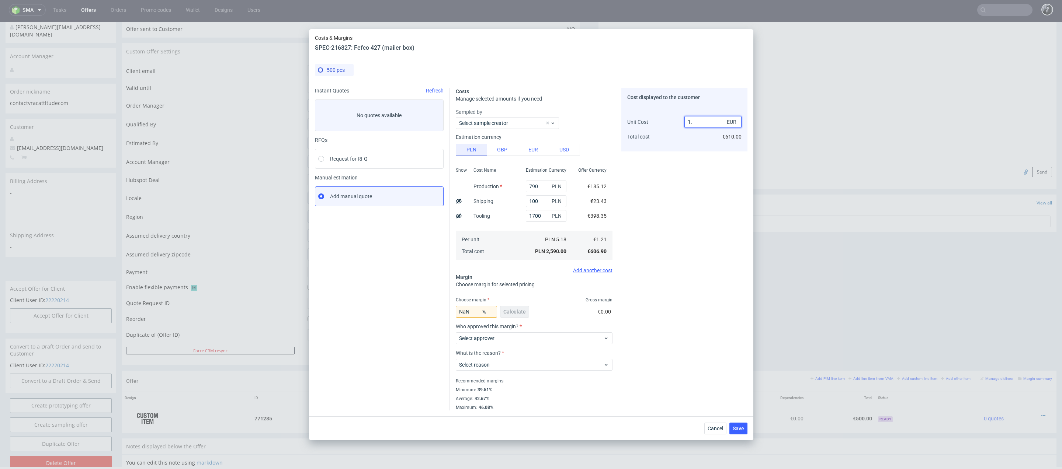
type input "1.9"
type input "36.31578947368421"
type input "1.960"
type input "38.265306122448976"
type input "160"
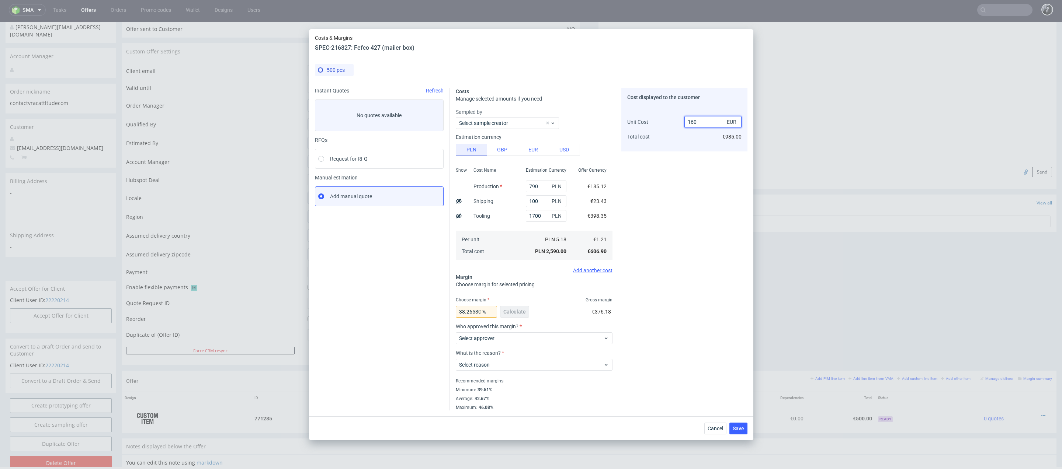
type input "99.24374999999999"
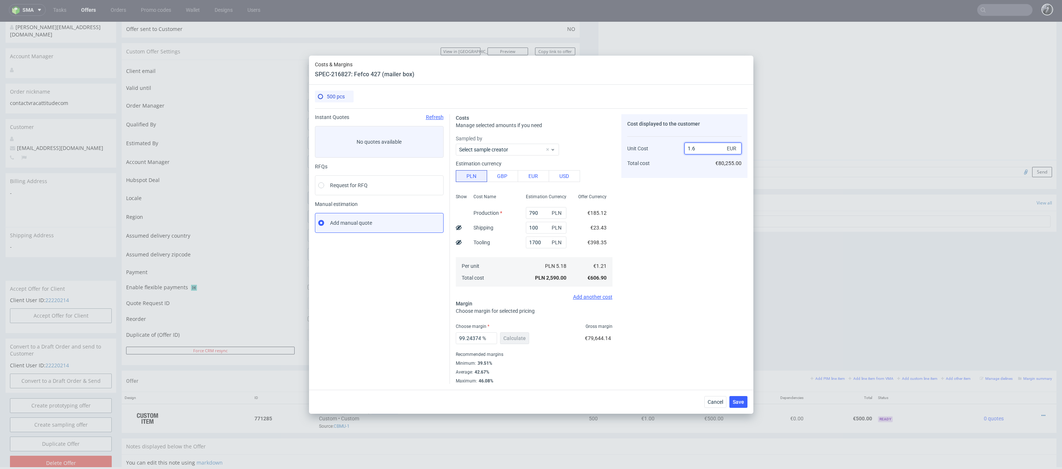
type input "1.69"
type input "28.402366863905325"
type input "1."
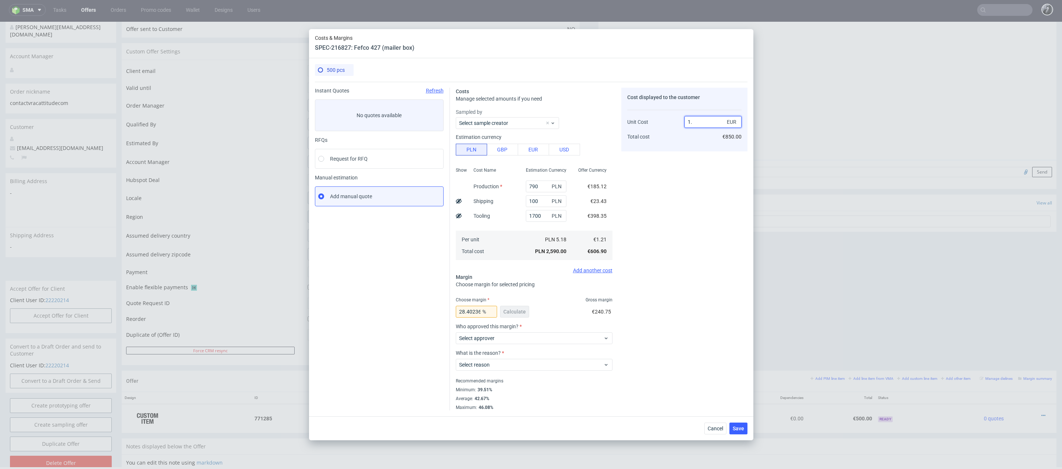
type input "-21"
type input "1.010"
type input "-19.801980198019802"
type input "1.60"
type input "24.375"
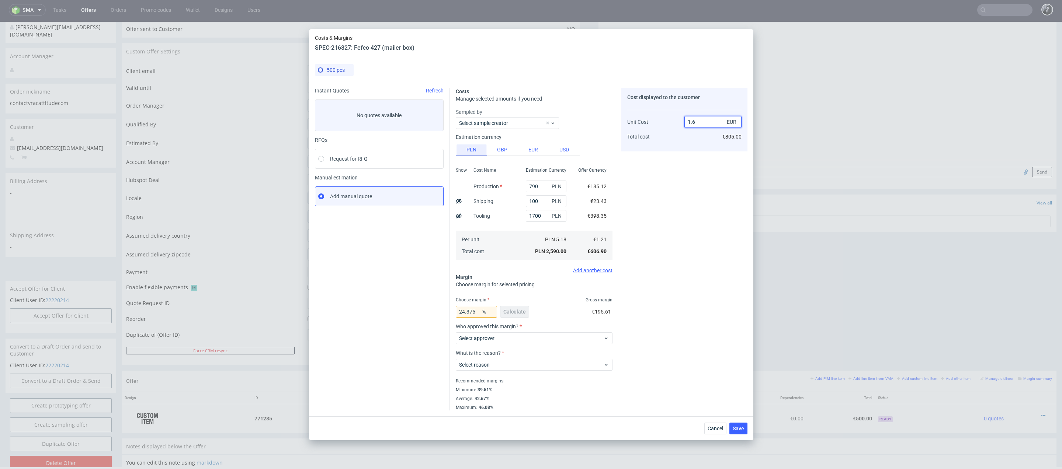
type input "1.69"
type input "28.402366863905325"
type input "1.7"
click at [717, 295] on div "Cost displayed to the customer Unit Cost Total cost 1.7 EUR €850.00" at bounding box center [684, 249] width 126 height 323
drag, startPoint x: 539, startPoint y: 186, endPoint x: 522, endPoint y: 187, distance: 17.0
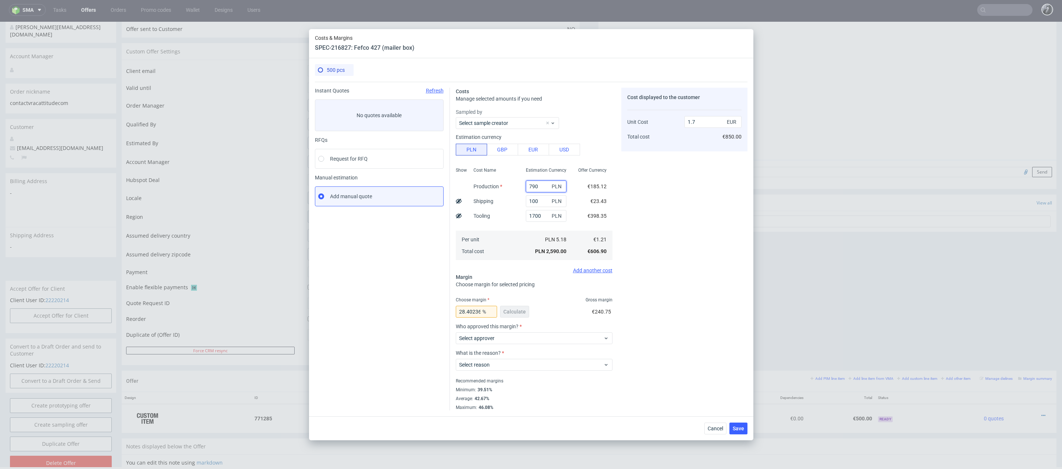
click at [522, 187] on div "790 PLN" at bounding box center [546, 186] width 52 height 15
type input "200"
type input "1.32"
type input "2000"
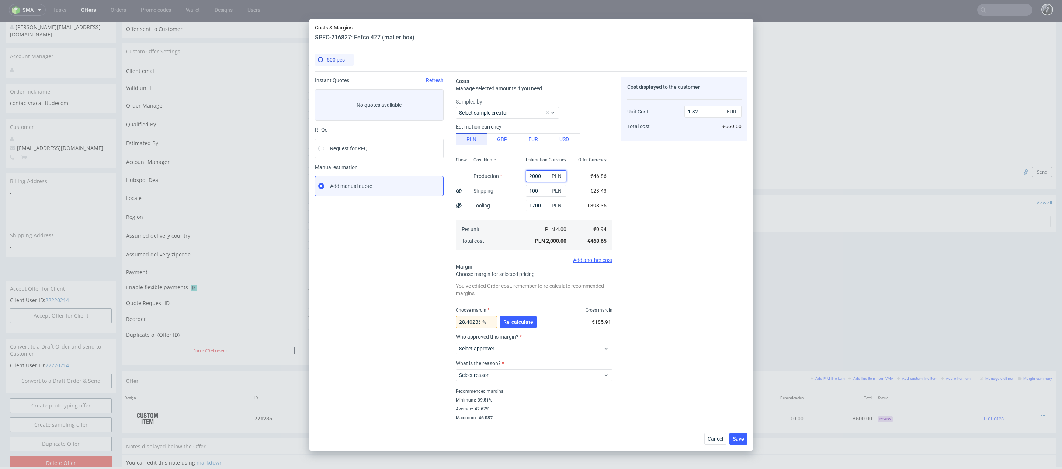
type input "2.49"
click at [519, 325] on span "Re-calculate" at bounding box center [518, 322] width 30 height 5
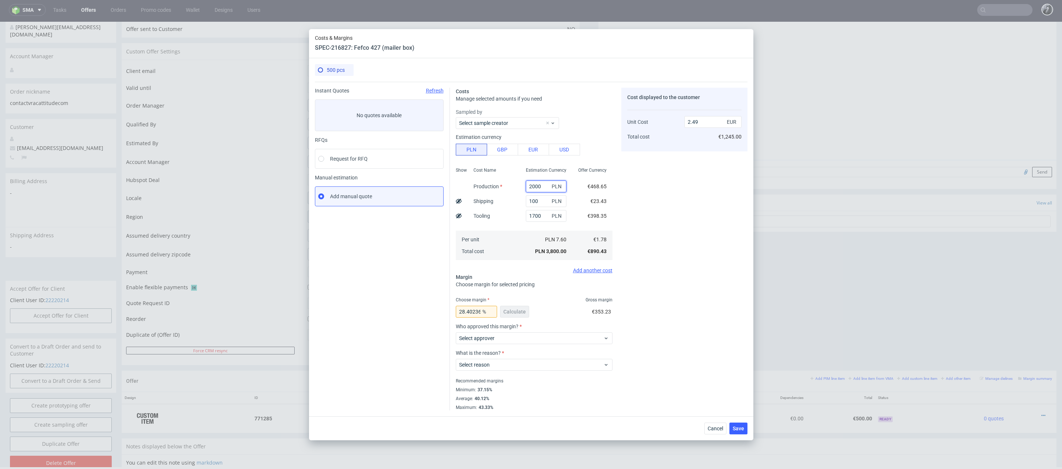
click at [547, 188] on input "2000" at bounding box center [546, 187] width 41 height 12
type input "2"
type input "1.18"
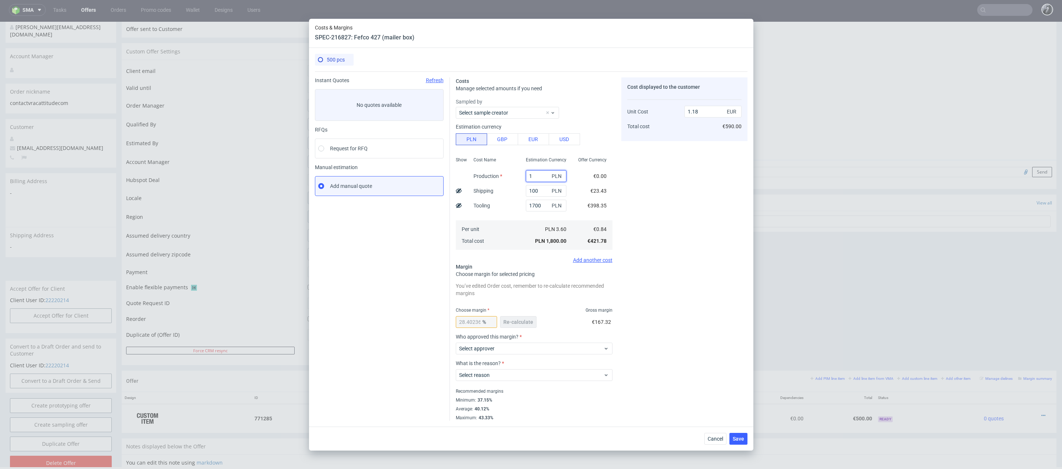
type input "1("
type input "1.19"
type input "1(à0"
type input "1.18"
type input "15"
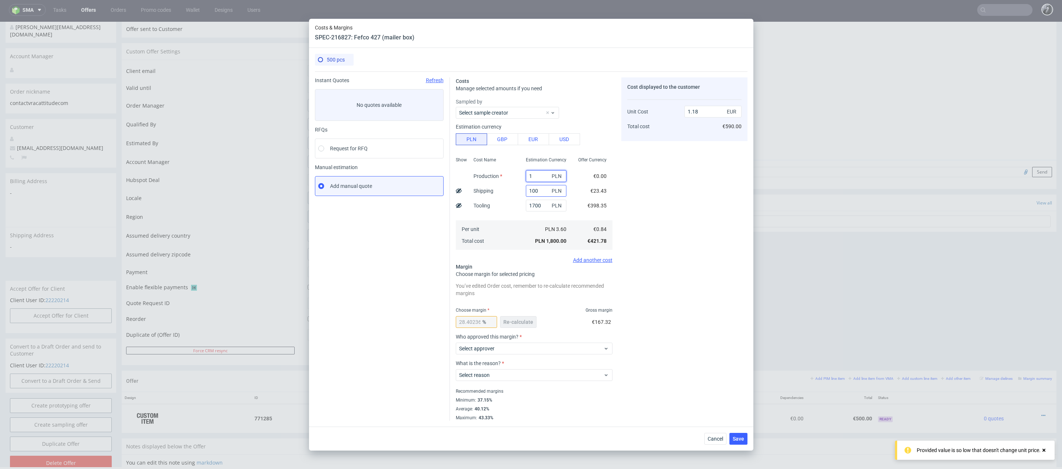
type input "1.19"
type input "1500"
type input "2.17"
type input "1500"
click at [479, 321] on input "28.402366863905325" at bounding box center [476, 322] width 41 height 12
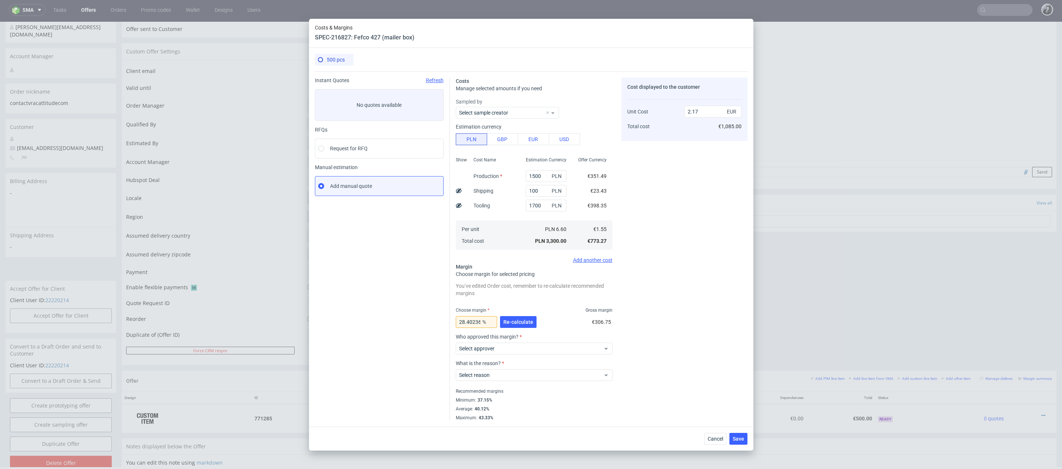
click at [482, 321] on span "%" at bounding box center [488, 322] width 15 height 10
drag, startPoint x: 480, startPoint y: 322, endPoint x: 428, endPoint y: 317, distance: 52.6
click at [428, 317] on div "Instant Quotes Refresh No quotes available RFQs Request for RFQ Manual estimati…" at bounding box center [531, 247] width 432 height 350
type input "NaN"
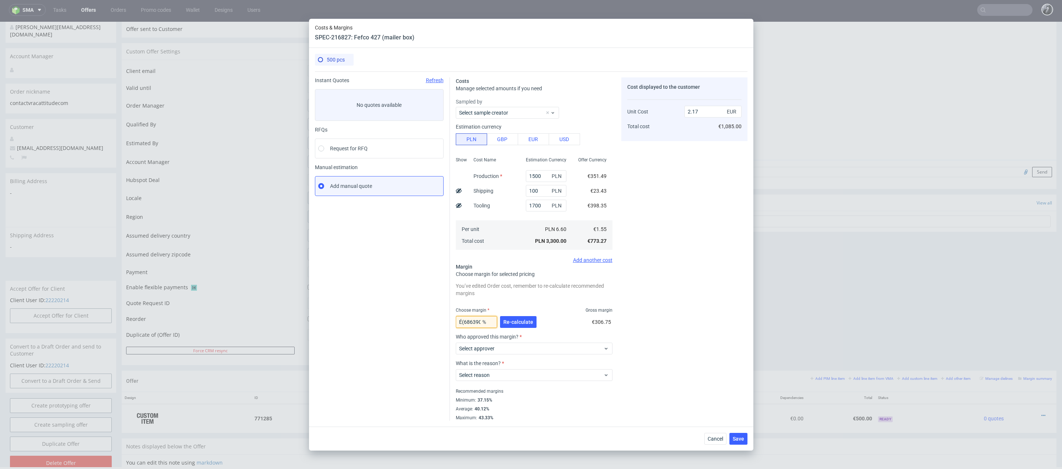
type input "1.55"
type input "N"
type input "é"
type input "2"
type input "2.07"
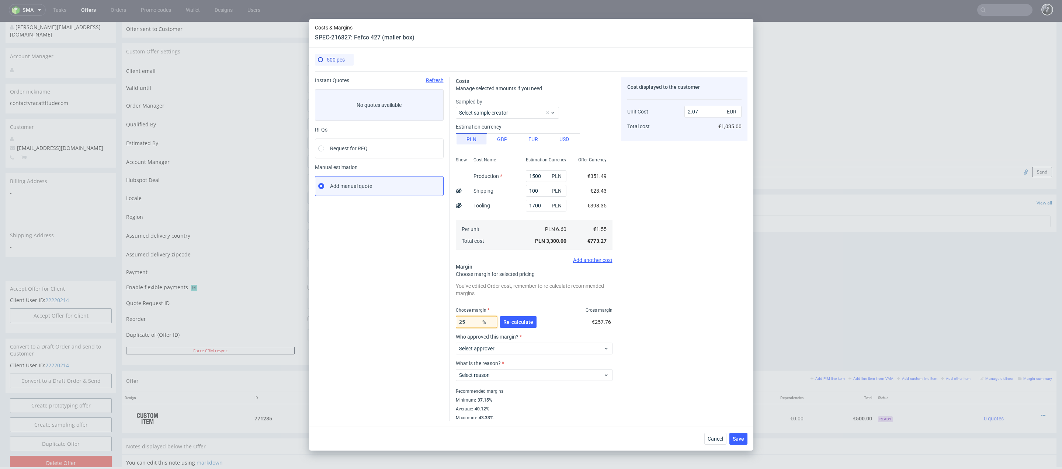
type input "25"
click at [662, 216] on div "Cost displayed to the customer Unit Cost Total cost 2.07 EUR €1,035.00" at bounding box center [684, 249] width 126 height 344
click at [711, 114] on input "2.07" at bounding box center [712, 112] width 57 height 12
type input "2.10"
type input "26.190476190476193"
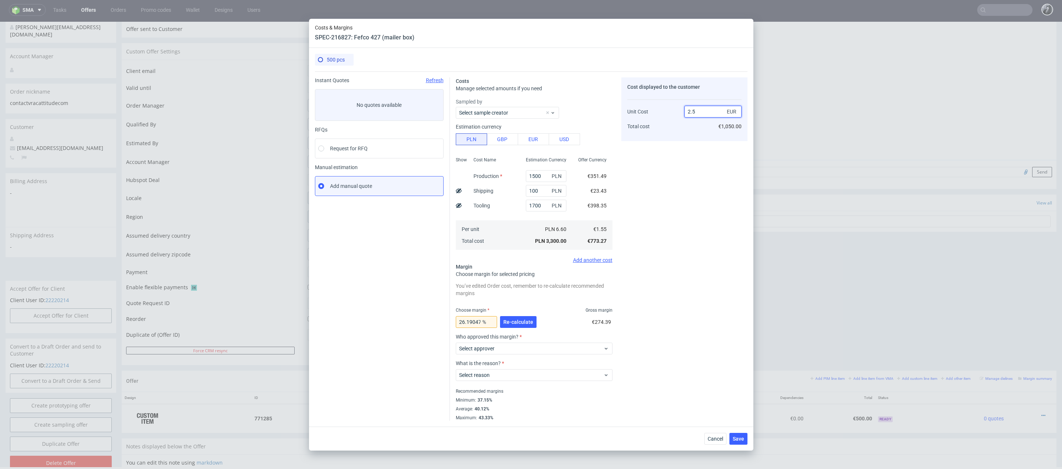
type input "2.50"
type input "38"
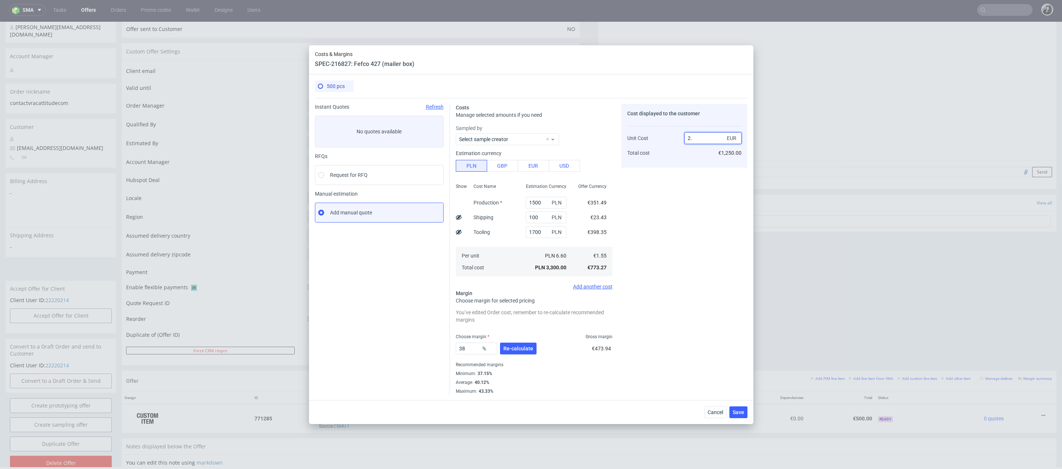
type input "2.3"
type input "32.608695652173914"
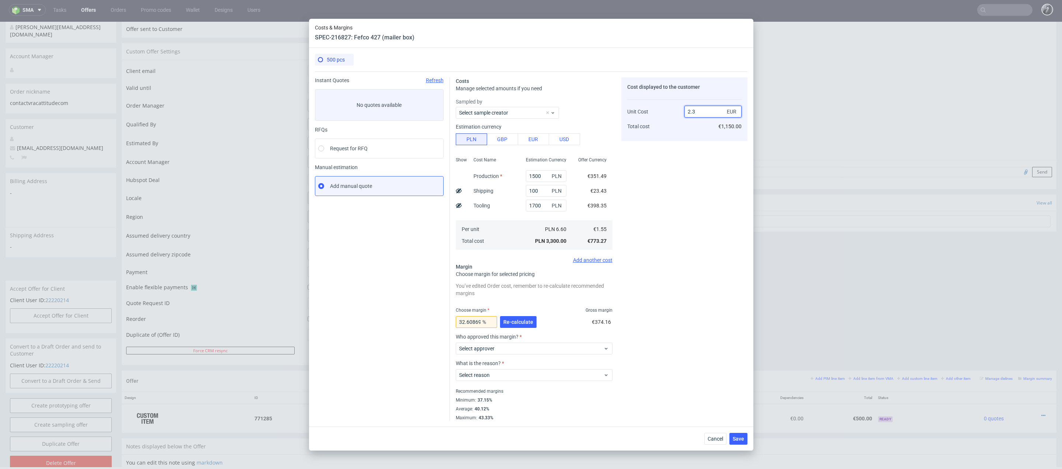
type input "2.35"
type input "34.04255319148936"
click at [722, 187] on div "Cost displayed to the customer Unit Cost Total cost 2.35 EUR €1,175.00" at bounding box center [684, 249] width 126 height 344
click at [701, 114] on input "2.35" at bounding box center [712, 112] width 57 height 12
type input "2.3"
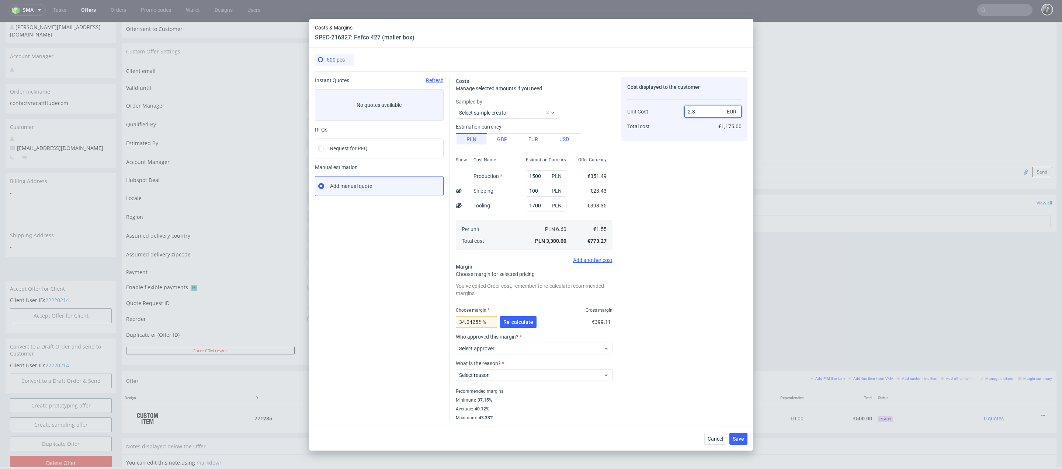
type input "32.608695652173914"
type input "2.40"
type input "35.41666666666667"
type input "2.4"
click at [675, 204] on div "Cost displayed to the customer Unit Cost Total cost 2.4 EUR €1,200.00" at bounding box center [684, 249] width 126 height 344
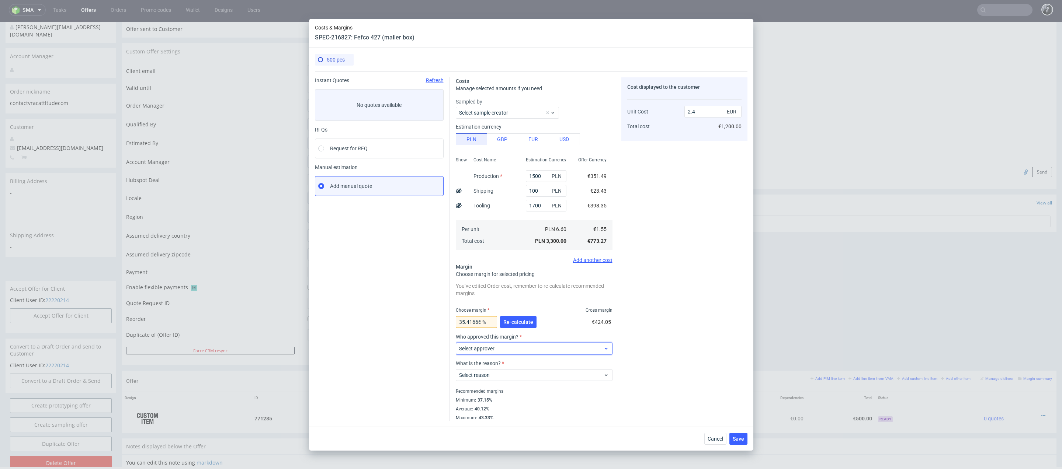
click at [550, 346] on span "Select approver" at bounding box center [531, 348] width 145 height 7
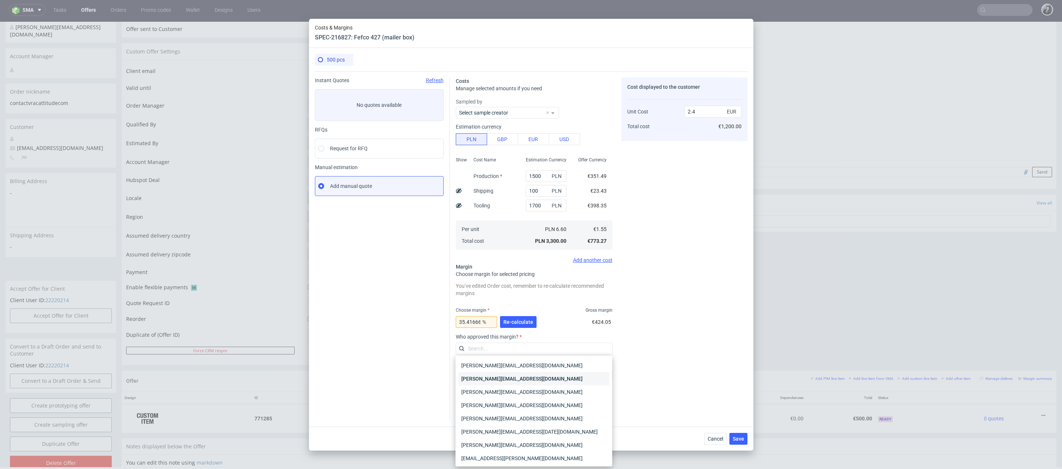
click at [548, 379] on div "[PERSON_NAME][EMAIL_ADDRESS][DOMAIN_NAME]" at bounding box center [533, 378] width 151 height 13
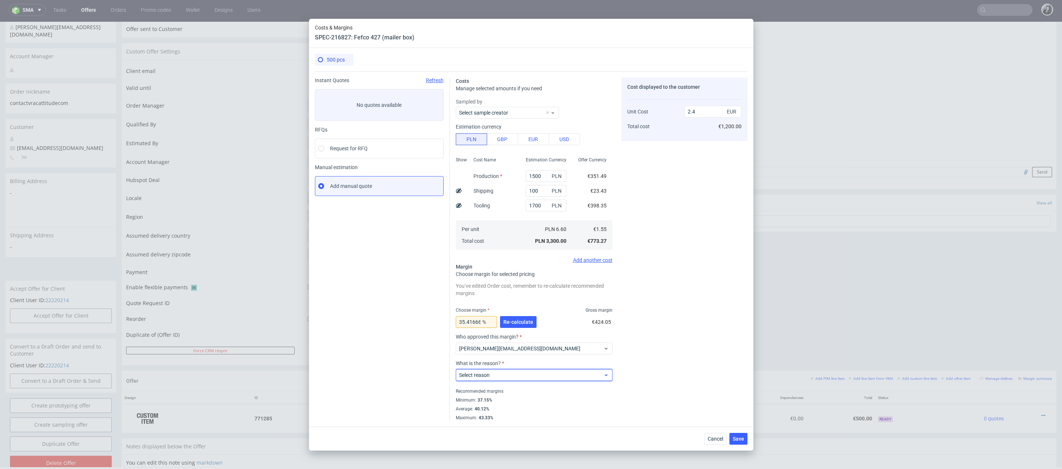
click at [550, 378] on span "Select reason" at bounding box center [531, 375] width 145 height 7
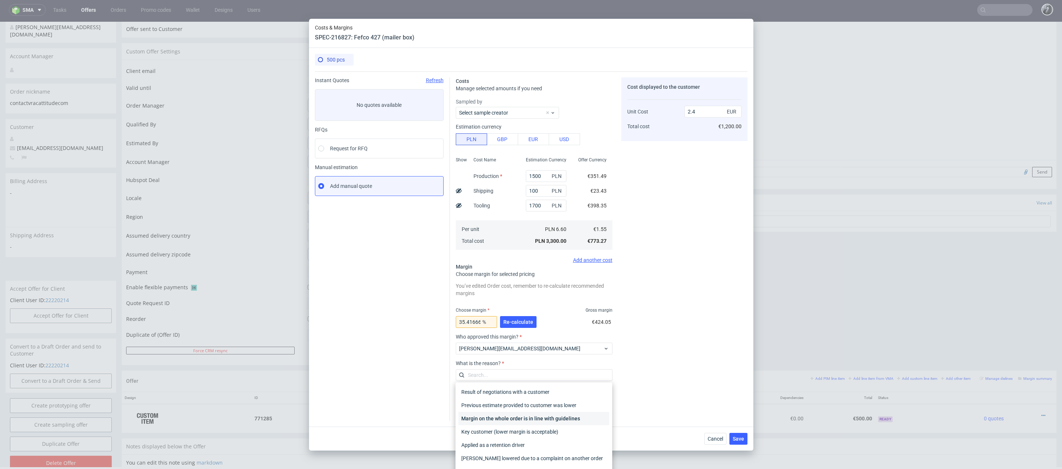
click at [548, 421] on div "Margin on the whole order is in line with guidelines" at bounding box center [533, 418] width 151 height 13
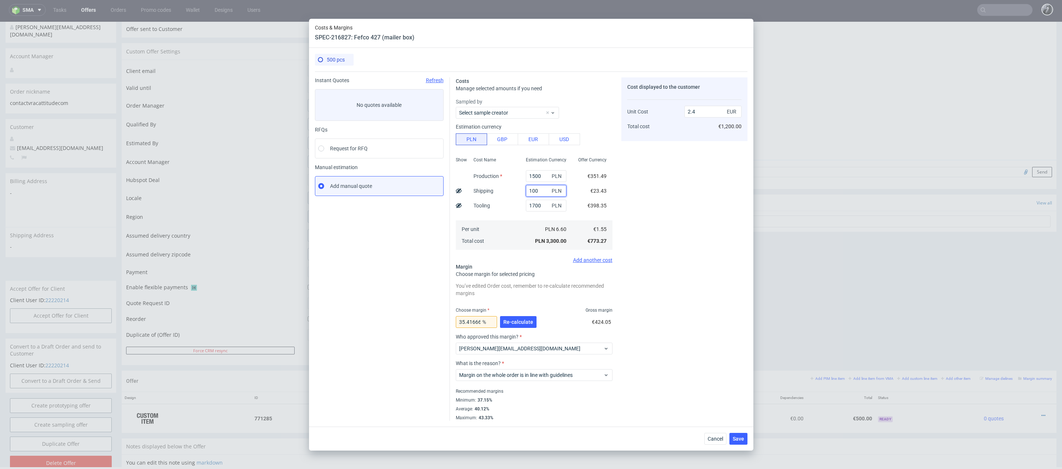
click at [546, 192] on input "100" at bounding box center [546, 191] width 41 height 12
type input "1"
type input "200"
type input "2.47"
type input "200"
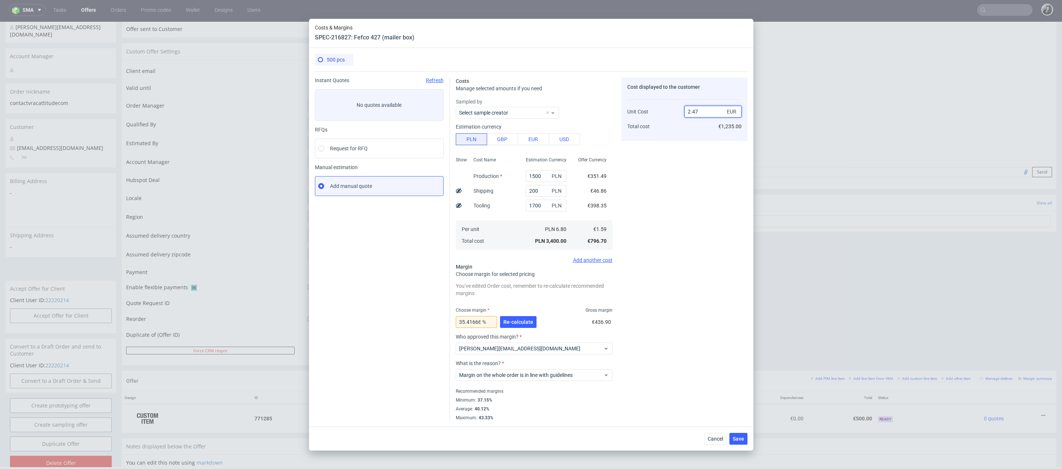
click at [705, 109] on input "2.47" at bounding box center [712, 112] width 57 height 12
type input "2.40"
type input "33.75"
type input "2.4"
click at [689, 209] on div "Cost displayed to the customer Unit Cost Total cost 2.4 EUR €1,200.00" at bounding box center [684, 249] width 126 height 344
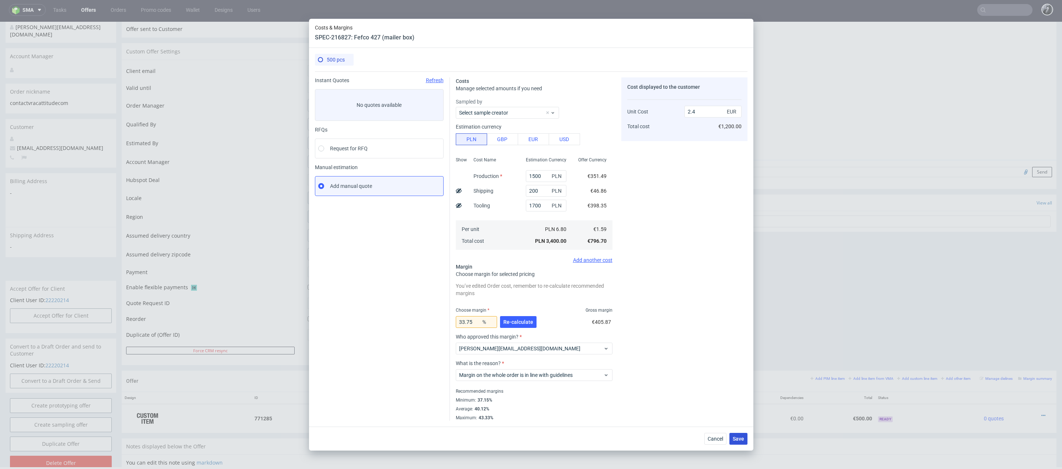
click at [740, 438] on span "Save" at bounding box center [738, 439] width 11 height 5
click at [523, 320] on span "Re-calculate" at bounding box center [518, 322] width 30 height 5
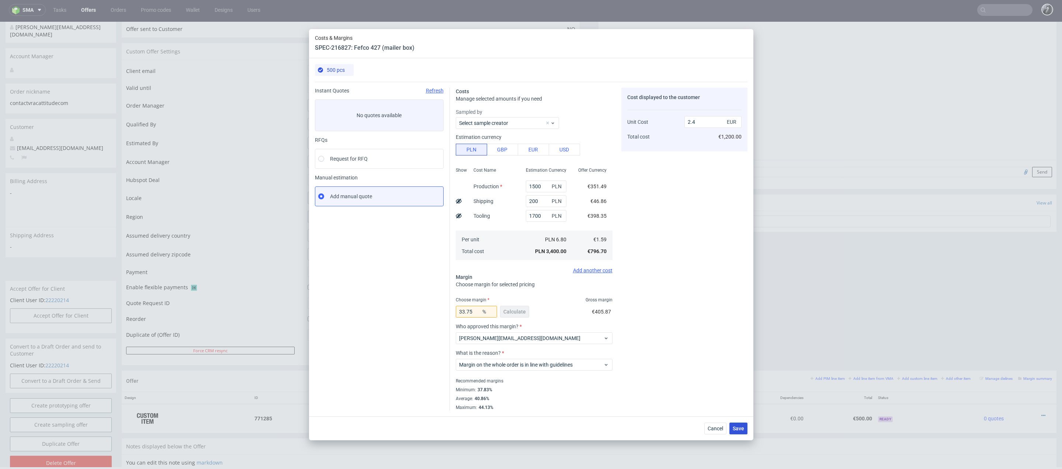
click at [744, 428] on button "Save" at bounding box center [738, 429] width 18 height 12
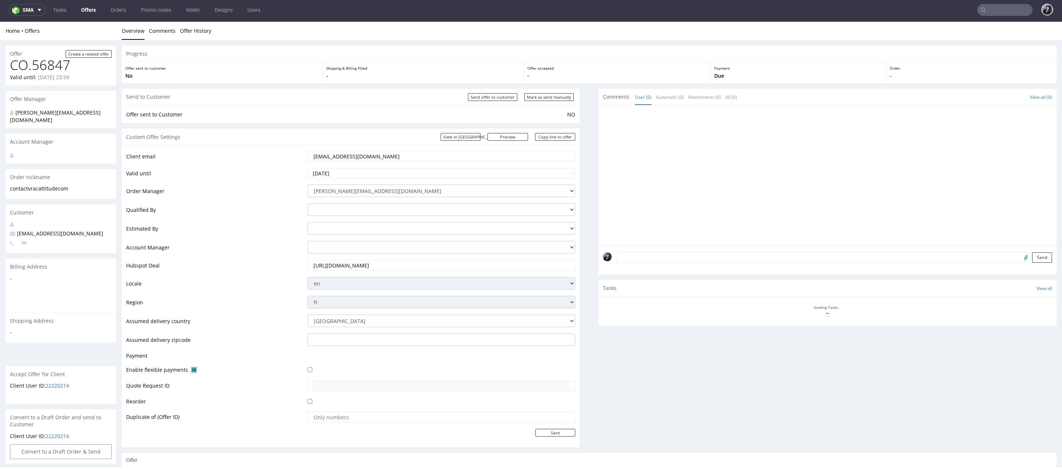
scroll to position [80, 0]
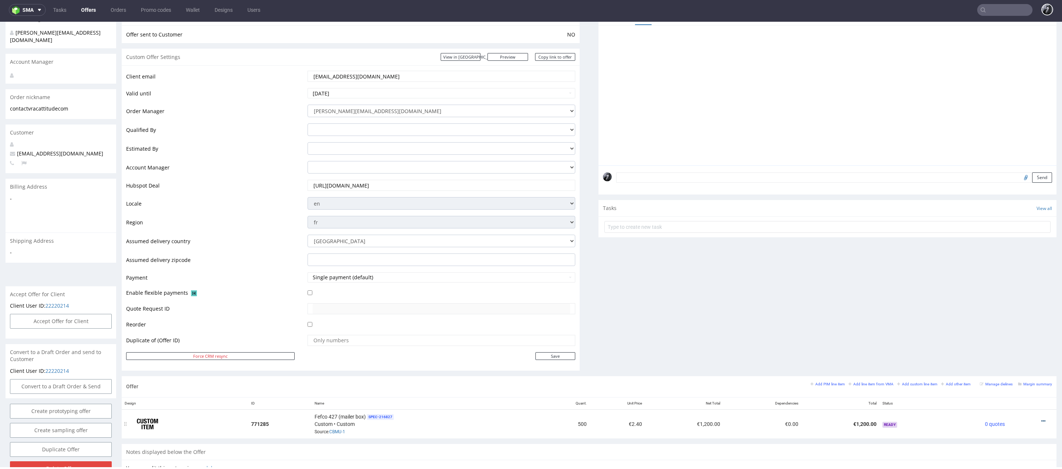
click at [1041, 419] on icon at bounding box center [1043, 421] width 4 height 5
click at [1008, 342] on span "Edit item price" at bounding box center [1009, 338] width 59 height 7
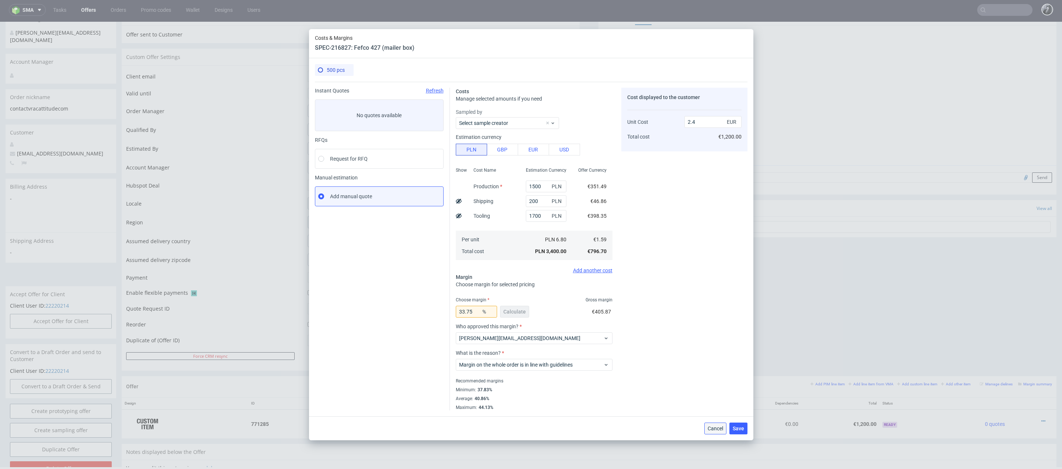
click at [718, 430] on span "Cancel" at bounding box center [715, 428] width 15 height 5
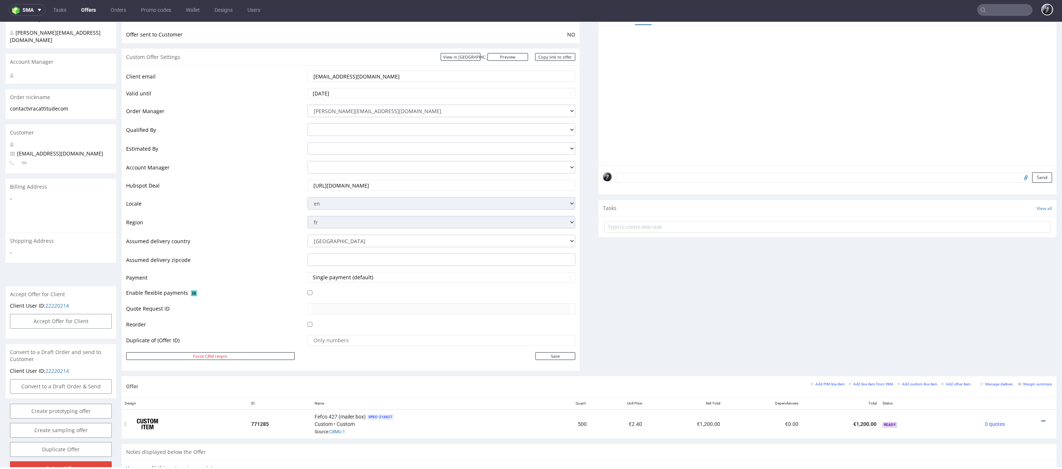
click at [1041, 419] on icon at bounding box center [1043, 421] width 4 height 5
click at [1011, 327] on span "Edit item specification" at bounding box center [1009, 324] width 59 height 7
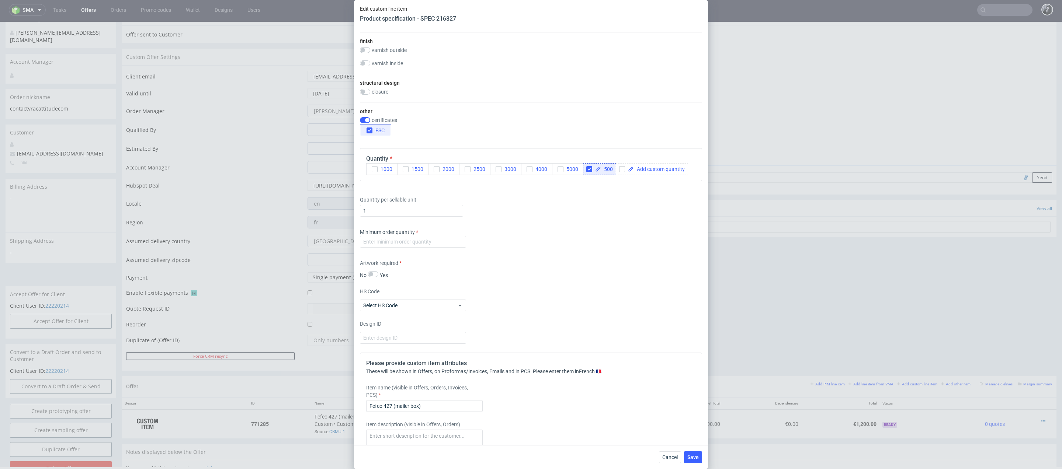
scroll to position [0, 0]
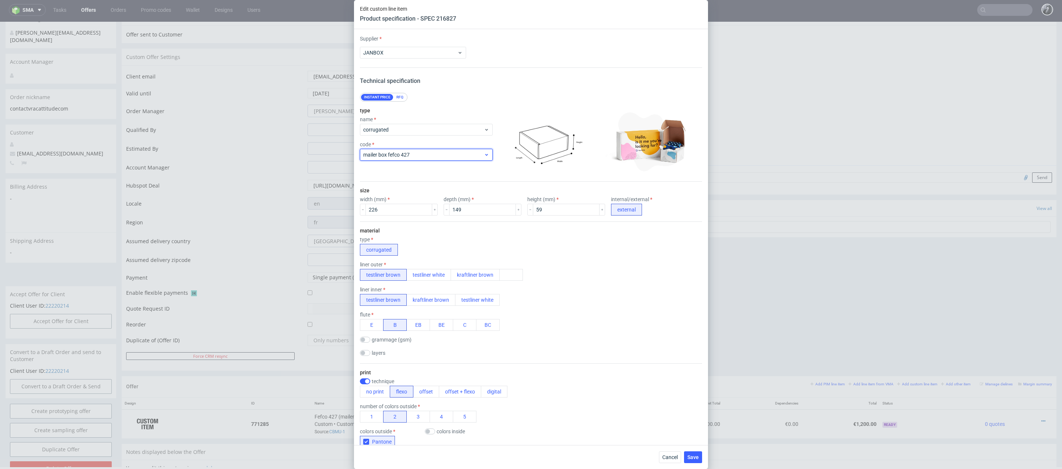
click at [444, 157] on span "mailer box fefco 427" at bounding box center [423, 154] width 121 height 7
click at [445, 183] on div "mailer box fefco 427 + inlay" at bounding box center [426, 184] width 127 height 13
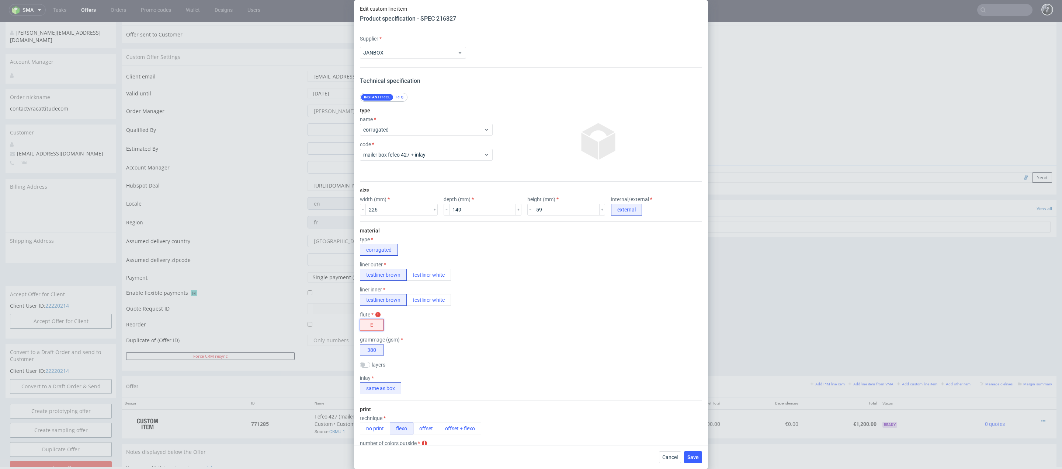
click at [374, 326] on button "E" at bounding box center [372, 325] width 24 height 12
click at [466, 159] on div "mailer box fefco 427 + inlay" at bounding box center [426, 155] width 133 height 12
click at [459, 175] on div "mailer box fefco 427" at bounding box center [426, 171] width 127 height 13
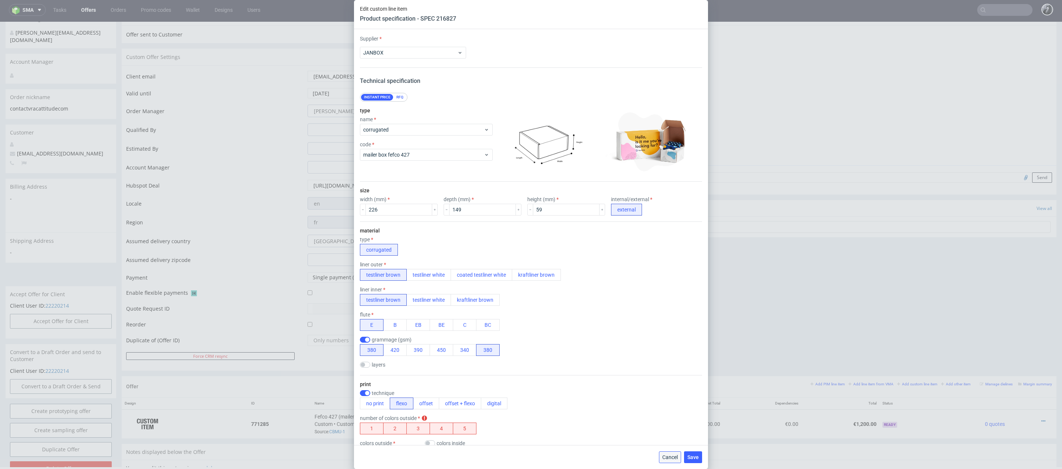
click at [672, 459] on span "Cancel" at bounding box center [669, 457] width 15 height 5
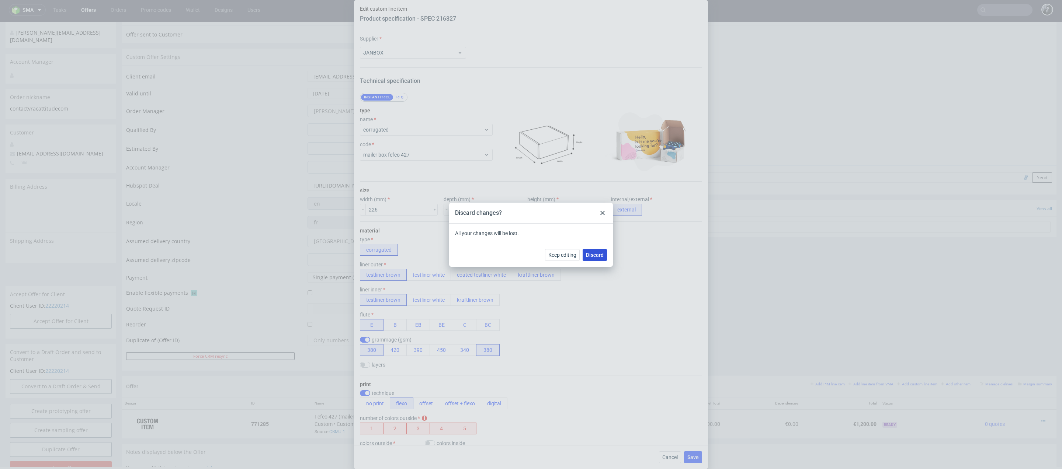
click at [591, 256] on span "Discard" at bounding box center [595, 255] width 18 height 5
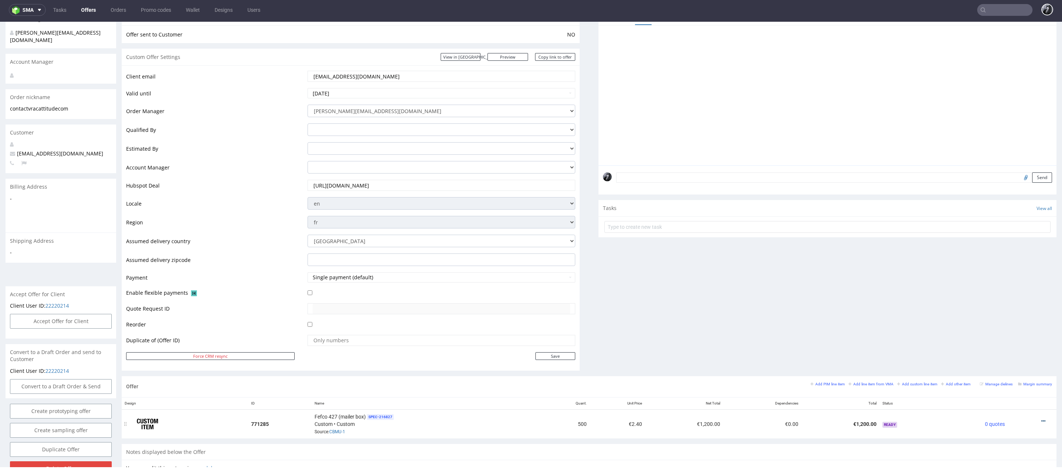
click at [1041, 420] on icon at bounding box center [1043, 421] width 4 height 5
click at [1008, 323] on span "Edit item specification" at bounding box center [1009, 324] width 59 height 7
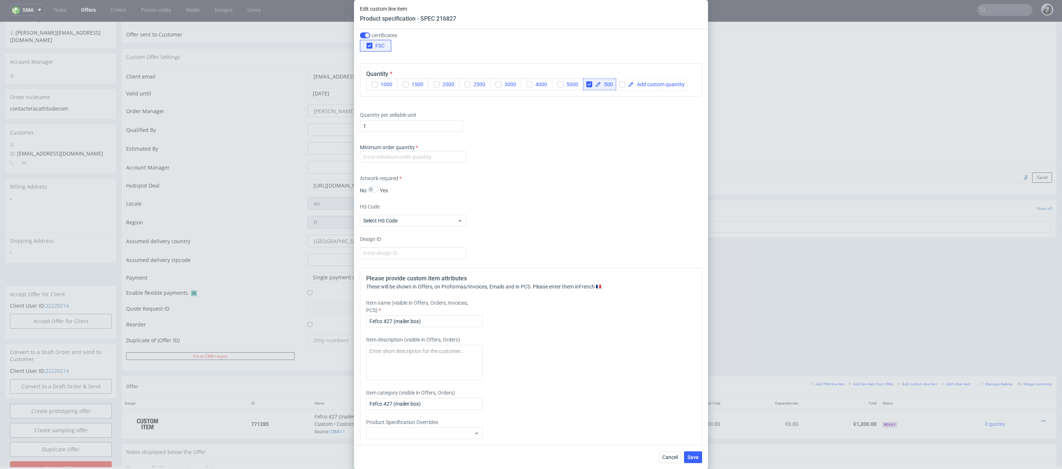
scroll to position [546, 0]
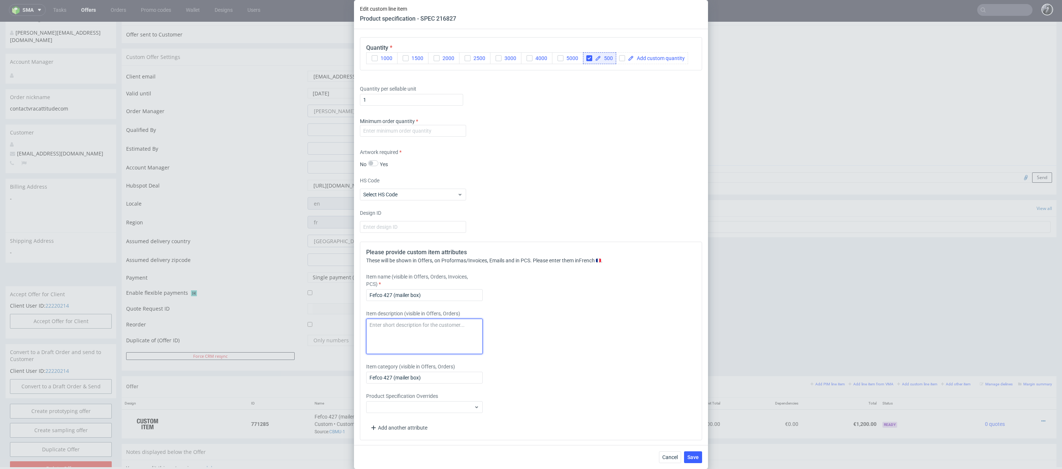
click at [428, 322] on textarea at bounding box center [424, 336] width 117 height 35
click at [440, 293] on input "Fefco 427 (mailer box)" at bounding box center [424, 295] width 117 height 12
drag, startPoint x: 440, startPoint y: 293, endPoint x: 313, endPoint y: 292, distance: 126.8
click at [313, 292] on div "Edit custom line item Product specification - SPEC 216827 Supplier JANBOX Techn…" at bounding box center [531, 234] width 1062 height 469
click at [459, 294] on input "Boîte d'exp" at bounding box center [424, 295] width 117 height 12
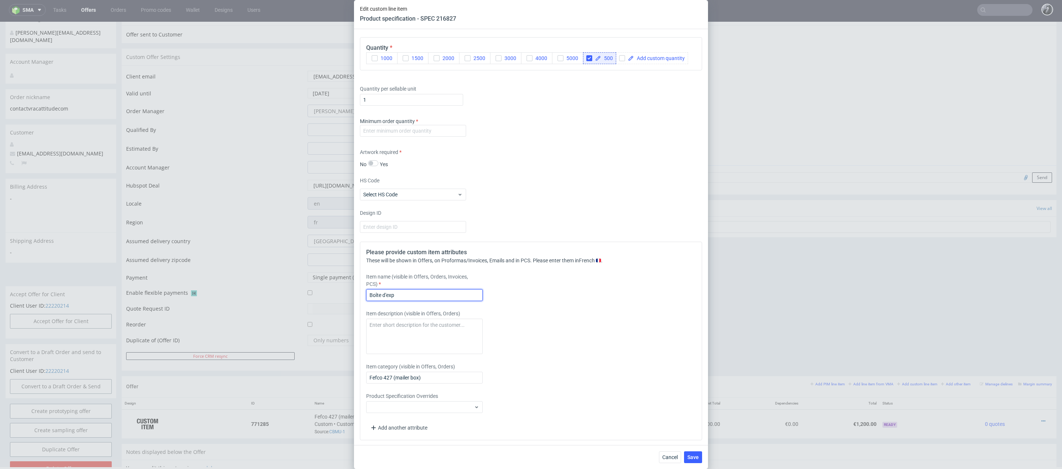
click at [472, 296] on input "Boîte d'exp" at bounding box center [424, 295] width 117 height 12
type input "Boîte d'expédition éco personnalisée"
click at [387, 322] on textarea at bounding box center [424, 336] width 117 height 35
click at [411, 332] on textarea "Impression 2 pantones Cannelure B Insert cannelure E" at bounding box center [424, 336] width 117 height 35
click at [425, 326] on textarea "Impression 2 pantones Cannelure B Insert cannelure E" at bounding box center [424, 336] width 117 height 35
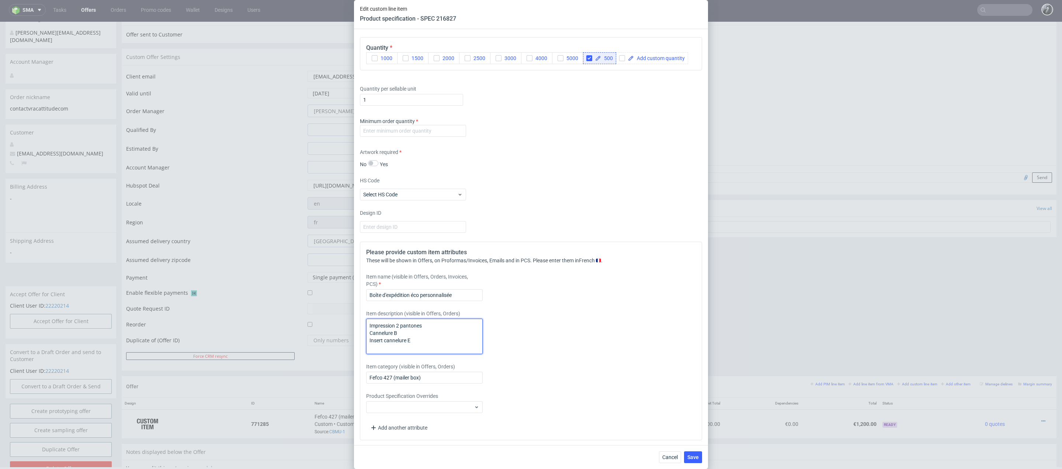
click at [369, 326] on textarea "Impression 2 pantones Cannelure B Insert cannelure E" at bounding box center [424, 336] width 117 height 35
click at [397, 330] on textarea "Dimensions 22,6 x 14,9 x 5,9 cm Impression 2 pantones Cannelure B Insert cannel…" at bounding box center [424, 336] width 117 height 35
click at [404, 338] on textarea "Dimensions 22,6 x 14,9 x 5,9 cm Impression extérieure (2 couleurs Pantone) Cann…" at bounding box center [424, 336] width 117 height 35
click at [369, 348] on textarea "Dimensions 22,6 x 14,9 x 5,9 cm Impression extérieure (2 couleurs Pantone) Cann…" at bounding box center [424, 336] width 117 height 35
click at [448, 334] on textarea "Dimensions 22,6 x 14,9 x 5,9 cm Impression extérieure (2 couleurs Pantone) Cann…" at bounding box center [424, 336] width 117 height 35
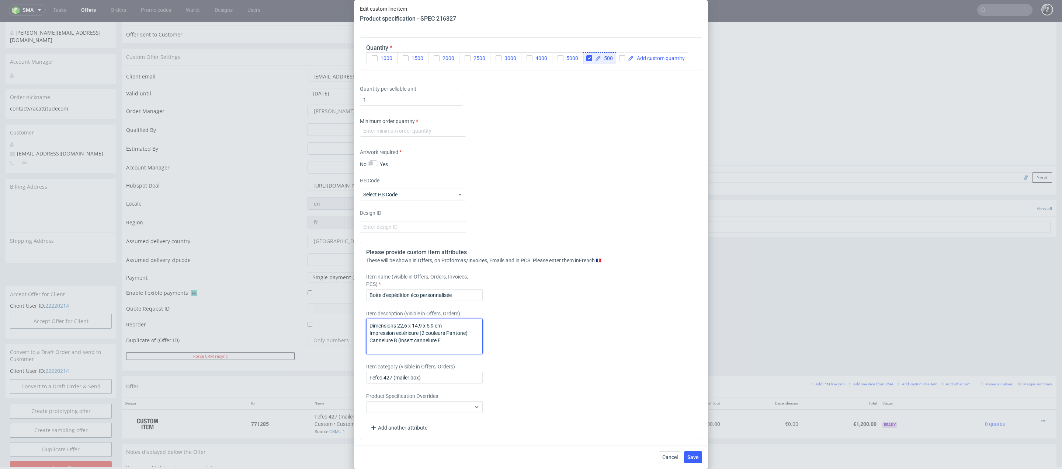
click at [443, 339] on textarea "Dimensions 22,6 x 14,9 x 5,9 cm Impression extérieure (2 couleurs Pantone) Cann…" at bounding box center [424, 336] width 117 height 35
type textarea "Dimensions 22,6 x 14,9 x 5,9 cm Impression extérieure (2 couleurs Pantone) Cann…"
click at [581, 356] on div "Please provide custom item attributes These will be shown in Offers, on Proform…" at bounding box center [531, 341] width 342 height 199
click at [409, 127] on input "number" at bounding box center [413, 131] width 106 height 12
type input "500"
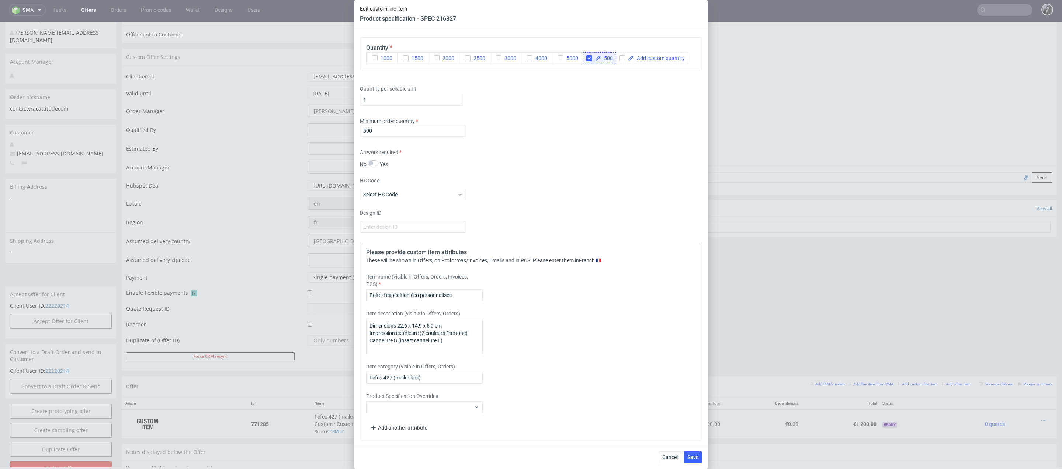
click at [547, 201] on div "Supplier JANBOX Technical specification Instant price RFQ type name corrugated …" at bounding box center [531, 237] width 354 height 416
click at [457, 342] on textarea "Dimensions 22,6 x 14,9 x 5,9 cm Impression extérieure (2 couleurs Pantone) Cann…" at bounding box center [424, 336] width 117 height 35
type textarea "Dimensions 22,6 x 14,9 x 5,9 cm Impression extérieure (2 couleurs Pantone) Cann…"
click at [567, 303] on div "Please provide custom item attributes These will be shown in Offers, on Proform…" at bounding box center [531, 341] width 342 height 199
drag, startPoint x: 421, startPoint y: 293, endPoint x: 411, endPoint y: 292, distance: 9.2
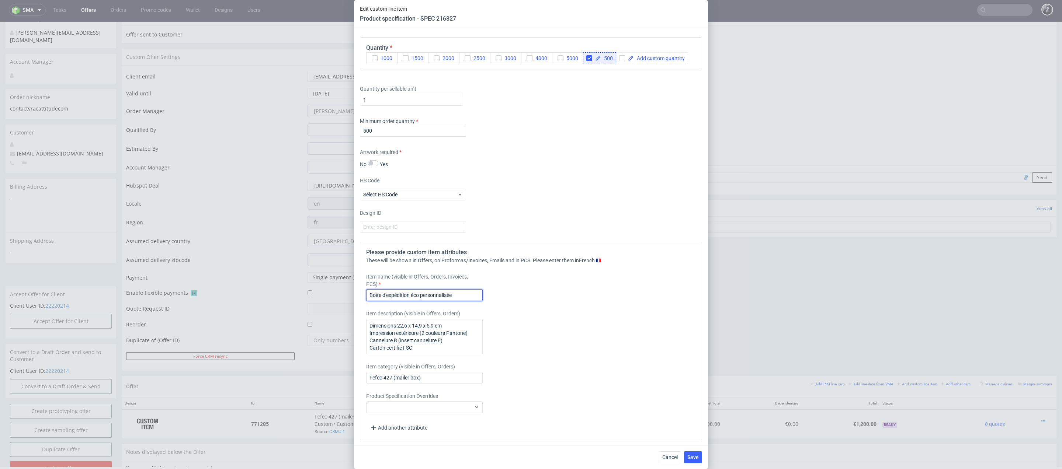
click at [411, 292] on input "Boîte d'expédition éco personnalisée" at bounding box center [424, 295] width 117 height 12
type input "Boîte d'expédition personnalisée"
click at [577, 322] on div "Item description (visible in Offers, Orders) Dimensions 22,6 x 14,9 x 5,9 cm Im…" at bounding box center [488, 332] width 245 height 44
click at [433, 377] on input "Fefco 427 (mailer box)" at bounding box center [424, 378] width 117 height 12
click at [420, 378] on input "Fefco 427 (mailer box)" at bounding box center [424, 378] width 117 height 12
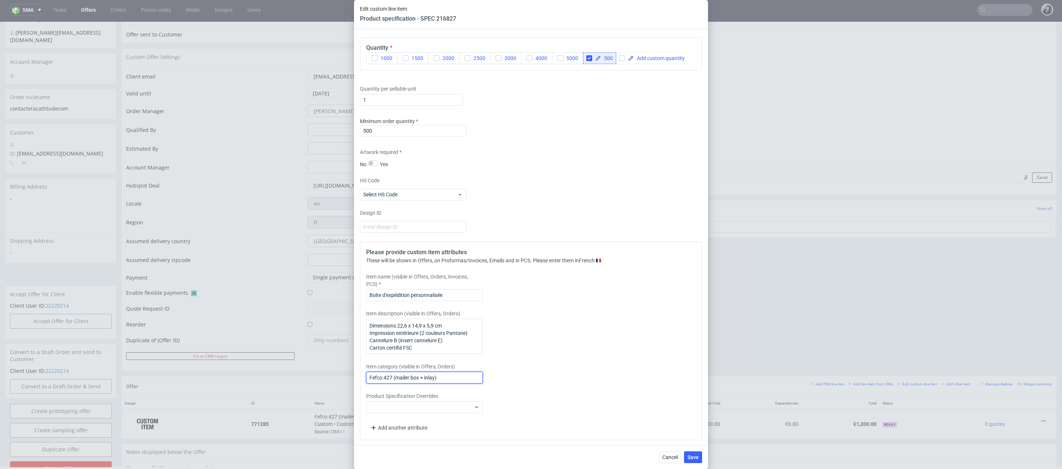
type input "Fefco 427 (mailer box + inlay)"
click at [516, 286] on div "Item name (visible in Offers, Orders, Invoices, PCS) Boîte d'expédition personn…" at bounding box center [488, 287] width 245 height 28
click at [414, 339] on textarea "Dimensions 22,6 x 14,9 x 5,9 cm Impression extérieure (2 couleurs Pantone) Cann…" at bounding box center [424, 336] width 117 height 35
click at [519, 314] on div "Item description (visible in Offers, Orders) Dimensions 22,6 x 14,9 x 5,9 cm Im…" at bounding box center [488, 332] width 245 height 44
click at [444, 326] on textarea "Dimensions 22,6 x 14,9 x 5,9 cm Impression extérieure (2 couleurs Pantone) Cann…" at bounding box center [424, 336] width 117 height 35
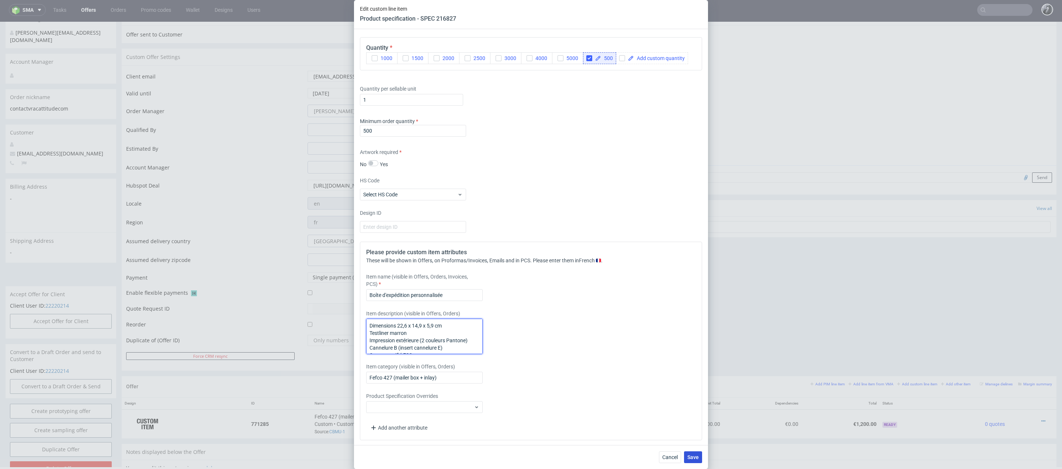
type textarea "Dimensions 22,6 x 14,9 x 5,9 cm Testliner marron Impression extérieure (2 coule…"
click at [694, 455] on span "Save" at bounding box center [692, 457] width 11 height 5
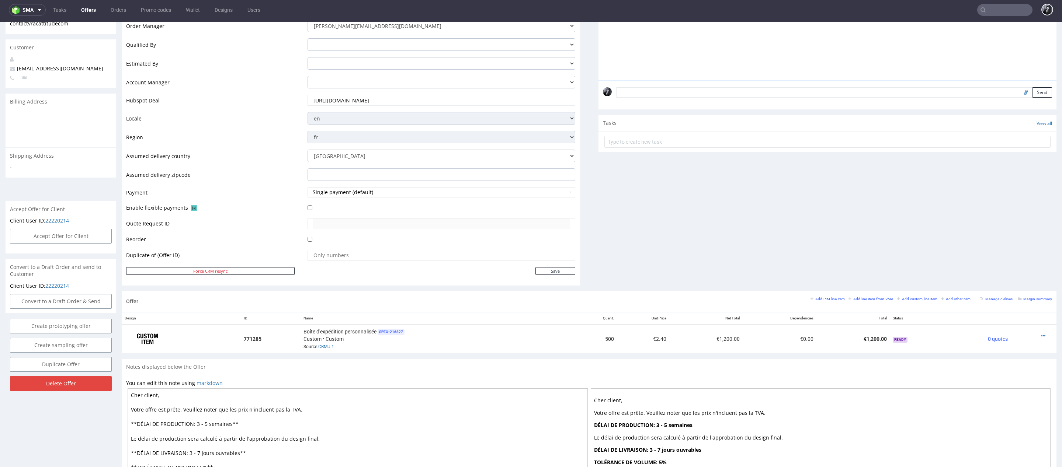
scroll to position [196, 0]
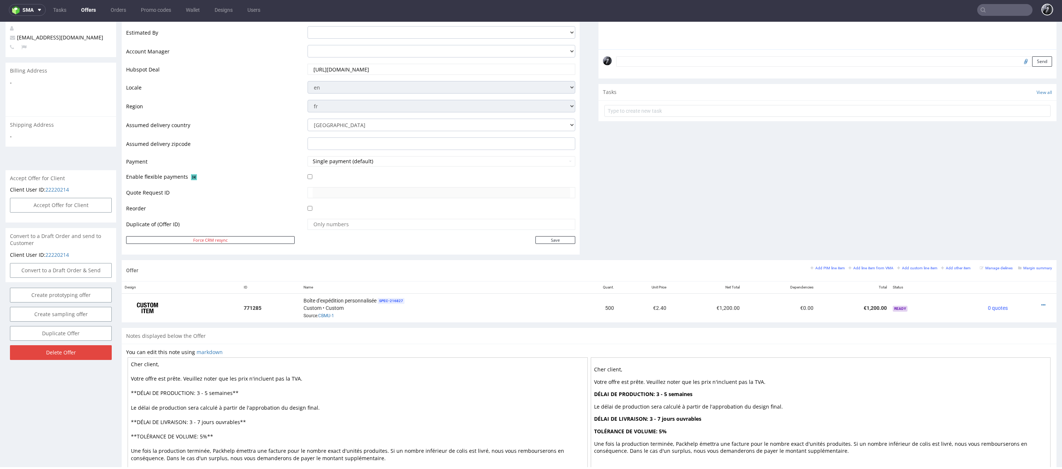
click at [158, 364] on textarea "Cher client, Votre offre est prête. Veuillez noter que les prix n'incluent pas …" at bounding box center [358, 422] width 460 height 129
click at [207, 392] on textarea "Cher Jérémie, Votre offre est prête. Veuillez noter que les prix n'incluent pas…" at bounding box center [358, 422] width 460 height 129
click at [223, 391] on textarea "Cher Jérémie, Votre offre est prête. Veuillez noter que les prix n'incluent pas…" at bounding box center [358, 422] width 460 height 129
type textarea "[PERSON_NAME], Votre offre est prête. Veuillez noter que les prix n'incluent pa…"
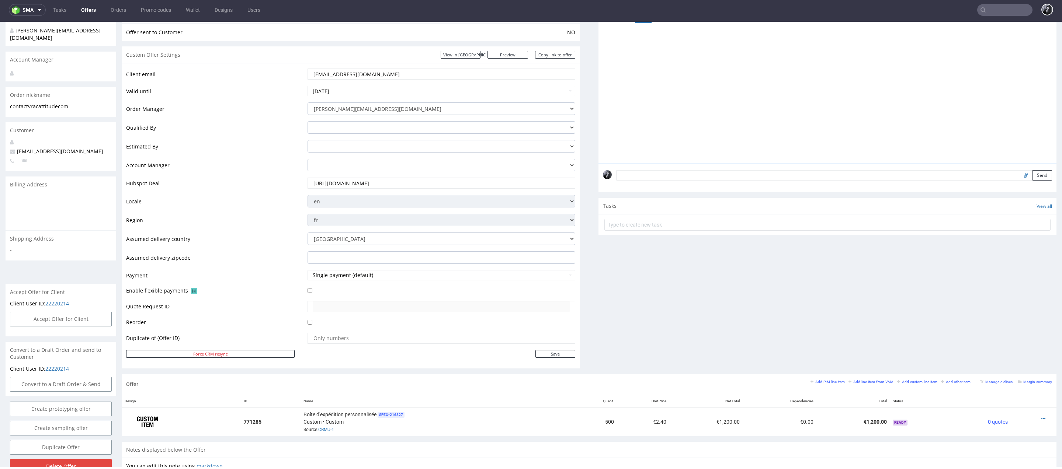
scroll to position [241, 0]
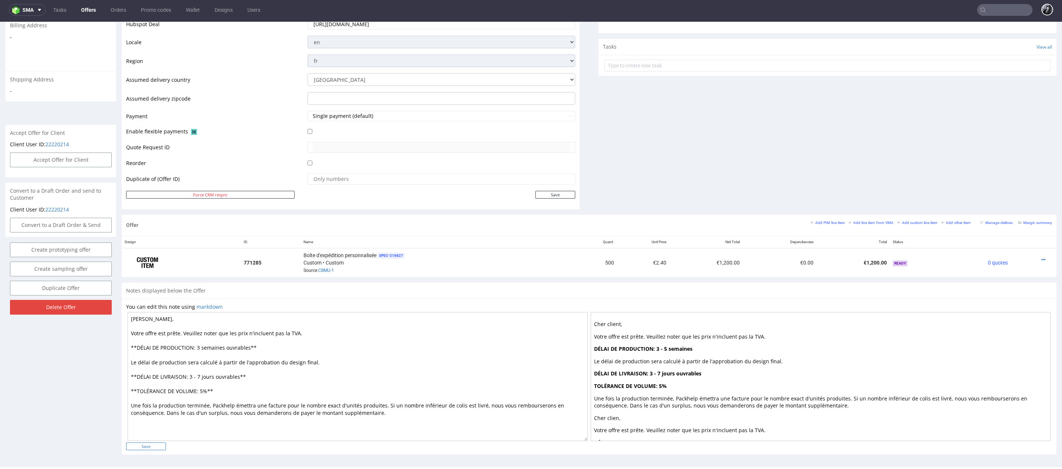
click at [148, 446] on input "Save" at bounding box center [146, 447] width 40 height 8
type input "In progress..."
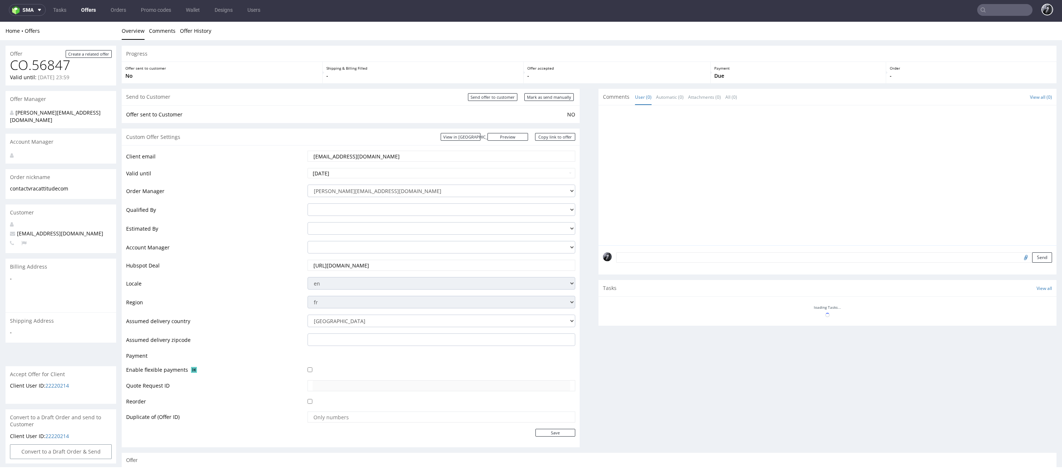
scroll to position [80, 0]
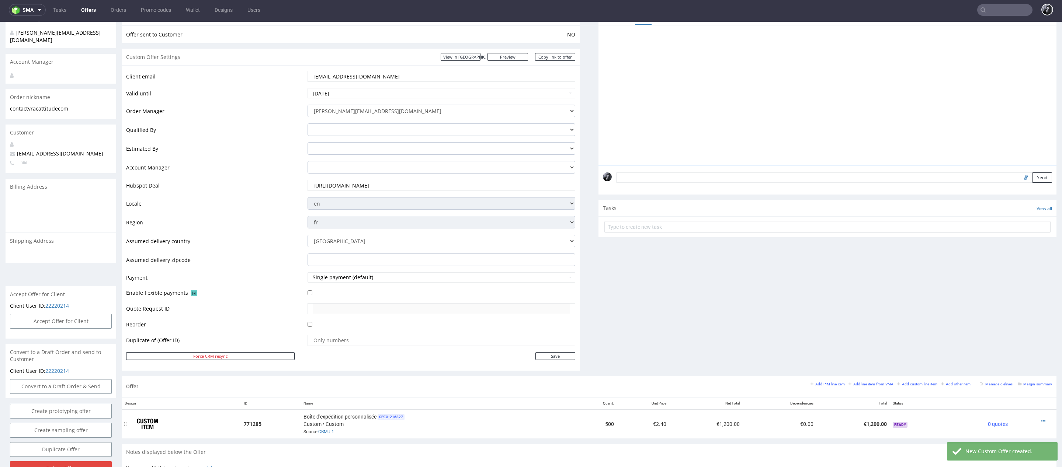
click at [1036, 418] on div at bounding box center [1031, 421] width 35 height 7
click at [1041, 419] on icon at bounding box center [1043, 421] width 4 height 5
click at [1004, 323] on span "Edit item specification" at bounding box center [1009, 324] width 59 height 7
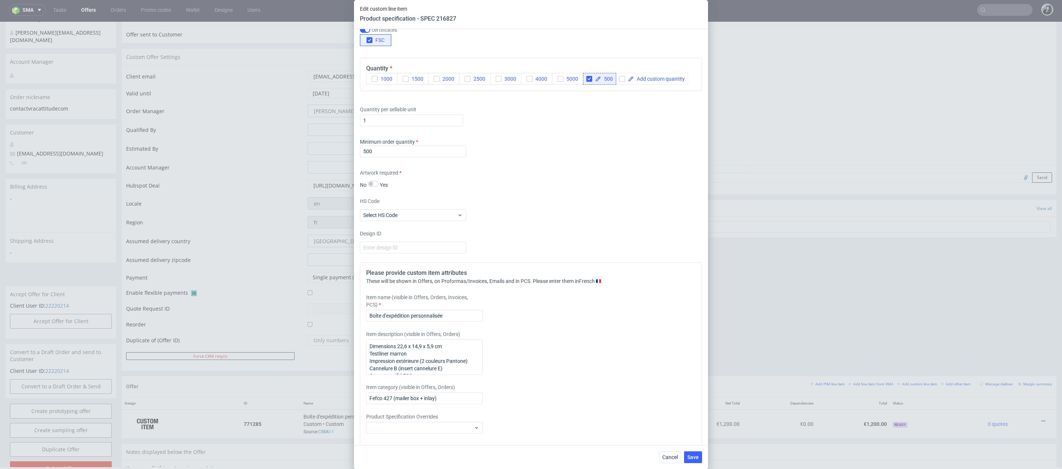
scroll to position [540, 0]
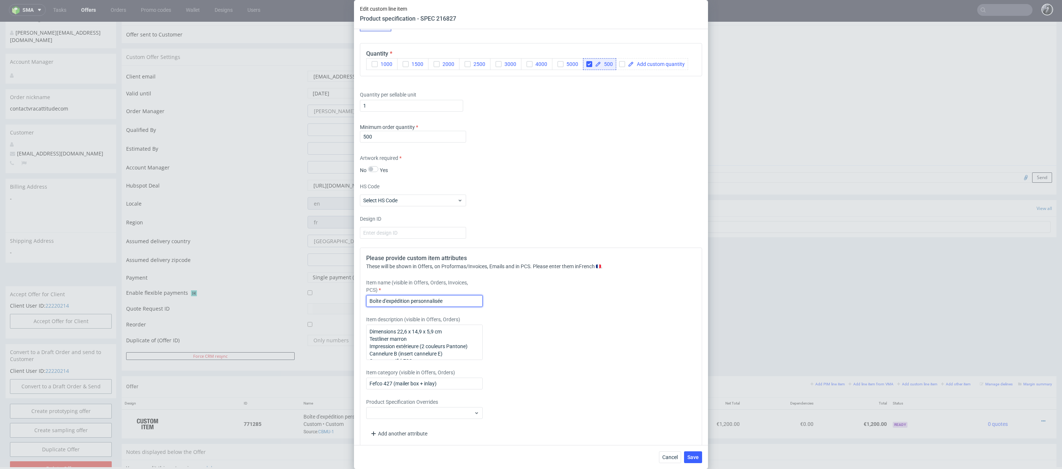
click at [456, 298] on input "Boîte d'expédition personnalisée" at bounding box center [424, 301] width 117 height 12
type input "Boîte d'expédition personnalisée avec insert"
click at [694, 456] on span "Save" at bounding box center [692, 457] width 11 height 5
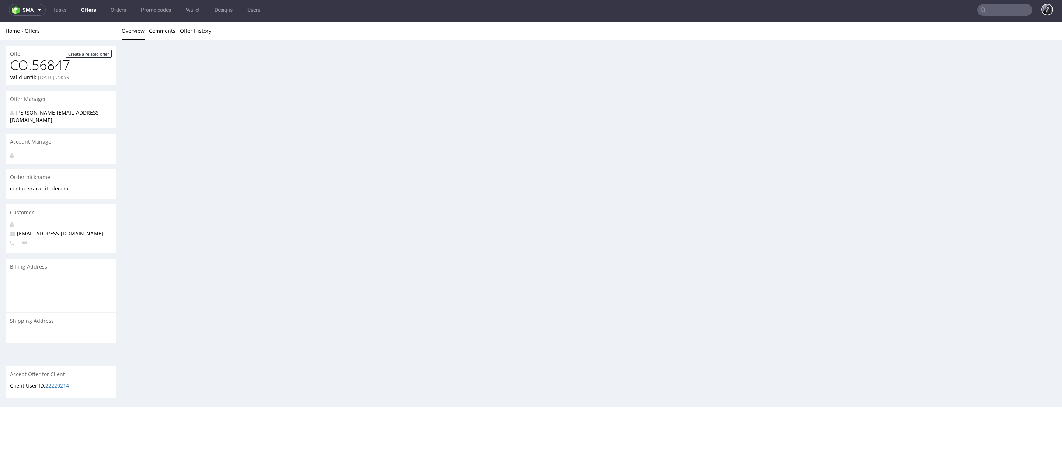
scroll to position [0, 0]
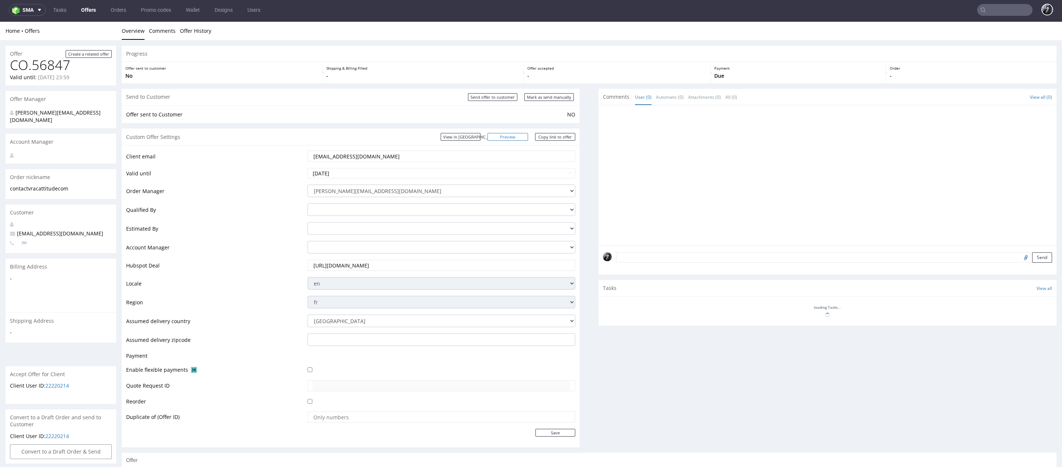
click at [517, 138] on link "Preview" at bounding box center [507, 137] width 41 height 8
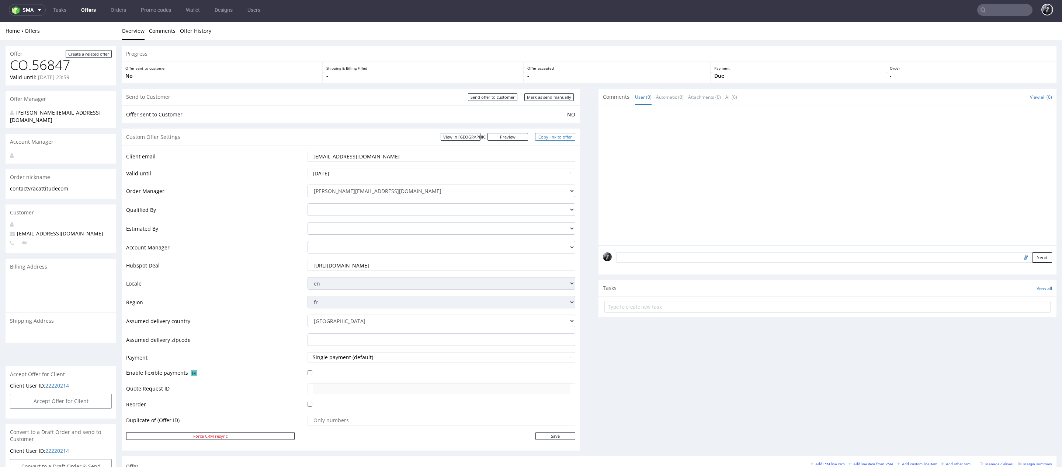
click at [556, 138] on link "Copy link to offer" at bounding box center [555, 137] width 41 height 8
click at [462, 173] on input "[DATE]" at bounding box center [441, 173] width 268 height 10
click at [369, 154] on td "3" at bounding box center [369, 151] width 11 height 11
type input "2025-10-03"
click at [423, 142] on div "Custom Offer Settings View in Hubspot Preview https://packhelp.fr/packhelp-plus…" at bounding box center [351, 137] width 458 height 17
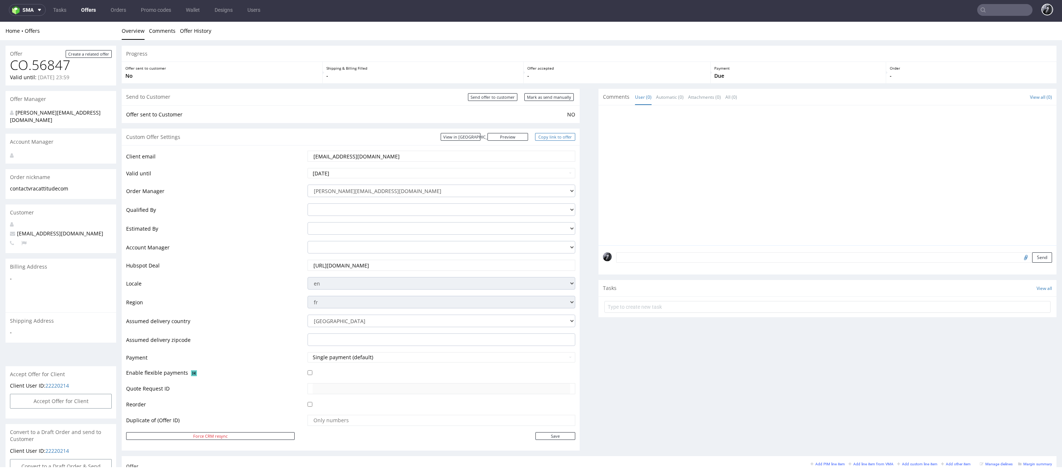
click at [562, 138] on link "Copy link to offer" at bounding box center [555, 137] width 41 height 8
click at [557, 140] on link "Copy link to offer" at bounding box center [555, 137] width 41 height 8
click at [492, 97] on input "Send offer to customer" at bounding box center [492, 97] width 49 height 8
type input "In progress..."
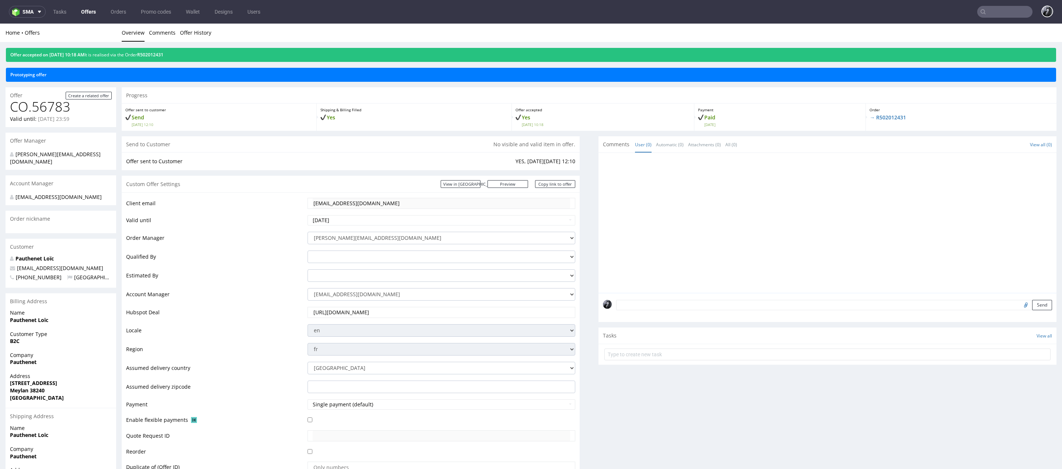
scroll to position [2, 0]
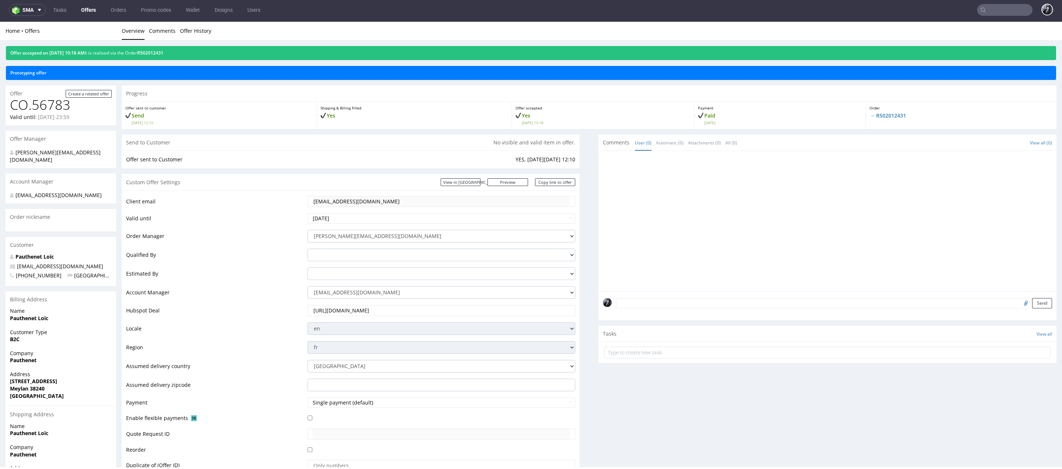
click at [87, 11] on link "Offers" at bounding box center [89, 10] width 24 height 12
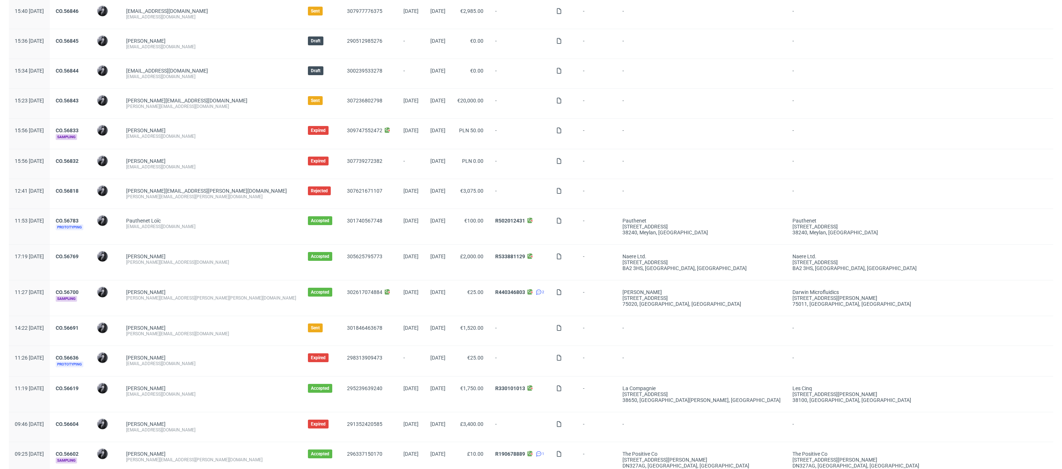
scroll to position [327, 0]
click at [79, 253] on link "CO.56769" at bounding box center [67, 256] width 23 height 6
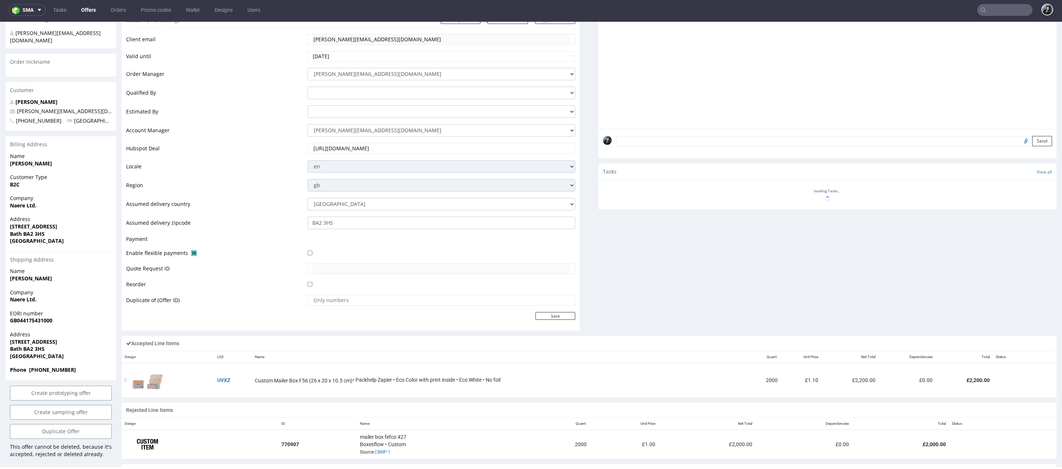
scroll to position [219, 0]
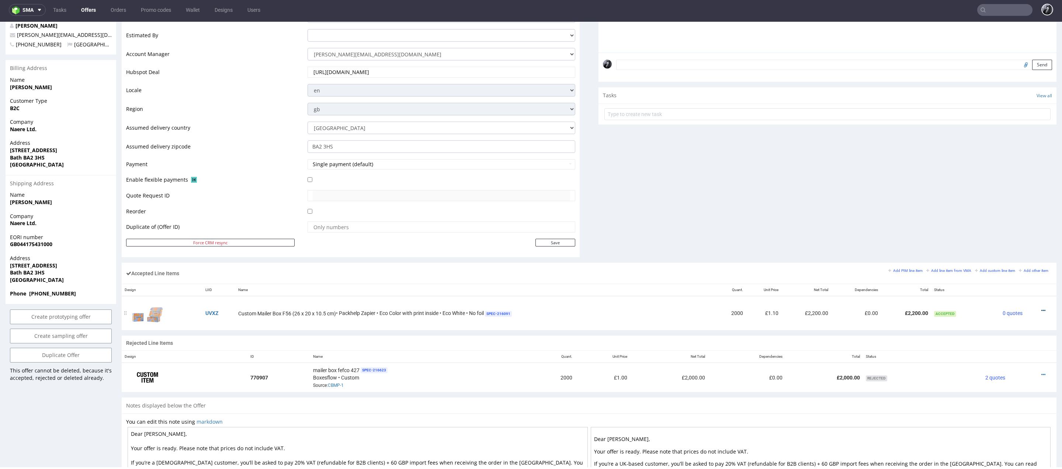
click at [1041, 308] on icon at bounding box center [1043, 310] width 4 height 5
click at [1012, 246] on li "Edit item price" at bounding box center [1009, 240] width 65 height 13
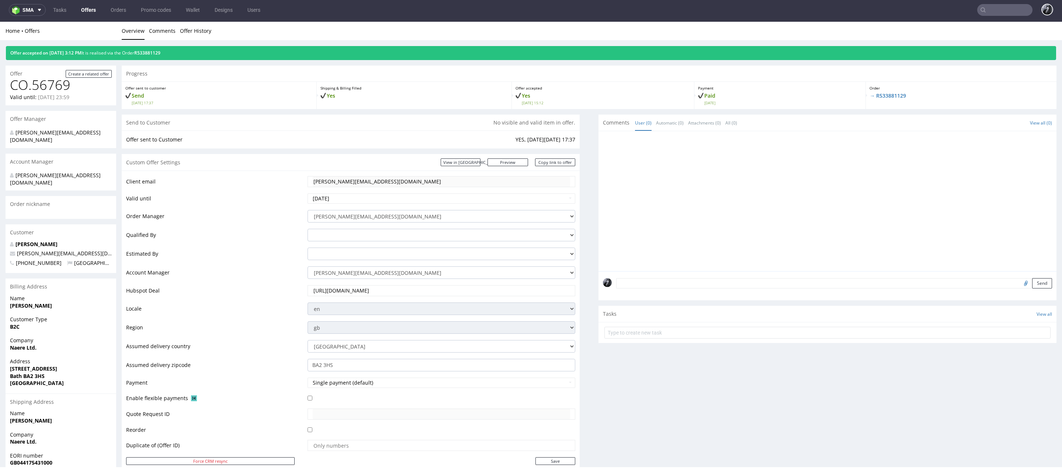
scroll to position [0, 0]
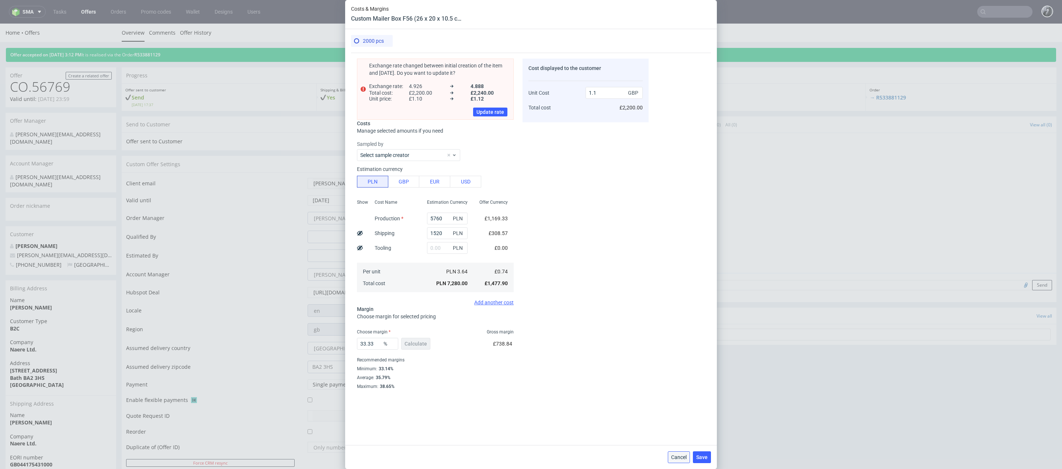
click at [682, 459] on span "Cancel" at bounding box center [678, 457] width 15 height 5
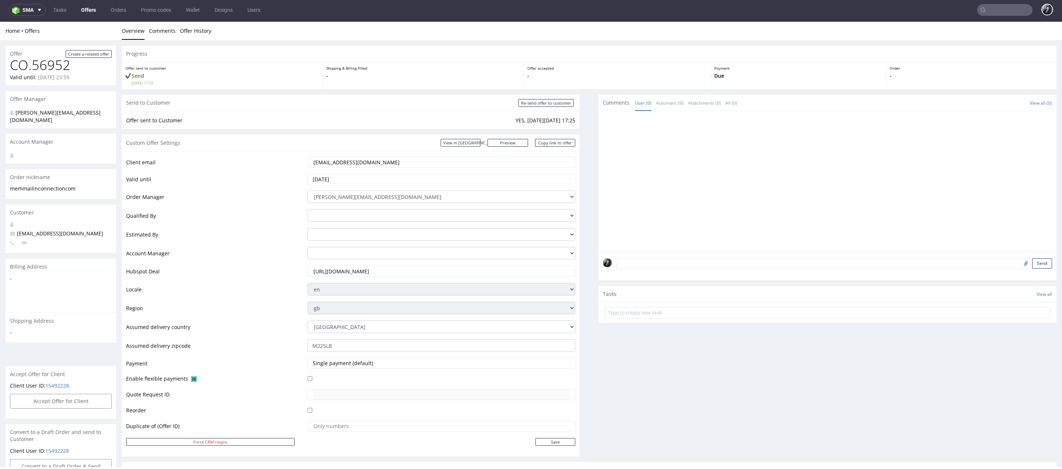
click at [310, 138] on div "Custom Offer Settings View in [GEOGRAPHIC_DATA] Preview [URL][DOMAIN_NAME] Copy…" at bounding box center [351, 143] width 458 height 17
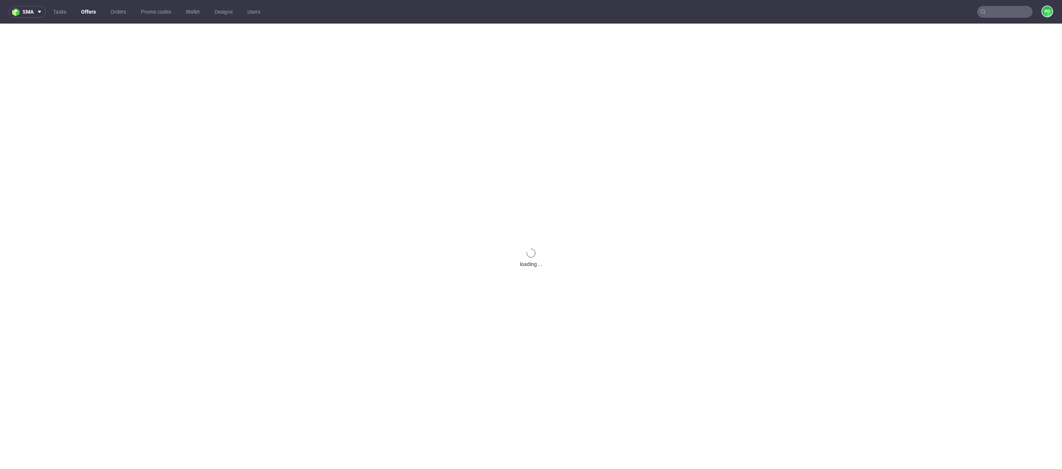
click at [87, 13] on link "Offers" at bounding box center [89, 12] width 24 height 12
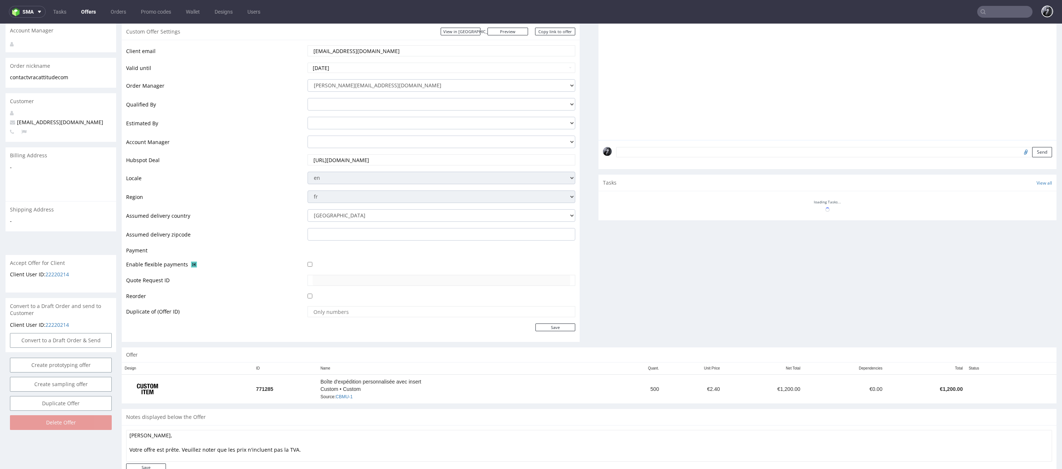
scroll to position [133, 0]
